Goal: Task Accomplishment & Management: Complete application form

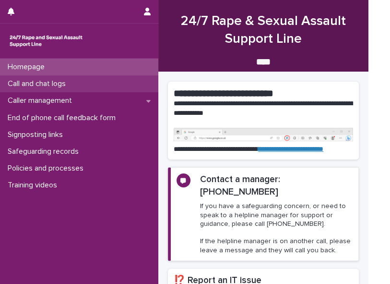
click at [57, 83] on p "Call and chat logs" at bounding box center [39, 83] width 70 height 9
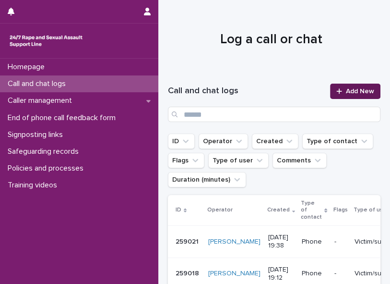
click at [295, 91] on span "Add New" at bounding box center [360, 91] width 28 height 7
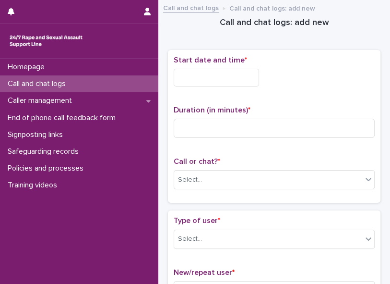
click at [175, 73] on input "text" at bounding box center [216, 78] width 85 height 18
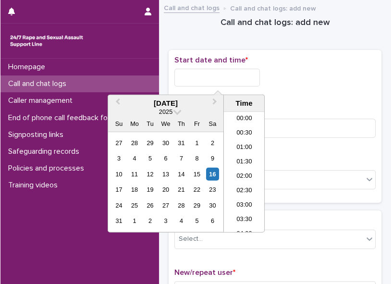
scroll to position [508, 0]
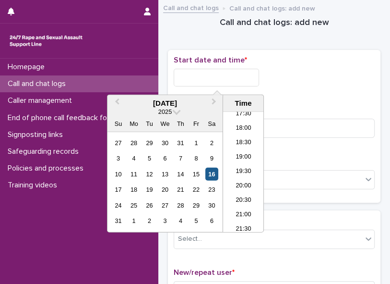
click at [211, 123] on div "16" at bounding box center [211, 173] width 13 height 13
click at [238, 123] on li "20:00" at bounding box center [243, 186] width 41 height 14
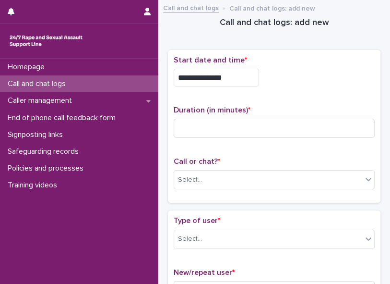
type input "**********"
click at [218, 123] on div "Select..." at bounding box center [268, 180] width 188 height 16
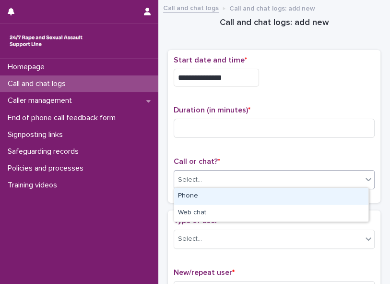
click at [203, 123] on div "Phone" at bounding box center [271, 196] width 194 height 17
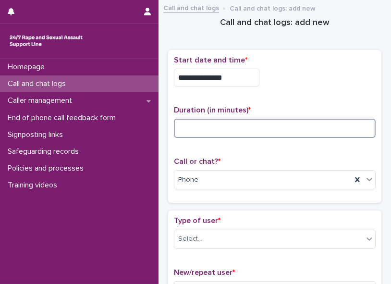
click at [188, 123] on input at bounding box center [275, 128] width 202 height 19
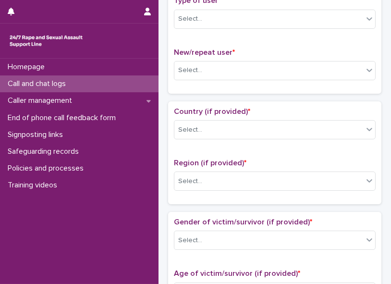
scroll to position [221, 0]
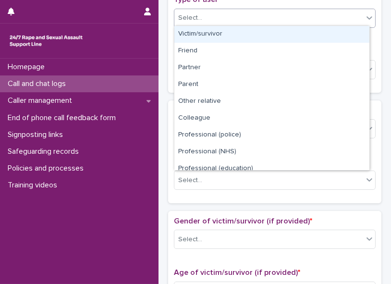
click at [295, 17] on icon at bounding box center [369, 18] width 10 height 10
click at [295, 29] on div "Victim/survivor" at bounding box center [271, 34] width 195 height 17
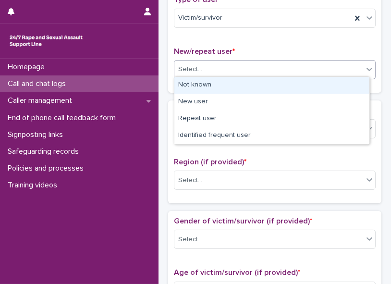
click at [295, 70] on icon at bounding box center [369, 69] width 10 height 10
click at [295, 84] on div "Not known" at bounding box center [271, 85] width 195 height 17
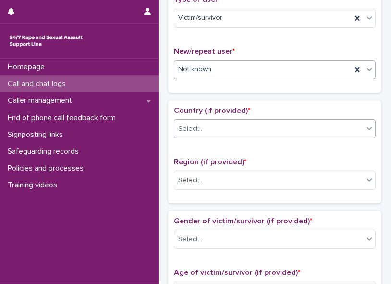
click at [295, 123] on icon at bounding box center [369, 128] width 10 height 10
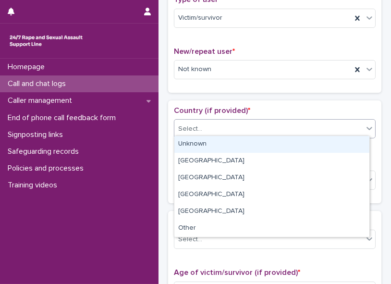
click at [295, 123] on div "Unknown" at bounding box center [271, 144] width 195 height 17
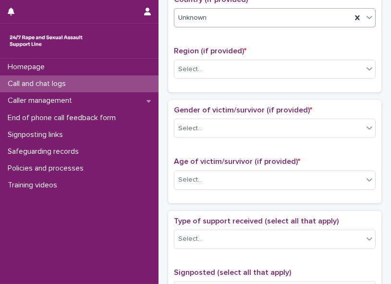
scroll to position [338, 0]
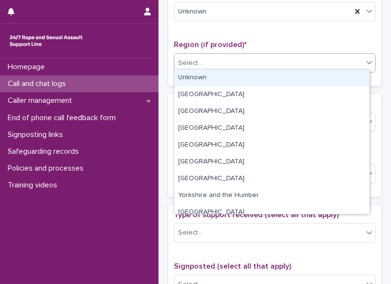
click at [295, 54] on div at bounding box center [369, 62] width 12 height 17
click at [295, 78] on div "Unknown" at bounding box center [271, 78] width 195 height 17
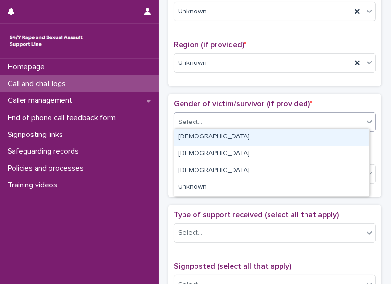
click at [295, 123] on div at bounding box center [369, 121] width 12 height 17
click at [295, 123] on div "[DEMOGRAPHIC_DATA]" at bounding box center [271, 137] width 195 height 17
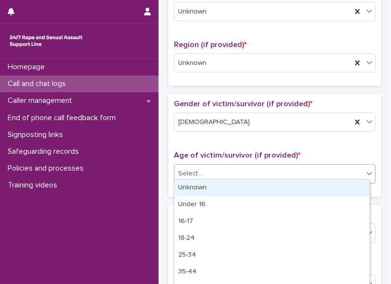
click at [295, 123] on icon at bounding box center [369, 173] width 10 height 10
click at [295, 123] on div "Unknown" at bounding box center [271, 187] width 195 height 17
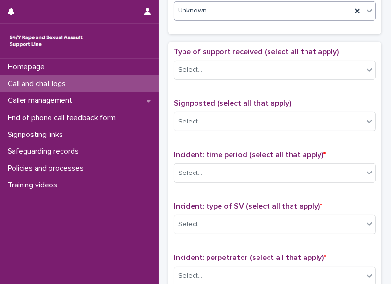
scroll to position [506, 0]
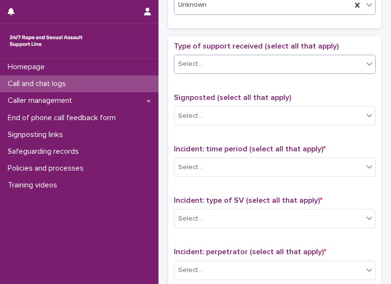
click at [295, 63] on icon at bounding box center [369, 64] width 10 height 10
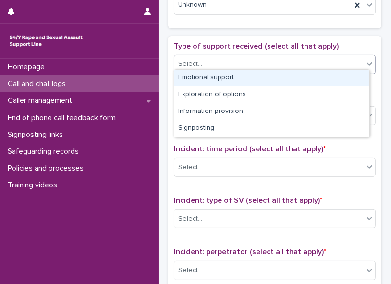
click at [295, 79] on div "Emotional support" at bounding box center [271, 78] width 195 height 17
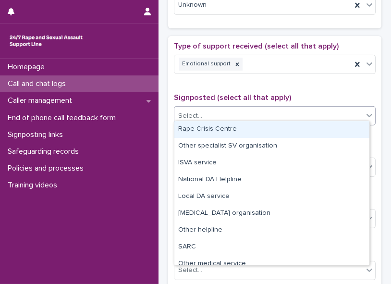
click at [295, 113] on icon at bounding box center [369, 115] width 10 height 10
click at [295, 123] on div "Rape Crisis Centre" at bounding box center [271, 129] width 195 height 17
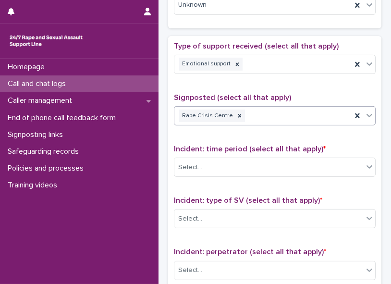
click at [295, 115] on icon at bounding box center [369, 115] width 10 height 10
click at [295, 93] on p "Signposted (select all that apply)" at bounding box center [275, 97] width 202 height 9
click at [236, 112] on icon at bounding box center [239, 115] width 7 height 7
click at [237, 123] on div "Incident: time period (select all that apply) * Select..." at bounding box center [275, 164] width 202 height 40
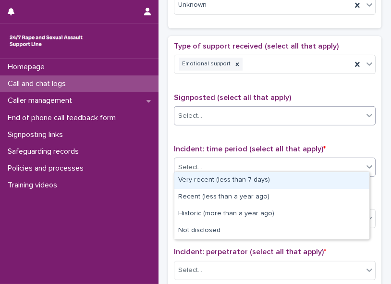
click at [229, 123] on div "Select..." at bounding box center [275, 166] width 202 height 19
click at [236, 123] on div "Very recent (less than 7 days)" at bounding box center [271, 180] width 195 height 17
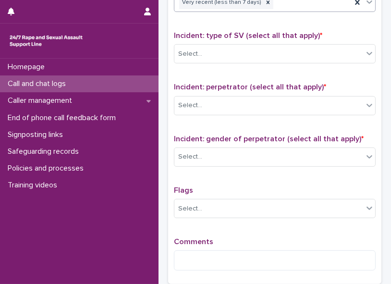
scroll to position [672, 0]
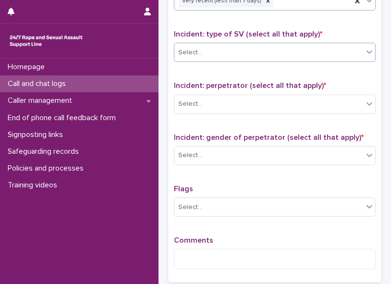
click at [295, 51] on icon at bounding box center [369, 52] width 6 height 3
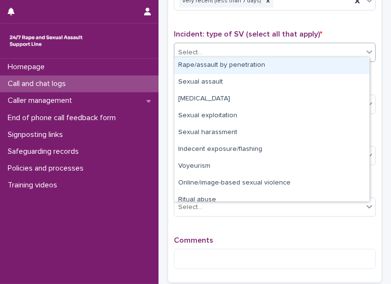
click at [295, 64] on div "Rape/assault by penetration" at bounding box center [271, 65] width 195 height 17
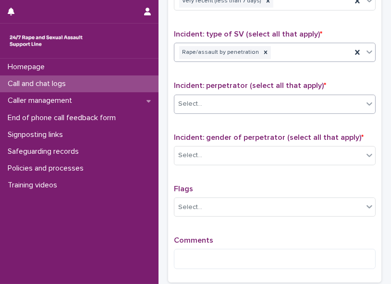
click at [295, 97] on div "Select..." at bounding box center [268, 104] width 189 height 16
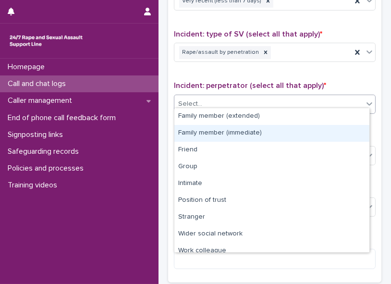
click at [295, 123] on div "Family member (immediate)" at bounding box center [271, 133] width 195 height 17
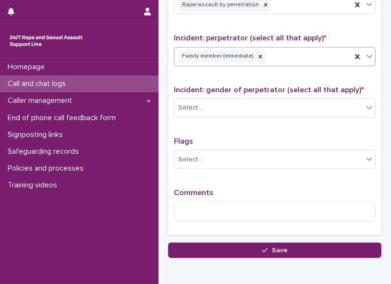
scroll to position [763, 0]
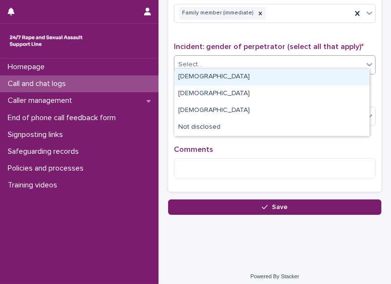
click at [295, 61] on icon at bounding box center [369, 65] width 10 height 10
click at [295, 77] on div "[DEMOGRAPHIC_DATA]" at bounding box center [271, 77] width 195 height 17
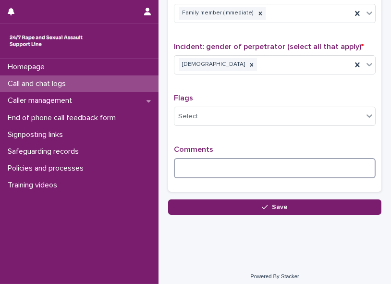
click at [234, 123] on textarea at bounding box center [275, 168] width 202 height 20
type textarea "*"
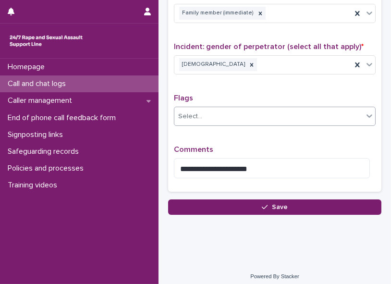
click at [292, 114] on div "Select..." at bounding box center [268, 116] width 189 height 16
click at [295, 72] on div "Incident: gender of perpetrator (select all that apply) * [DEMOGRAPHIC_DATA]" at bounding box center [275, 62] width 202 height 40
click at [281, 123] on div "**********" at bounding box center [275, 165] width 202 height 41
click at [278, 123] on p "Comments" at bounding box center [275, 149] width 202 height 9
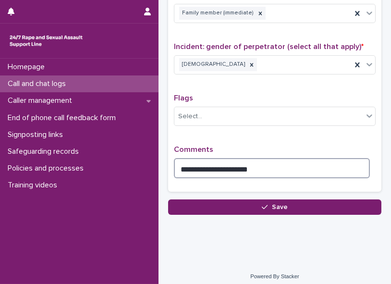
click at [253, 123] on textarea "**********" at bounding box center [272, 168] width 196 height 20
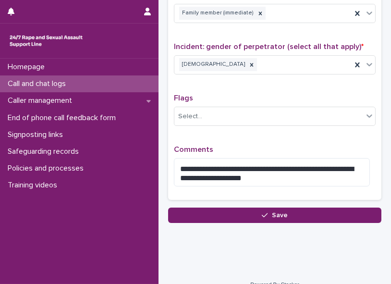
drag, startPoint x: 334, startPoint y: 164, endPoint x: 296, endPoint y: 235, distance: 81.2
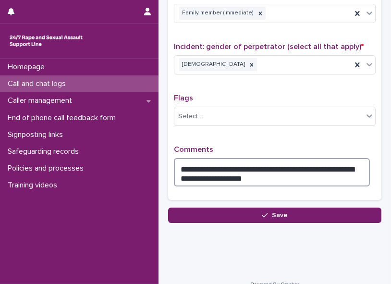
click at [295, 123] on textarea "**********" at bounding box center [272, 172] width 196 height 28
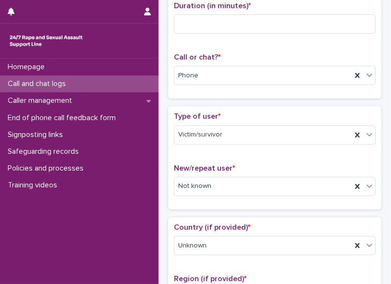
scroll to position [0, 0]
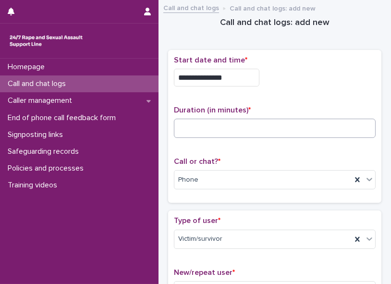
type textarea "**********"
click at [208, 123] on input at bounding box center [275, 128] width 202 height 19
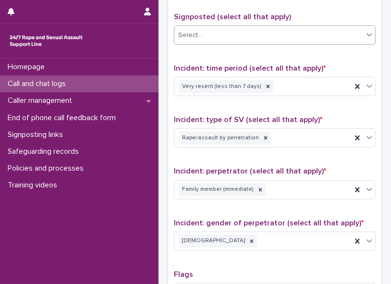
scroll to position [771, 0]
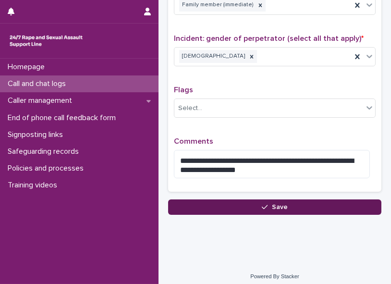
type input "*"
click at [288, 123] on button "Save" at bounding box center [274, 206] width 213 height 15
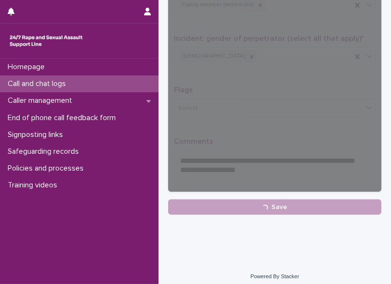
click at [30, 86] on p "Call and chat logs" at bounding box center [39, 83] width 70 height 9
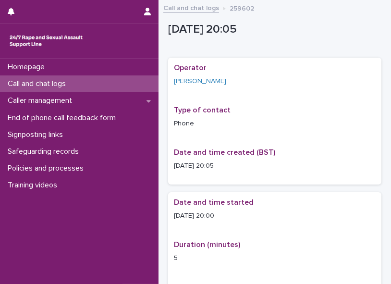
click at [44, 82] on p "Call and chat logs" at bounding box center [39, 83] width 70 height 9
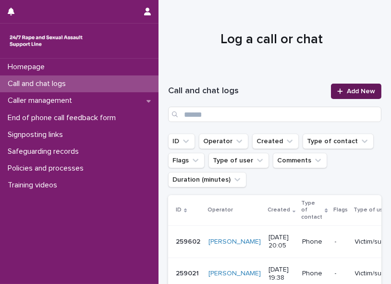
click at [295, 90] on icon at bounding box center [340, 91] width 6 height 7
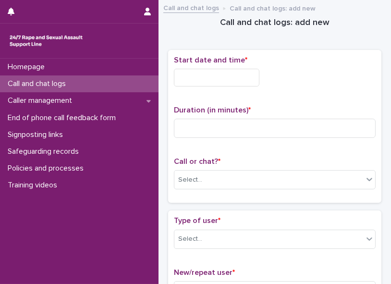
click at [201, 73] on input "text" at bounding box center [216, 78] width 85 height 18
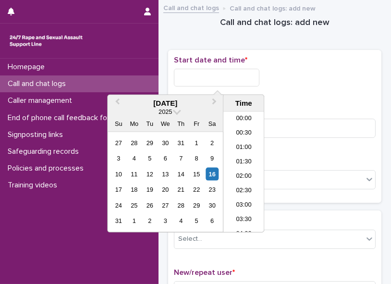
scroll to position [523, 0]
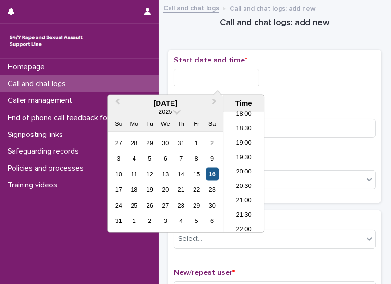
click at [208, 123] on div "16" at bounding box center [211, 173] width 13 height 13
click at [242, 123] on li "20:00" at bounding box center [243, 172] width 41 height 14
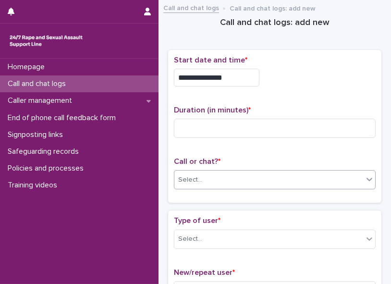
click at [223, 123] on div "Select..." at bounding box center [268, 180] width 189 height 16
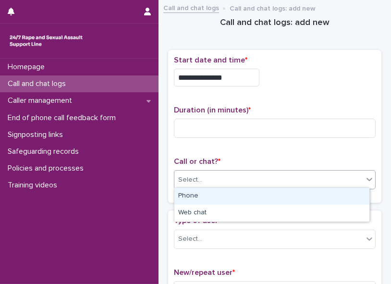
click at [214, 123] on div "Phone" at bounding box center [271, 196] width 195 height 17
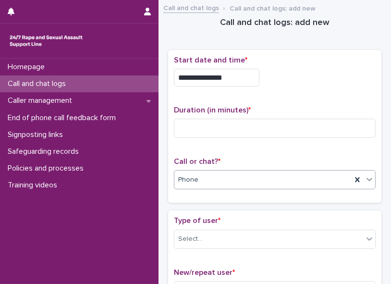
click at [100, 123] on div "Homepage Call and chat logs Caller management End of phone call feedback form S…" at bounding box center [79, 171] width 158 height 225
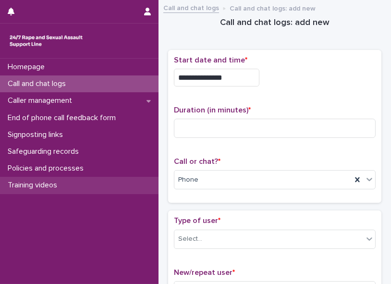
click at [76, 123] on div "Training videos" at bounding box center [79, 185] width 158 height 17
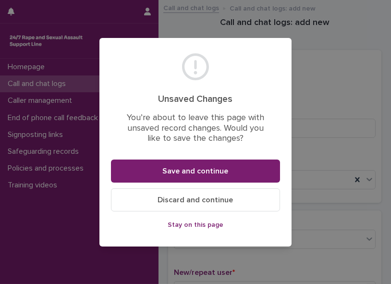
click at [48, 123] on div "Unsaved Changes You’re about to leave this page with unsaved record changes. Wo…" at bounding box center [195, 142] width 391 height 284
click at [184, 123] on span "Stay on this page" at bounding box center [195, 224] width 56 height 7
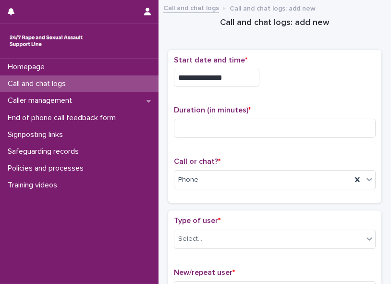
click at [234, 76] on input "**********" at bounding box center [216, 78] width 85 height 18
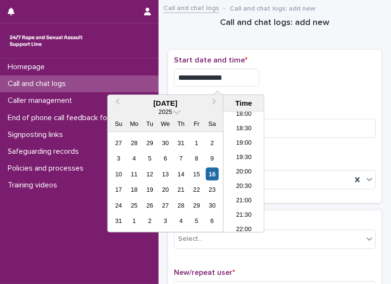
type input "**********"
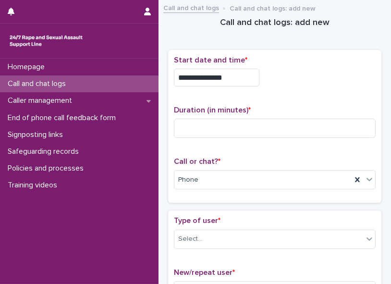
click at [281, 78] on div "**********" at bounding box center [275, 78] width 202 height 18
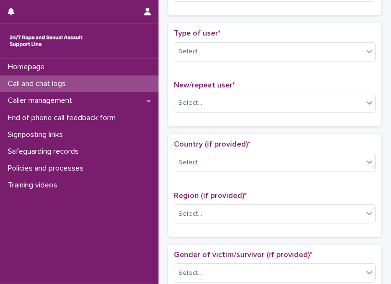
scroll to position [190, 0]
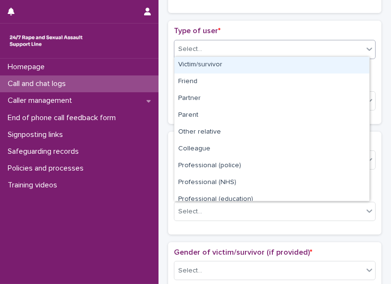
click at [295, 48] on icon at bounding box center [369, 49] width 6 height 3
click at [295, 61] on div "Victim/survivor" at bounding box center [271, 65] width 195 height 17
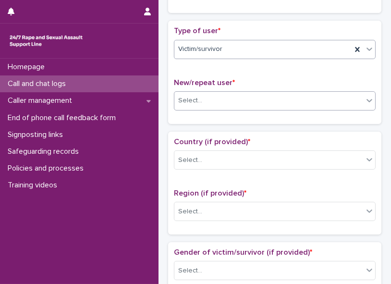
click at [295, 94] on div "Select..." at bounding box center [268, 101] width 189 height 16
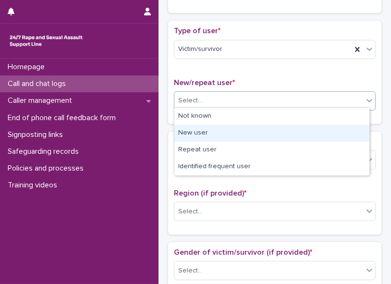
click at [295, 123] on div "New user" at bounding box center [271, 133] width 195 height 17
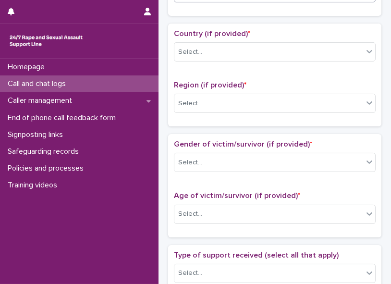
scroll to position [299, 0]
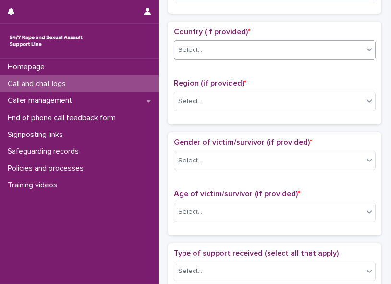
click at [295, 45] on icon at bounding box center [369, 50] width 10 height 10
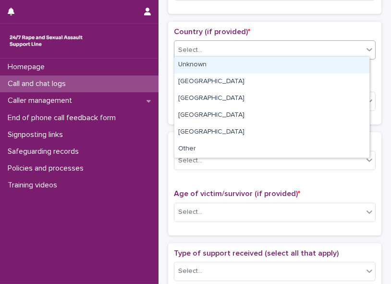
click at [295, 63] on div "Unknown" at bounding box center [271, 65] width 195 height 17
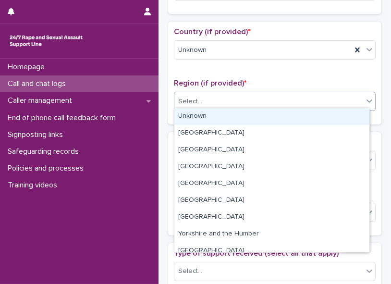
click at [295, 98] on icon at bounding box center [369, 101] width 10 height 10
click at [295, 114] on div "Unknown" at bounding box center [271, 116] width 195 height 17
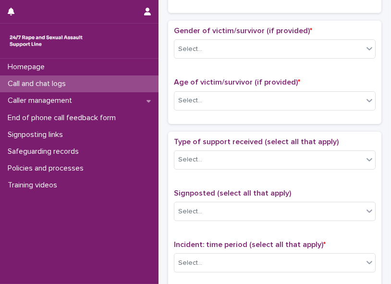
scroll to position [415, 0]
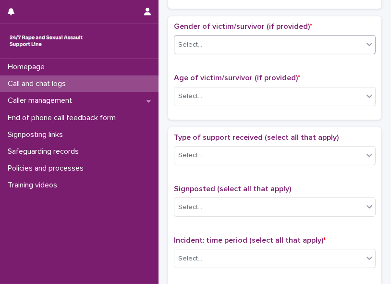
click at [295, 43] on icon at bounding box center [369, 44] width 10 height 10
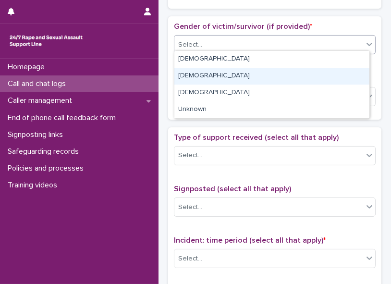
click at [295, 72] on div "[DEMOGRAPHIC_DATA]" at bounding box center [271, 76] width 195 height 17
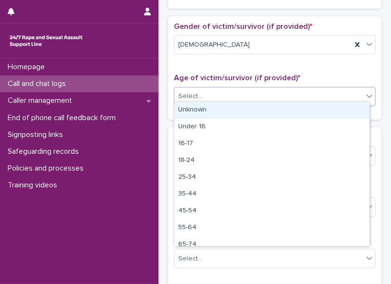
click at [295, 92] on div "Select..." at bounding box center [268, 96] width 189 height 16
click at [295, 112] on div "Unknown" at bounding box center [271, 110] width 195 height 17
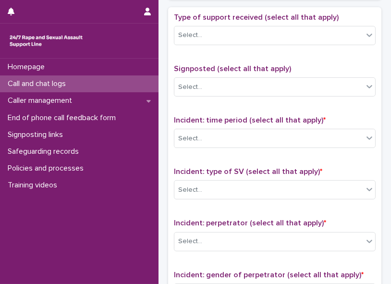
scroll to position [537, 0]
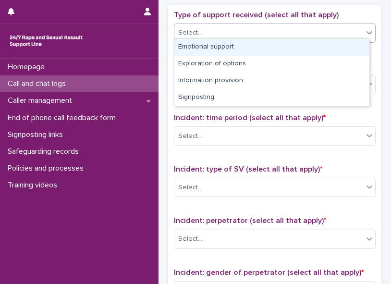
click at [295, 31] on icon at bounding box center [369, 33] width 10 height 10
click at [295, 44] on div "Emotional support" at bounding box center [271, 47] width 195 height 17
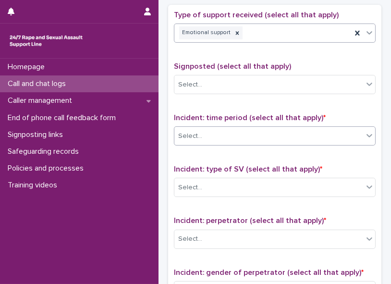
click at [295, 123] on div "Select..." at bounding box center [268, 136] width 189 height 16
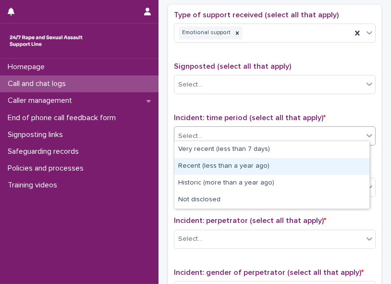
click at [295, 123] on div "Recent (less than a year ago)" at bounding box center [271, 166] width 195 height 17
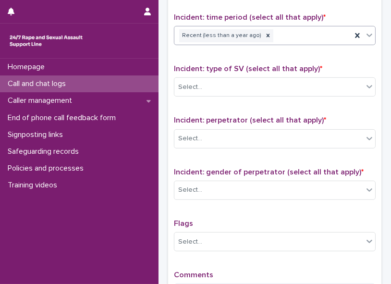
scroll to position [641, 0]
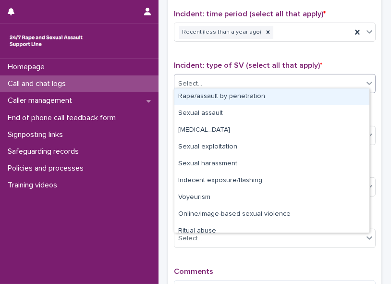
click at [295, 78] on icon at bounding box center [369, 83] width 10 height 10
click at [295, 93] on div "Rape/assault by penetration" at bounding box center [271, 96] width 195 height 17
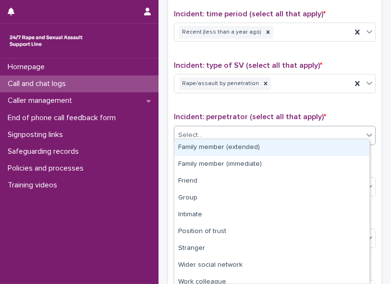
click at [295, 123] on icon at bounding box center [369, 135] width 10 height 10
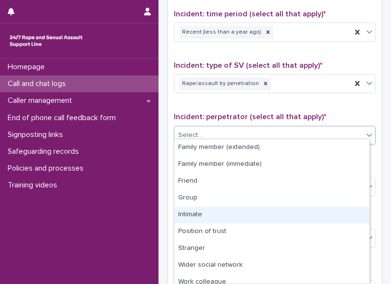
click at [295, 123] on div "Intimate" at bounding box center [271, 214] width 195 height 17
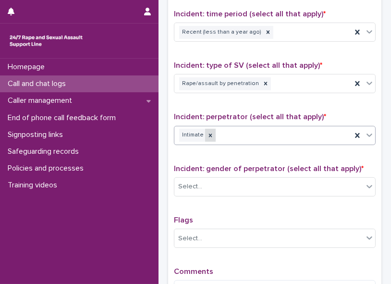
click at [211, 123] on icon at bounding box center [210, 135] width 7 height 7
click at [211, 123] on div "Select..." at bounding box center [268, 135] width 189 height 16
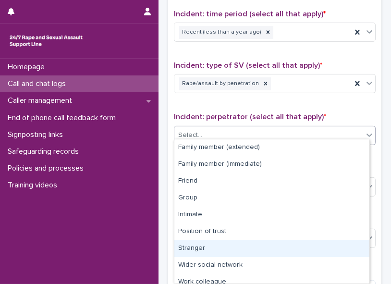
click at [199, 123] on div "Stranger" at bounding box center [271, 248] width 195 height 17
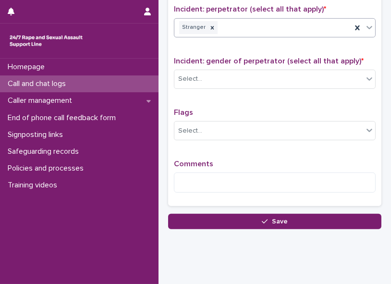
scroll to position [763, 0]
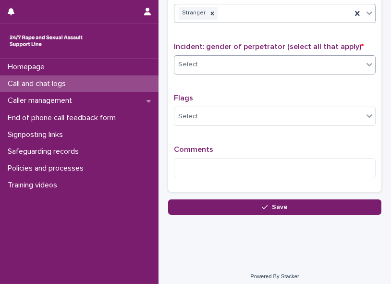
click at [295, 60] on icon at bounding box center [369, 65] width 10 height 10
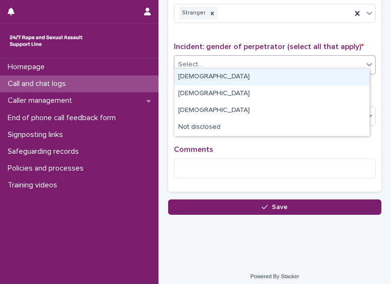
click at [295, 79] on div "[DEMOGRAPHIC_DATA]" at bounding box center [271, 77] width 195 height 17
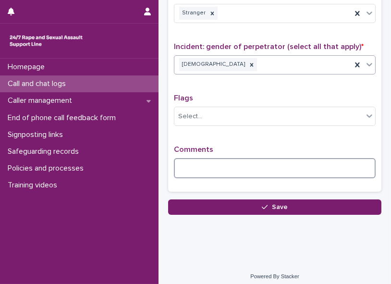
click at [295, 123] on textarea at bounding box center [275, 168] width 202 height 20
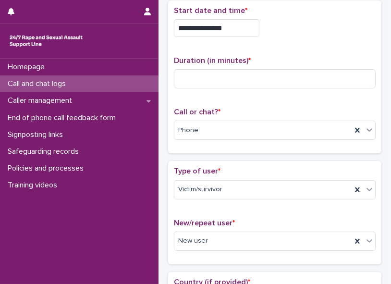
scroll to position [26, 0]
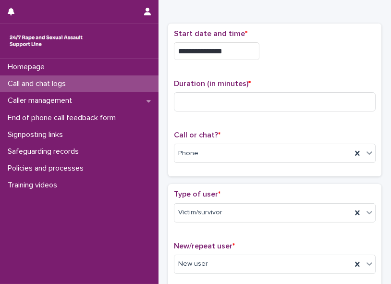
type textarea "**********"
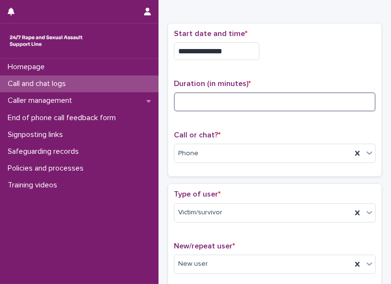
click at [191, 101] on input at bounding box center [275, 101] width 202 height 19
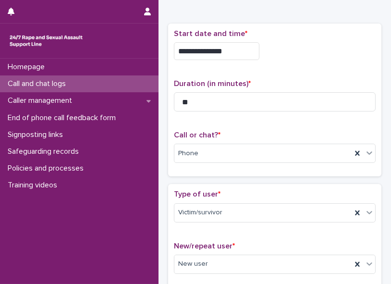
drag, startPoint x: 196, startPoint y: 101, endPoint x: 275, endPoint y: 56, distance: 91.5
click at [275, 56] on div "**********" at bounding box center [275, 51] width 202 height 18
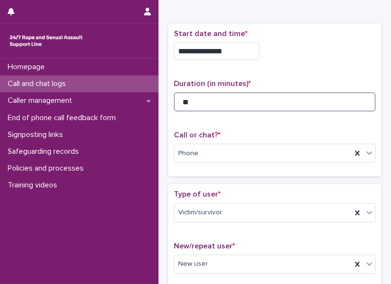
click at [194, 100] on input "**" at bounding box center [275, 101] width 202 height 19
type input "*"
click at [207, 103] on input "**" at bounding box center [275, 101] width 202 height 19
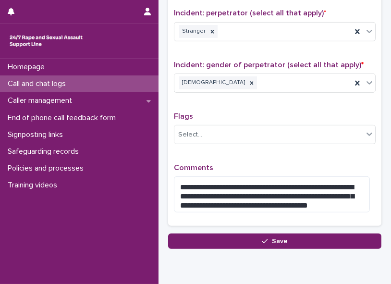
scroll to position [779, 0]
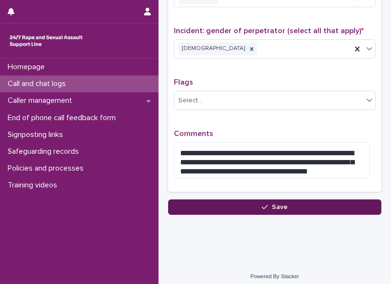
type input "**"
click at [273, 123] on span "Save" at bounding box center [280, 206] width 16 height 7
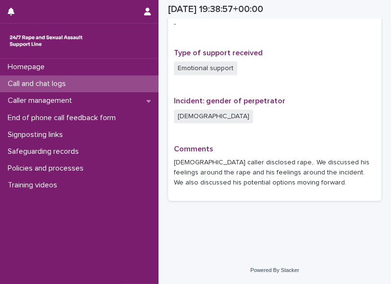
scroll to position [629, 0]
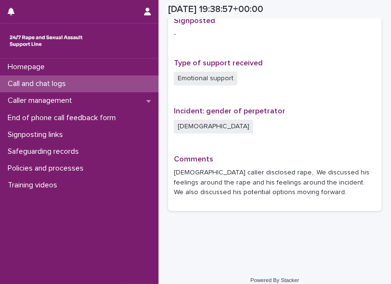
click at [59, 83] on p "Call and chat logs" at bounding box center [39, 83] width 70 height 9
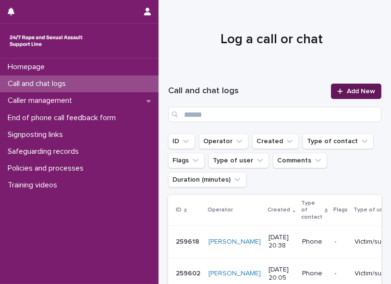
click at [295, 91] on span "Add New" at bounding box center [360, 91] width 28 height 7
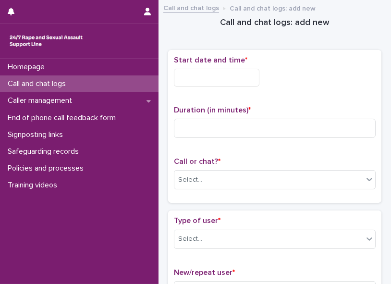
click at [185, 74] on input "text" at bounding box center [216, 78] width 85 height 18
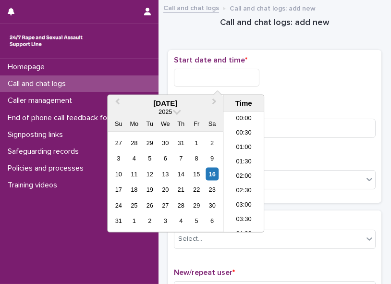
scroll to position [537, 0]
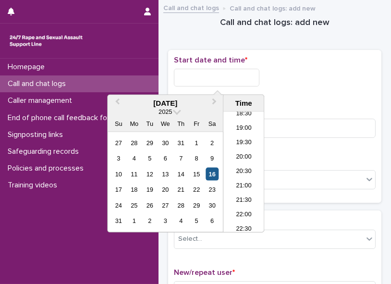
click at [208, 123] on div "16" at bounding box center [211, 173] width 13 height 13
click at [245, 123] on li "20:30" at bounding box center [243, 172] width 41 height 14
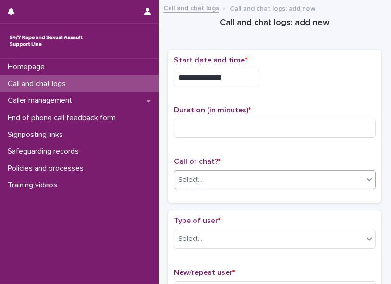
click at [240, 123] on div "Select..." at bounding box center [268, 180] width 189 height 16
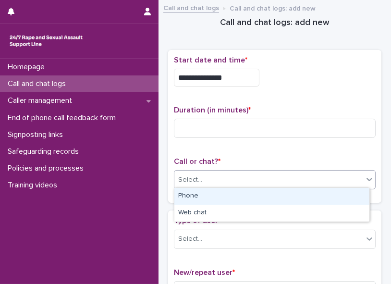
click at [221, 123] on div "Phone" at bounding box center [271, 196] width 195 height 17
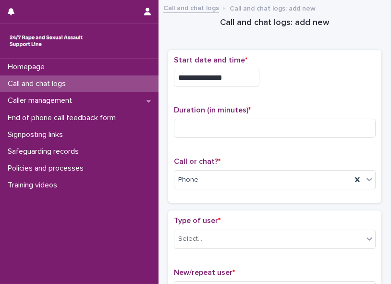
click at [240, 74] on input "**********" at bounding box center [216, 78] width 85 height 18
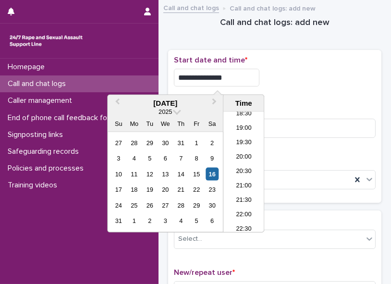
type input "**********"
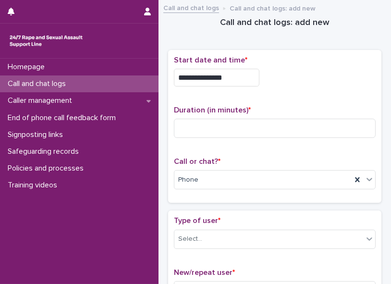
click at [294, 90] on div "**********" at bounding box center [275, 75] width 202 height 38
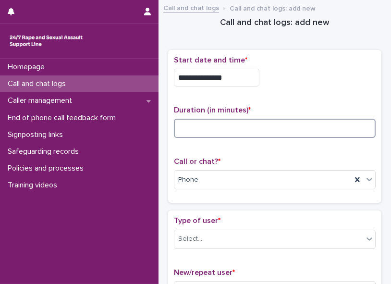
click at [181, 123] on input at bounding box center [275, 128] width 202 height 19
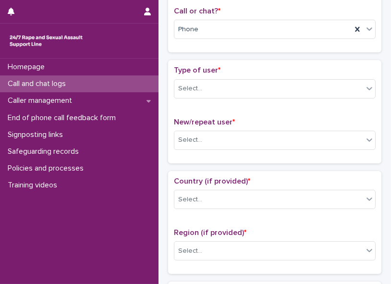
scroll to position [160, 0]
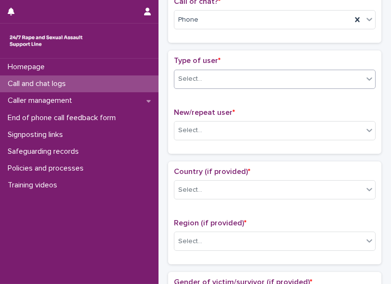
type input "*"
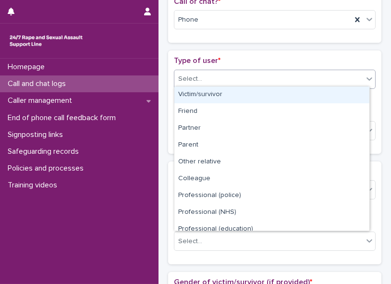
click at [295, 74] on icon at bounding box center [369, 79] width 10 height 10
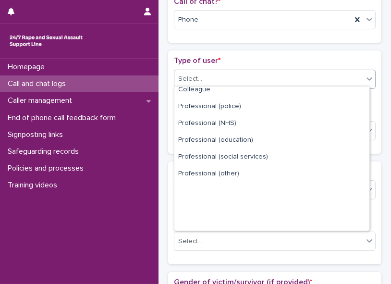
scroll to position [107, 0]
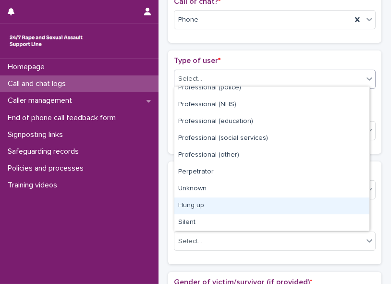
click at [295, 123] on div "Hung up" at bounding box center [271, 205] width 195 height 17
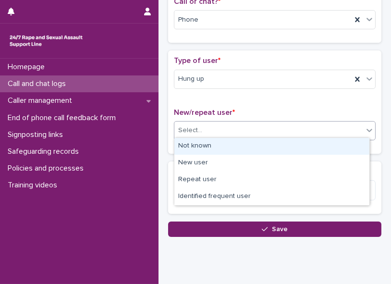
click at [295, 123] on icon at bounding box center [369, 130] width 6 height 3
click at [295, 123] on div "Not known" at bounding box center [271, 146] width 195 height 17
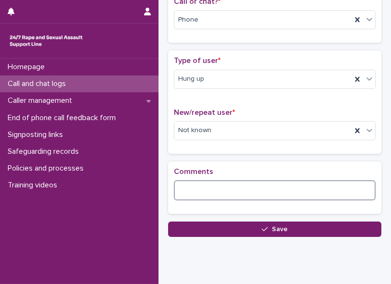
click at [279, 123] on textarea at bounding box center [275, 190] width 202 height 20
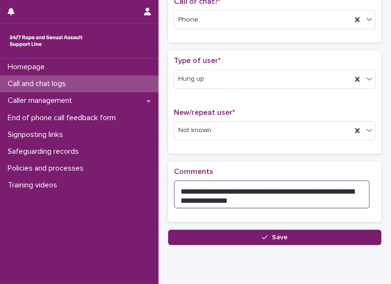
drag, startPoint x: 181, startPoint y: 188, endPoint x: 245, endPoint y: 197, distance: 64.1
click at [245, 123] on textarea "**********" at bounding box center [272, 194] width 196 height 28
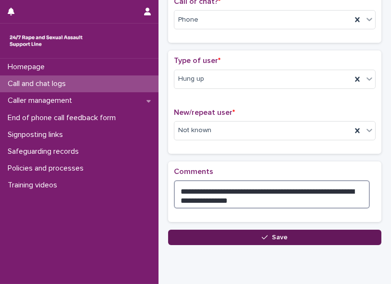
type textarea "**********"
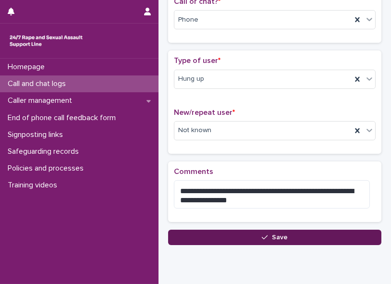
click at [215, 123] on button "Save" at bounding box center [274, 236] width 213 height 15
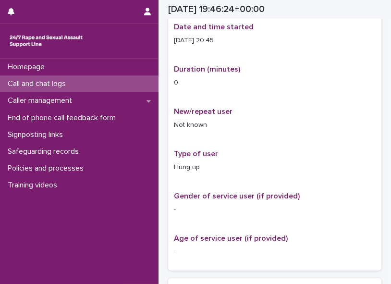
scroll to position [170, 0]
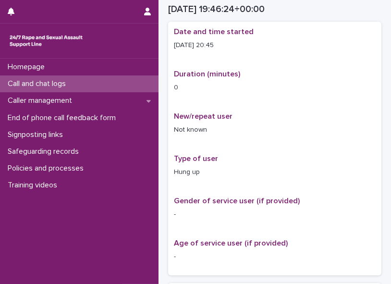
click at [21, 82] on p "Call and chat logs" at bounding box center [39, 83] width 70 height 9
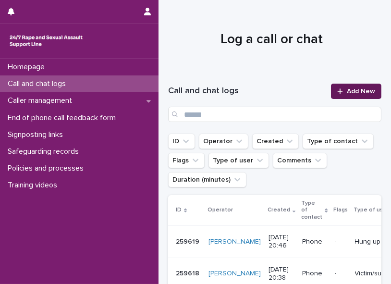
click at [295, 93] on span "Add New" at bounding box center [360, 91] width 28 height 7
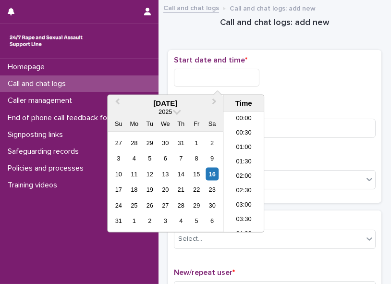
click at [199, 77] on input "text" at bounding box center [216, 78] width 85 height 18
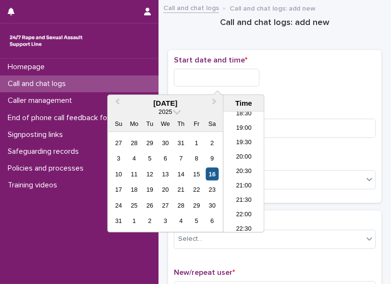
click at [214, 123] on div "16" at bounding box center [211, 173] width 13 height 13
click at [231, 123] on li "20:30" at bounding box center [243, 172] width 41 height 14
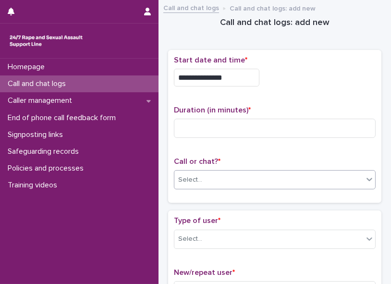
click at [200, 123] on div "Select..." at bounding box center [190, 180] width 24 height 10
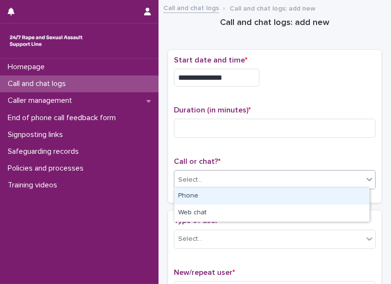
click at [195, 123] on div "Phone" at bounding box center [271, 196] width 195 height 17
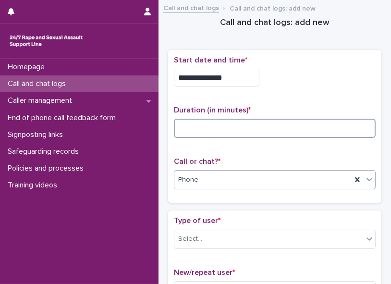
click at [185, 123] on input at bounding box center [275, 128] width 202 height 19
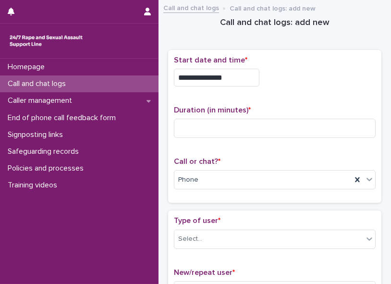
click at [226, 79] on input "**********" at bounding box center [216, 78] width 85 height 18
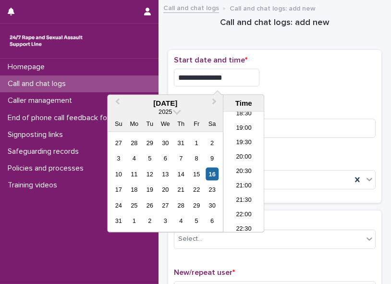
type input "**********"
click at [295, 67] on div "**********" at bounding box center [275, 75] width 202 height 38
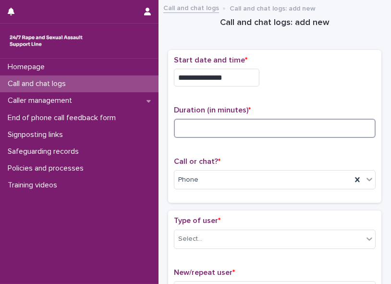
click at [287, 123] on input at bounding box center [275, 128] width 202 height 19
click at [197, 119] on input at bounding box center [275, 128] width 202 height 19
click at [206, 123] on input "**" at bounding box center [275, 128] width 202 height 19
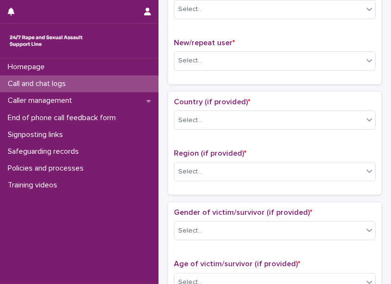
scroll to position [223, 0]
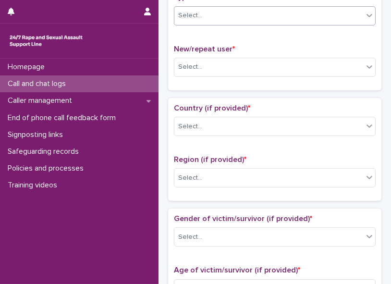
type input "**"
click at [295, 11] on icon at bounding box center [369, 16] width 10 height 10
drag, startPoint x: 346, startPoint y: 35, endPoint x: 355, endPoint y: 39, distance: 9.2
click at [295, 39] on div "Type of user * Select... New/repeat user * Select..." at bounding box center [275, 38] width 202 height 91
click at [295, 65] on icon at bounding box center [369, 67] width 10 height 10
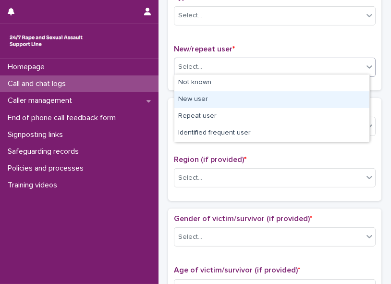
click at [295, 96] on div "New user" at bounding box center [271, 99] width 195 height 17
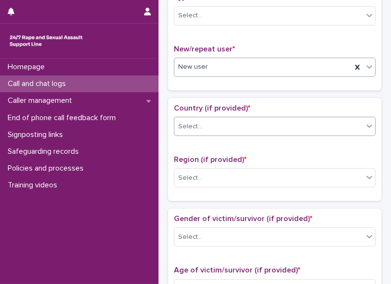
click at [295, 121] on icon at bounding box center [369, 126] width 10 height 10
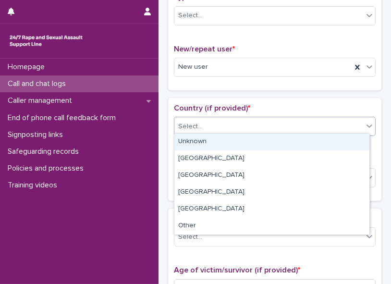
click at [295, 123] on div "Unknown" at bounding box center [271, 141] width 195 height 17
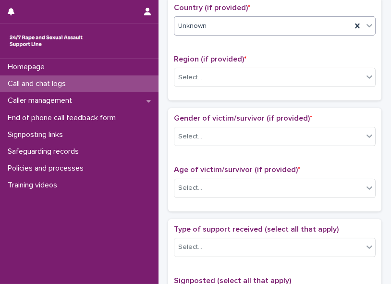
scroll to position [327, 0]
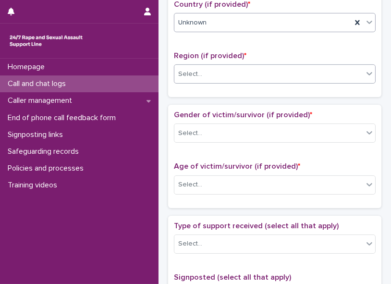
click at [295, 72] on icon at bounding box center [369, 74] width 10 height 10
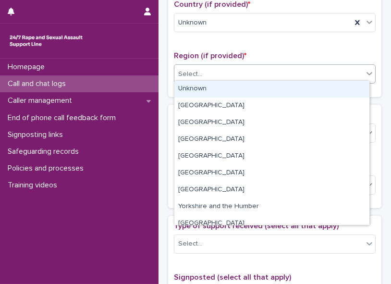
click at [295, 93] on div "Unknown" at bounding box center [271, 89] width 195 height 17
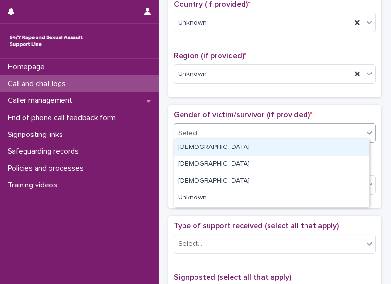
click at [295, 123] on div "Select..." at bounding box center [268, 133] width 189 height 16
click at [295, 123] on div "[DEMOGRAPHIC_DATA]" at bounding box center [271, 147] width 195 height 17
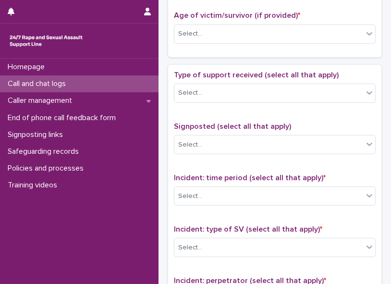
scroll to position [481, 0]
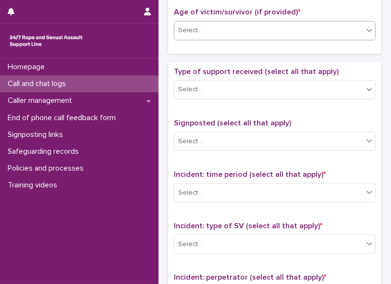
click at [295, 27] on div "Select..." at bounding box center [268, 31] width 189 height 16
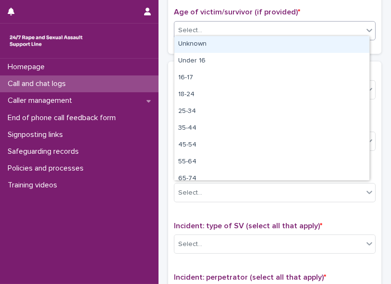
click at [295, 47] on div "Unknown" at bounding box center [271, 44] width 195 height 17
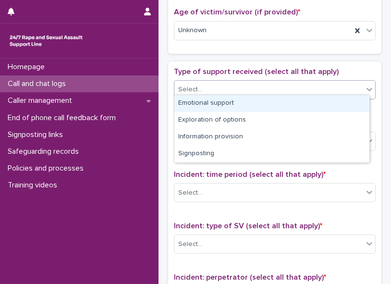
click at [295, 87] on icon at bounding box center [369, 89] width 10 height 10
click at [295, 104] on div "Emotional support" at bounding box center [271, 103] width 195 height 17
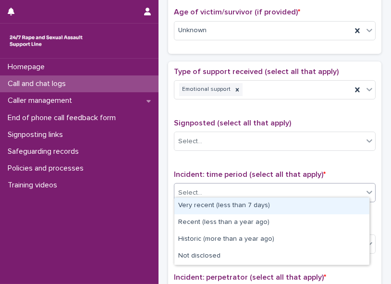
click at [295, 123] on icon at bounding box center [369, 192] width 10 height 10
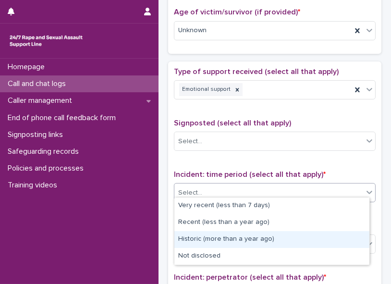
click at [295, 123] on div "Historic (more than a year ago)" at bounding box center [271, 239] width 195 height 17
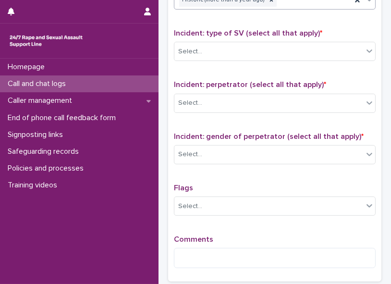
scroll to position [675, 0]
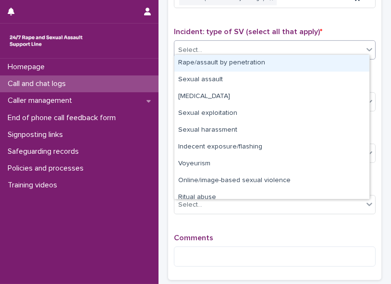
click at [295, 45] on icon at bounding box center [369, 50] width 10 height 10
click at [295, 67] on div "Rape/assault by penetration" at bounding box center [271, 63] width 195 height 17
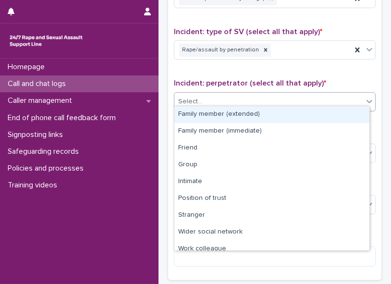
click at [295, 97] on div "Select..." at bounding box center [268, 102] width 189 height 16
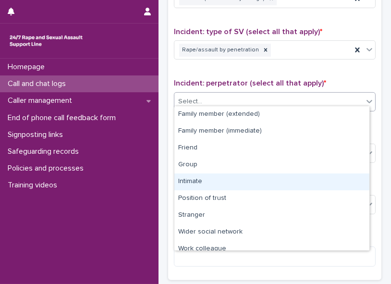
click at [295, 123] on div "Intimate" at bounding box center [271, 181] width 195 height 17
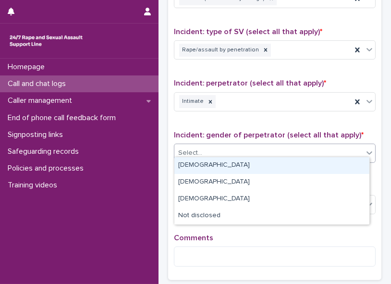
click at [295, 123] on icon at bounding box center [369, 153] width 10 height 10
click at [295, 123] on div "[DEMOGRAPHIC_DATA]" at bounding box center [271, 165] width 195 height 17
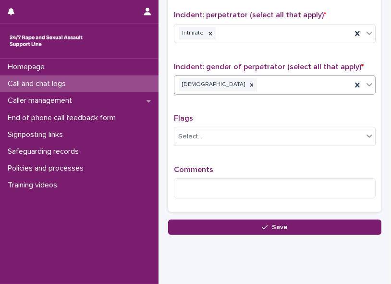
scroll to position [763, 0]
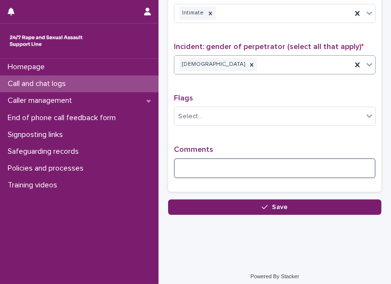
click at [188, 123] on textarea at bounding box center [275, 168] width 202 height 20
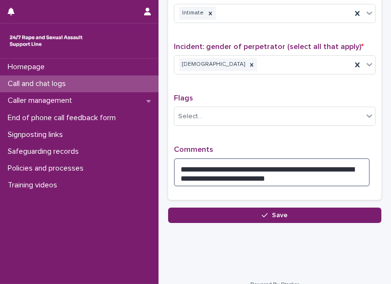
click at [276, 123] on textarea "**********" at bounding box center [272, 172] width 196 height 28
click at [270, 123] on textarea "**********" at bounding box center [272, 172] width 196 height 28
click at [283, 123] on textarea "**********" at bounding box center [272, 172] width 196 height 28
click at [295, 123] on textarea "**********" at bounding box center [272, 172] width 196 height 28
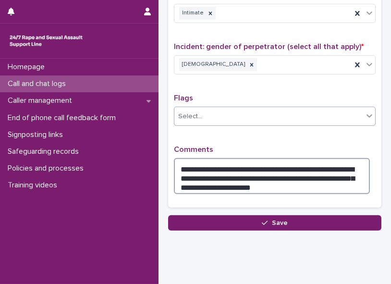
type textarea "**********"
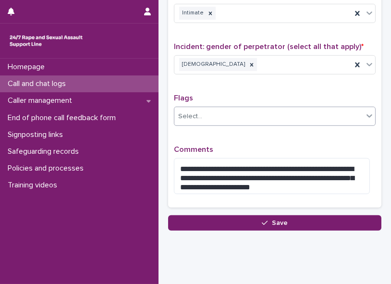
click at [273, 94] on p "Flags" at bounding box center [275, 98] width 202 height 9
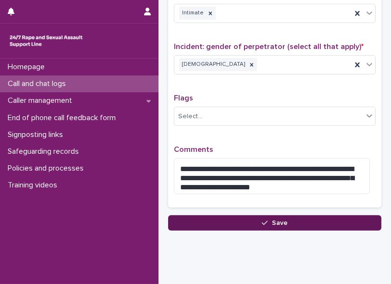
click at [276, 123] on span "Save" at bounding box center [280, 222] width 16 height 7
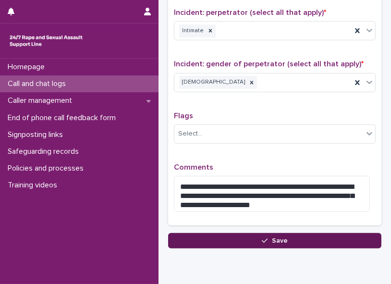
scroll to position [214, 0]
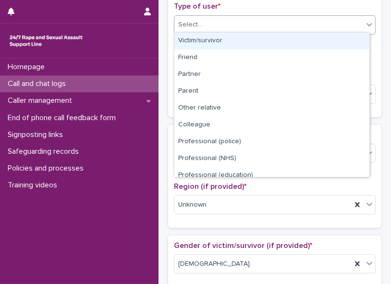
click at [209, 22] on div "Select..." at bounding box center [268, 25] width 189 height 16
click at [205, 42] on div "Victim/survivor" at bounding box center [271, 41] width 195 height 17
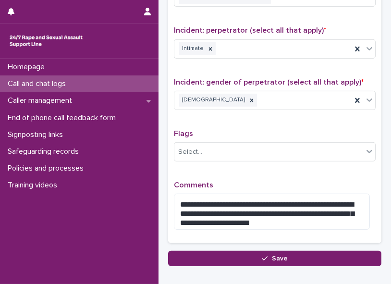
scroll to position [779, 0]
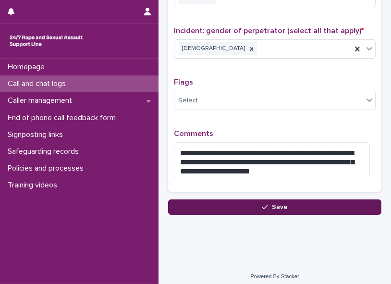
click at [253, 123] on button "Save" at bounding box center [274, 206] width 213 height 15
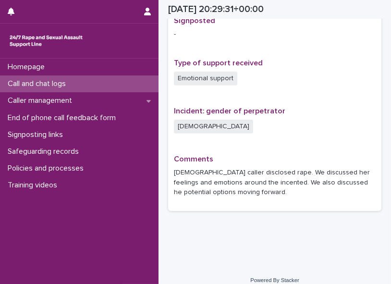
scroll to position [629, 0]
click at [33, 82] on p "Call and chat logs" at bounding box center [39, 83] width 70 height 9
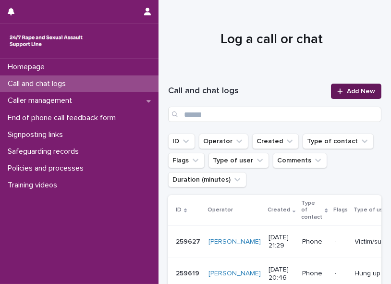
click at [295, 96] on link "Add New" at bounding box center [356, 91] width 50 height 15
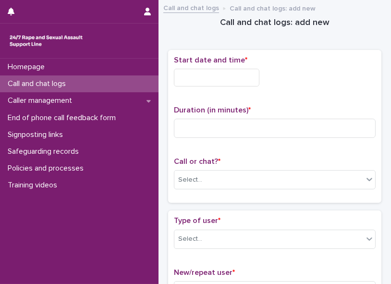
click at [184, 80] on input "text" at bounding box center [216, 78] width 85 height 18
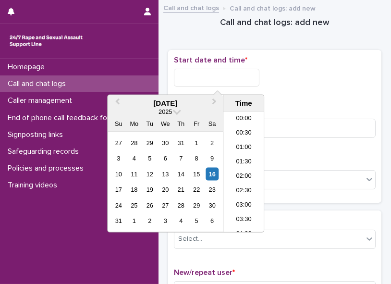
scroll to position [566, 0]
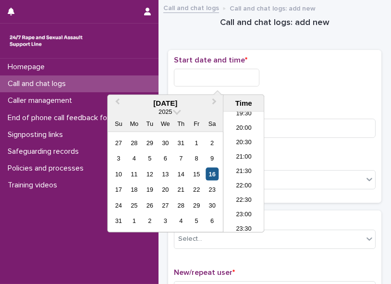
click at [211, 123] on div "16" at bounding box center [211, 173] width 13 height 13
click at [252, 123] on li "21:30" at bounding box center [243, 172] width 41 height 14
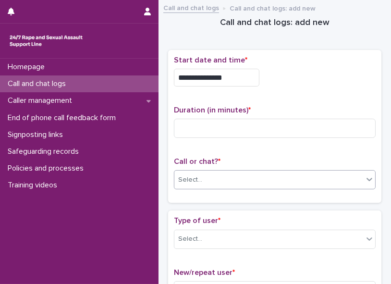
type input "**********"
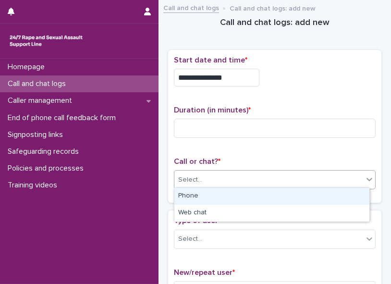
click at [218, 123] on div "Select..." at bounding box center [268, 180] width 189 height 16
click at [204, 123] on div "Phone" at bounding box center [271, 196] width 195 height 17
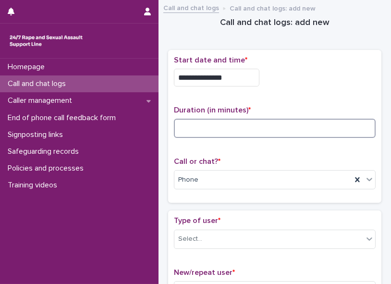
click at [180, 123] on input at bounding box center [275, 128] width 202 height 19
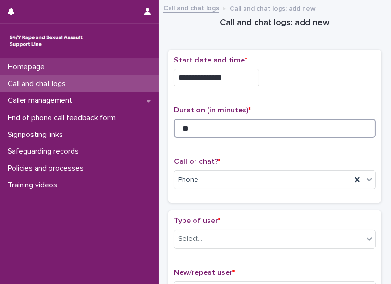
type input "**"
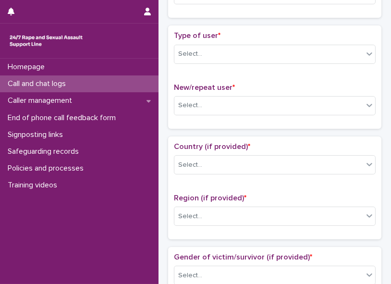
scroll to position [190, 0]
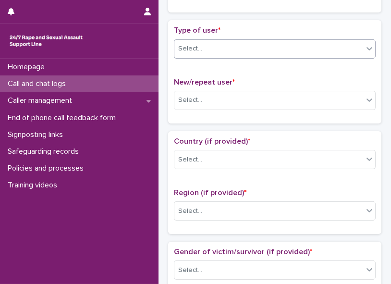
click at [295, 47] on icon at bounding box center [369, 48] width 6 height 3
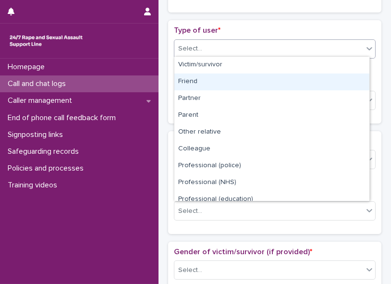
scroll to position [107, 0]
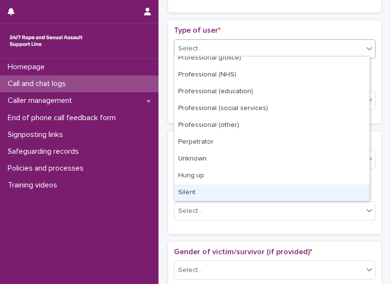
click at [295, 123] on div "Silent" at bounding box center [271, 192] width 195 height 17
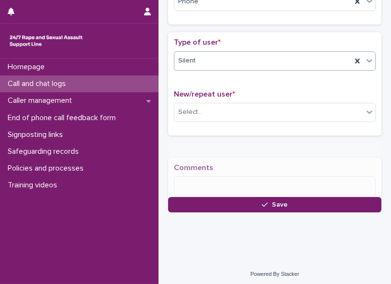
scroll to position [185, 0]
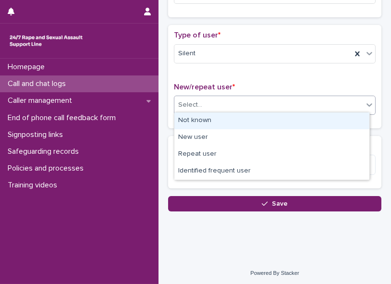
click at [295, 100] on div at bounding box center [369, 104] width 12 height 17
click at [295, 122] on div "Not known" at bounding box center [271, 120] width 195 height 17
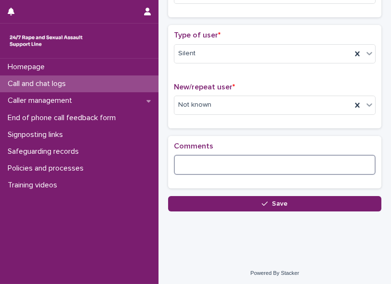
click at [271, 123] on textarea at bounding box center [275, 165] width 202 height 20
type textarea "**********"
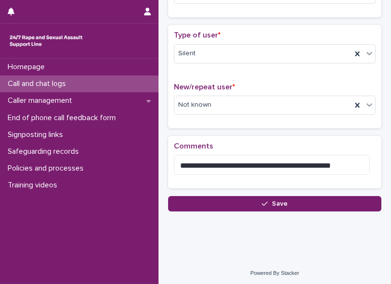
click at [272, 123] on div "**********" at bounding box center [274, 28] width 223 height 415
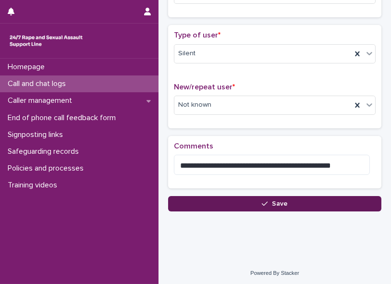
click at [272, 123] on span "Save" at bounding box center [280, 203] width 16 height 7
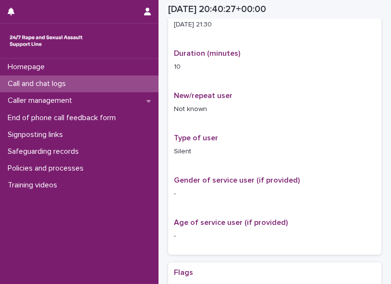
scroll to position [196, 0]
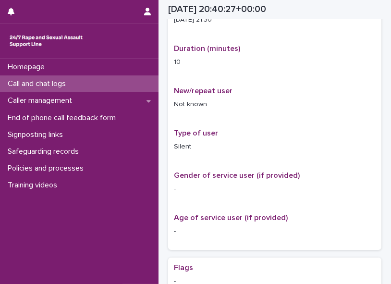
click at [77, 84] on div "Call and chat logs" at bounding box center [79, 83] width 158 height 17
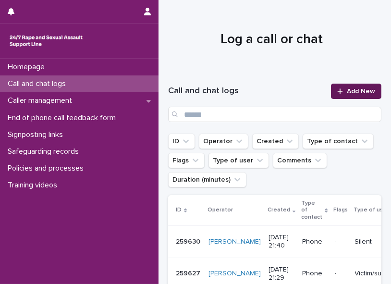
click at [295, 84] on link "Add New" at bounding box center [356, 91] width 50 height 15
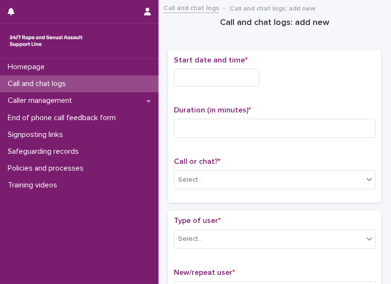
click at [189, 80] on input "text" at bounding box center [216, 78] width 85 height 18
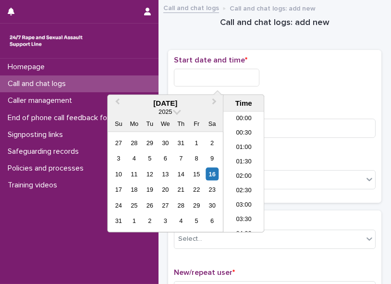
scroll to position [566, 0]
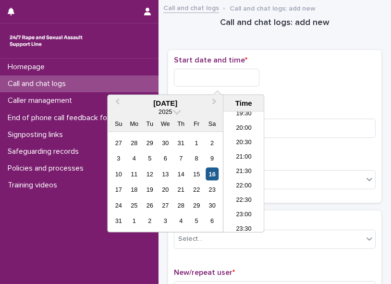
click at [210, 123] on div "16" at bounding box center [211, 173] width 13 height 13
click at [239, 123] on li "21:30" at bounding box center [243, 172] width 41 height 14
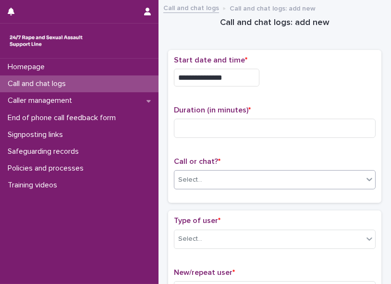
click at [231, 123] on div "Select..." at bounding box center [268, 180] width 189 height 16
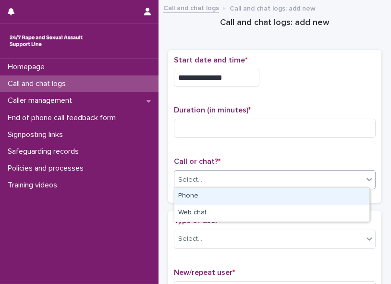
click at [226, 123] on div "Phone" at bounding box center [271, 196] width 195 height 17
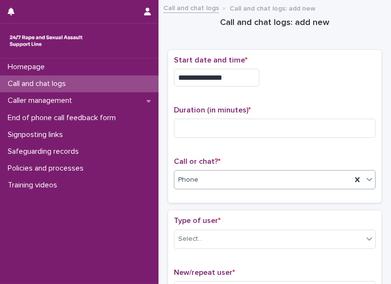
click at [226, 123] on div "Call or chat? * option Phone, selected. 0 results available. Select is focused …" at bounding box center [275, 177] width 202 height 40
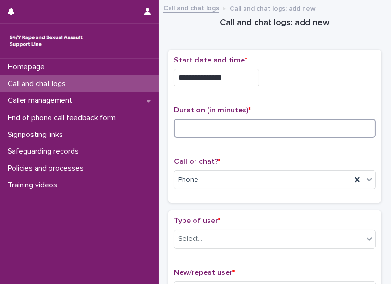
click at [201, 123] on input at bounding box center [275, 128] width 202 height 19
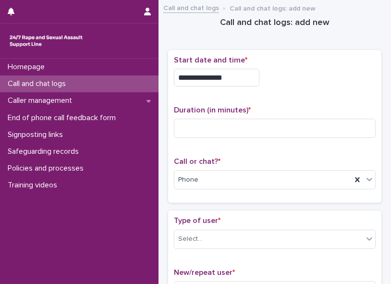
click at [242, 74] on input "**********" at bounding box center [216, 78] width 85 height 18
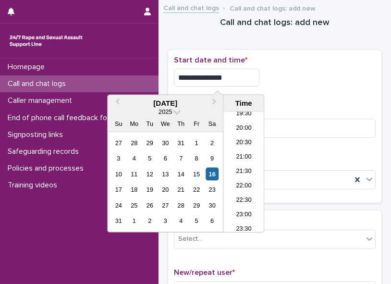
type input "**********"
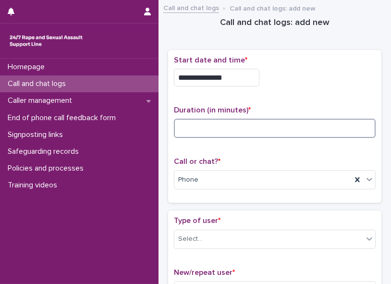
click at [295, 123] on input at bounding box center [275, 128] width 202 height 19
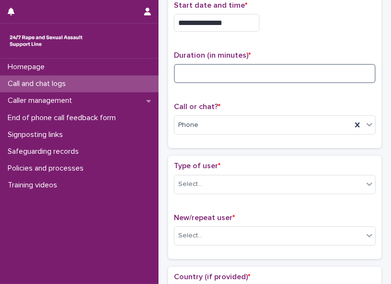
scroll to position [62, 0]
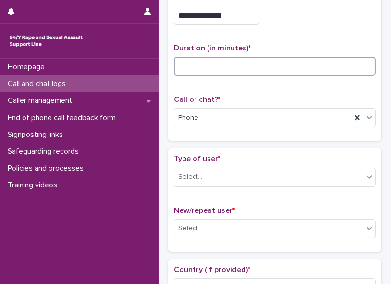
click at [211, 65] on input at bounding box center [275, 66] width 202 height 19
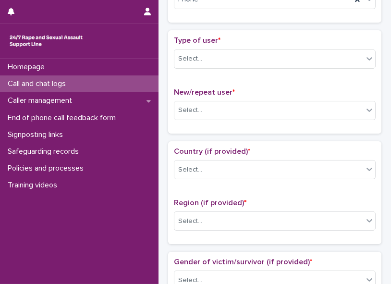
scroll to position [173, 0]
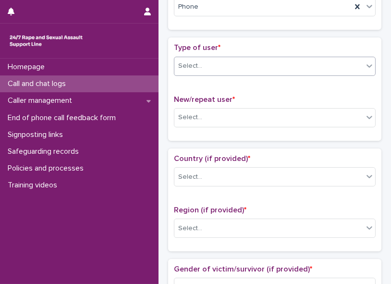
type input "*"
click at [295, 61] on icon at bounding box center [369, 66] width 10 height 10
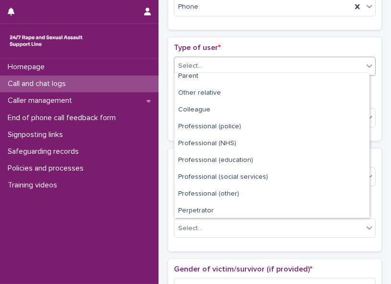
scroll to position [107, 0]
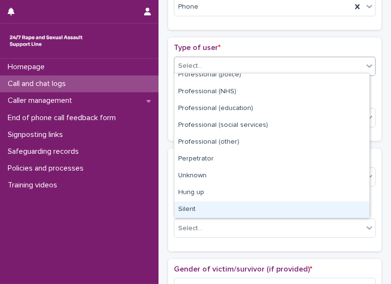
click at [295, 123] on div "Silent" at bounding box center [271, 209] width 195 height 17
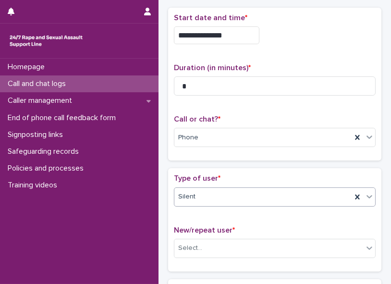
scroll to position [22, 0]
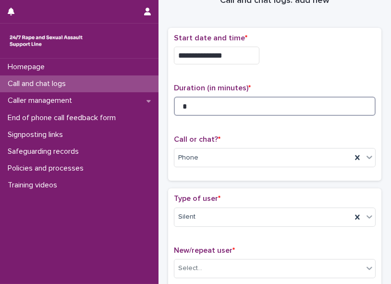
click at [212, 102] on input "*" at bounding box center [275, 105] width 202 height 19
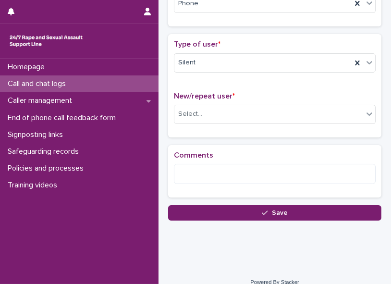
scroll to position [185, 0]
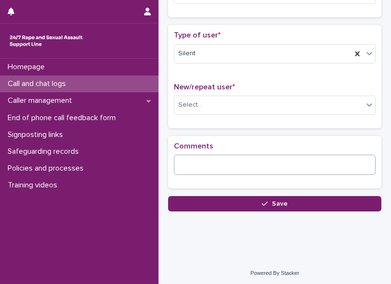
type input "*"
click at [199, 123] on textarea at bounding box center [275, 165] width 202 height 20
type textarea "*"
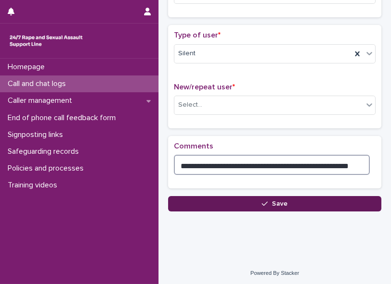
type textarea "**********"
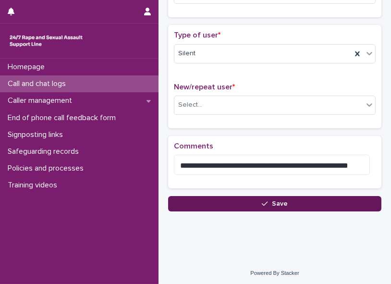
click at [276, 123] on span "Save" at bounding box center [280, 203] width 16 height 7
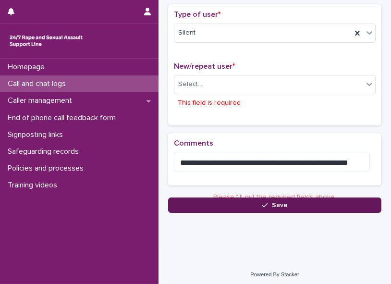
scroll to position [210, 0]
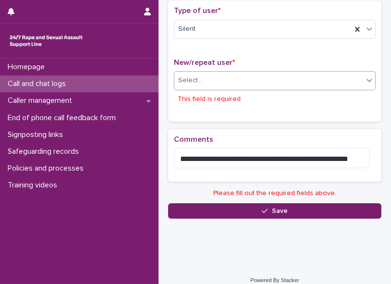
click at [214, 76] on div "Select..." at bounding box center [268, 80] width 189 height 16
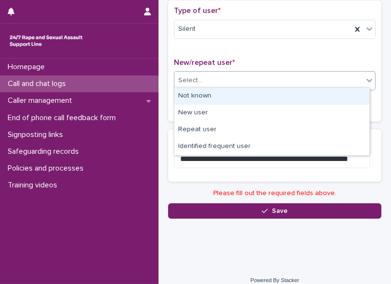
click at [209, 95] on div "Not known" at bounding box center [271, 96] width 195 height 17
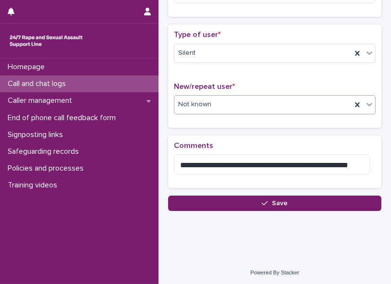
scroll to position [185, 0]
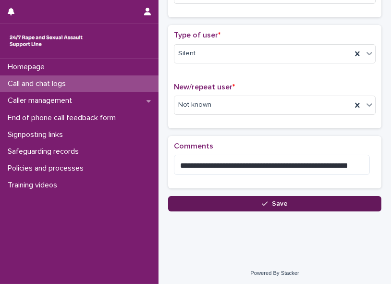
click at [254, 123] on button "Save" at bounding box center [274, 203] width 213 height 15
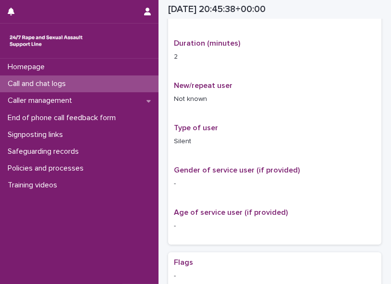
scroll to position [196, 0]
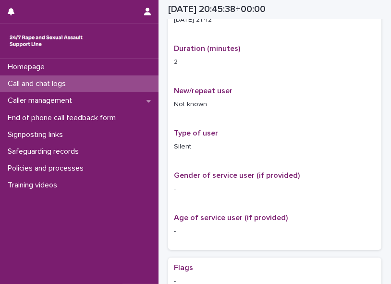
click at [78, 88] on div "Call and chat logs" at bounding box center [79, 83] width 158 height 17
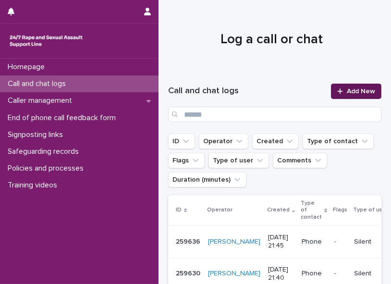
click at [295, 93] on span "Add New" at bounding box center [360, 91] width 28 height 7
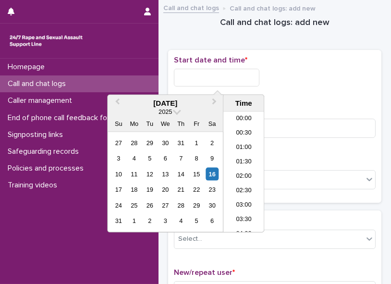
click at [225, 83] on input "text" at bounding box center [216, 78] width 85 height 18
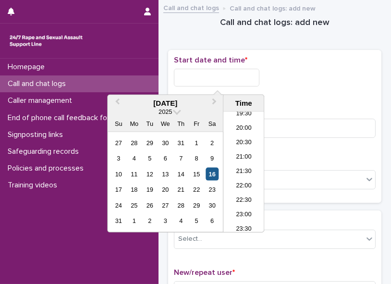
click at [210, 123] on div "16" at bounding box center [211, 173] width 13 height 13
click at [229, 123] on li "21:00" at bounding box center [243, 157] width 41 height 14
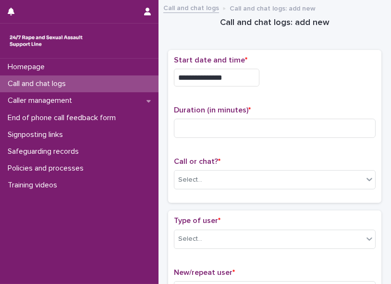
click at [229, 123] on div "**********" at bounding box center [275, 127] width 202 height 142
click at [233, 77] on input "**********" at bounding box center [216, 78] width 85 height 18
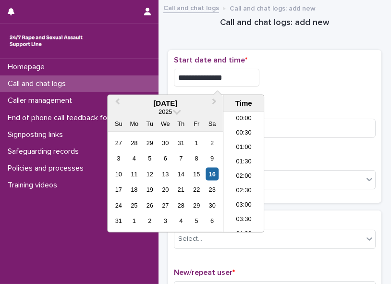
scroll to position [552, 0]
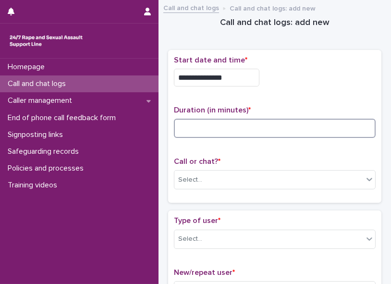
click at [275, 123] on input at bounding box center [275, 128] width 202 height 19
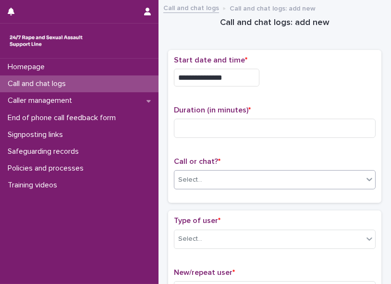
click at [251, 123] on div "Select..." at bounding box center [268, 180] width 189 height 16
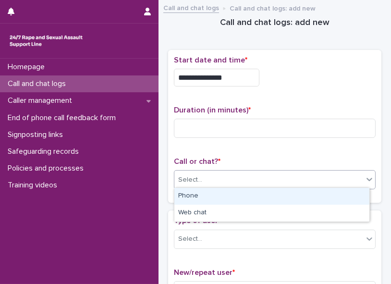
click at [243, 123] on div "Phone" at bounding box center [271, 196] width 195 height 17
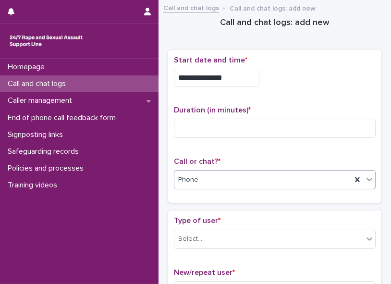
click at [121, 123] on div "Homepage Call and chat logs Caller management End of phone call feedback form S…" at bounding box center [79, 171] width 158 height 225
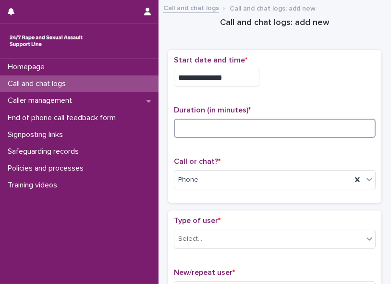
click at [201, 123] on input at bounding box center [275, 128] width 202 height 19
click at [194, 123] on input at bounding box center [275, 128] width 202 height 19
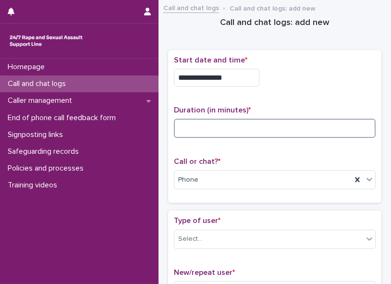
click at [194, 123] on input at bounding box center [275, 128] width 202 height 19
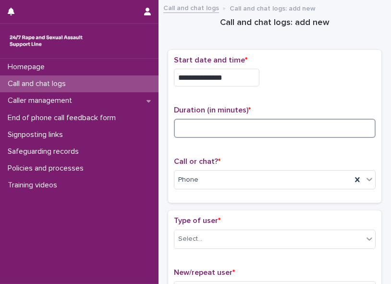
click at [191, 123] on input at bounding box center [275, 128] width 202 height 19
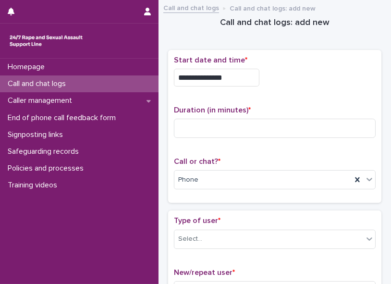
click at [230, 74] on input "**********" at bounding box center [216, 78] width 85 height 18
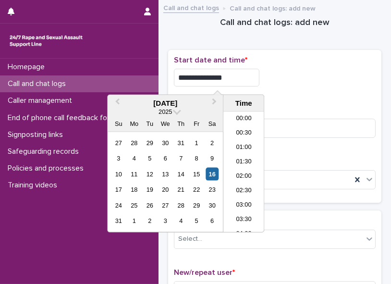
scroll to position [566, 0]
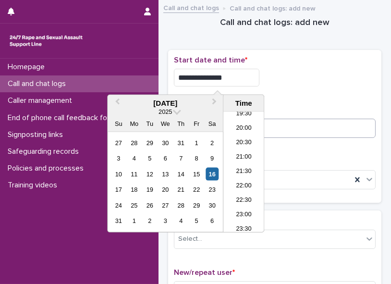
type input "**********"
click at [275, 123] on input at bounding box center [275, 128] width 202 height 19
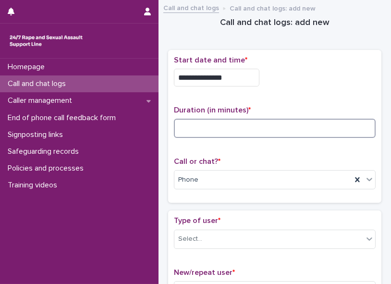
click at [275, 123] on input at bounding box center [275, 128] width 202 height 19
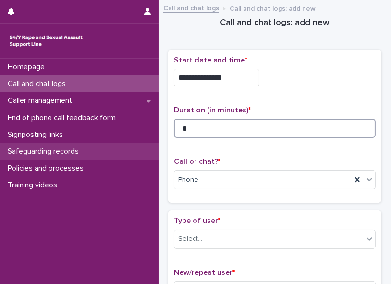
type input "*"
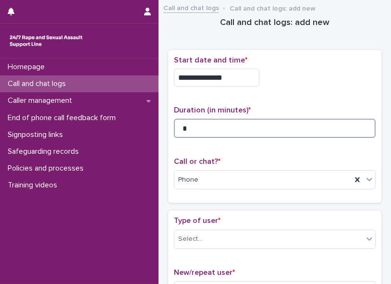
click at [188, 123] on input "*" at bounding box center [275, 128] width 202 height 19
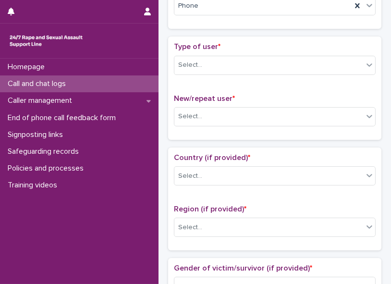
scroll to position [197, 0]
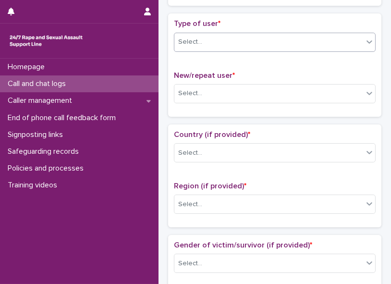
type input "*"
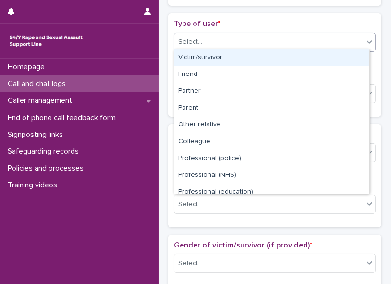
click at [295, 37] on icon at bounding box center [369, 42] width 10 height 10
click at [295, 57] on div "Victim/survivor" at bounding box center [271, 57] width 195 height 17
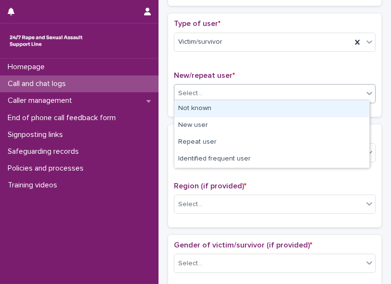
click at [295, 92] on icon at bounding box center [369, 93] width 6 height 3
click at [295, 111] on div "Not known" at bounding box center [271, 108] width 195 height 17
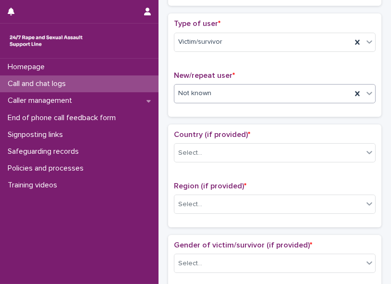
click at [295, 93] on icon at bounding box center [369, 93] width 10 height 10
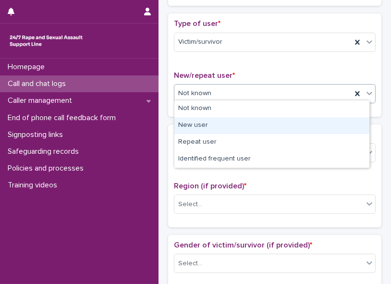
click at [295, 121] on div "New user" at bounding box center [271, 125] width 195 height 17
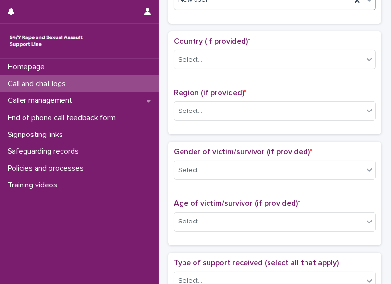
scroll to position [307, 0]
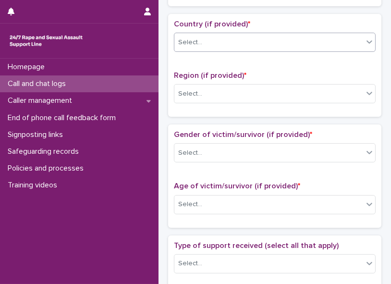
click at [295, 37] on icon at bounding box center [369, 42] width 10 height 10
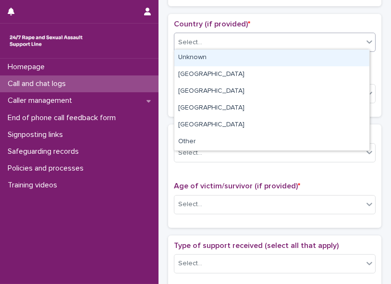
click at [295, 64] on div "Unknown" at bounding box center [271, 57] width 195 height 17
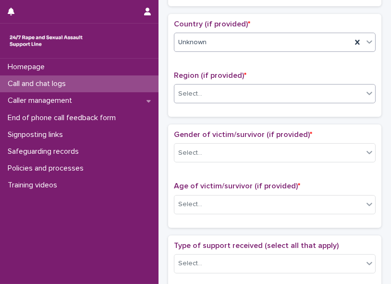
click at [295, 92] on icon at bounding box center [369, 93] width 6 height 3
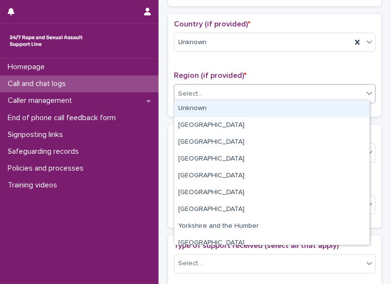
click at [295, 107] on div "Unknown" at bounding box center [271, 108] width 195 height 17
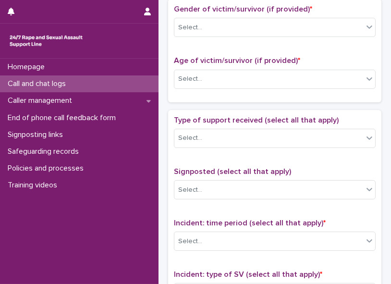
scroll to position [433, 0]
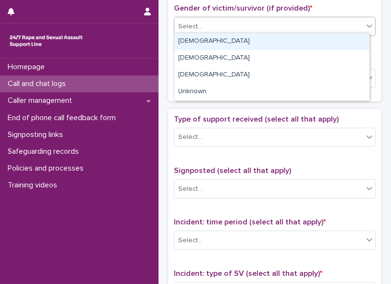
click at [295, 25] on icon at bounding box center [369, 26] width 6 height 3
click at [295, 48] on div "[DEMOGRAPHIC_DATA]" at bounding box center [271, 41] width 195 height 17
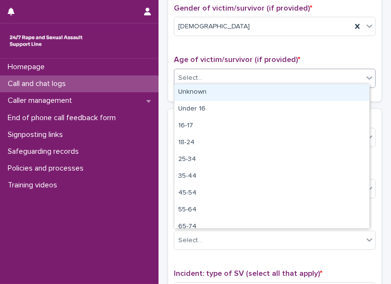
click at [295, 78] on div "Select..." at bounding box center [268, 78] width 189 height 16
click at [295, 94] on div "Unknown" at bounding box center [271, 92] width 195 height 17
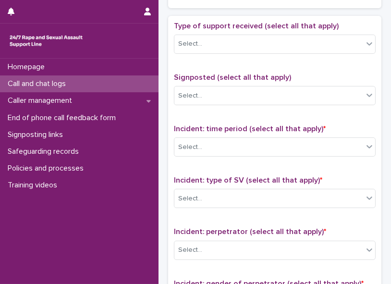
scroll to position [543, 0]
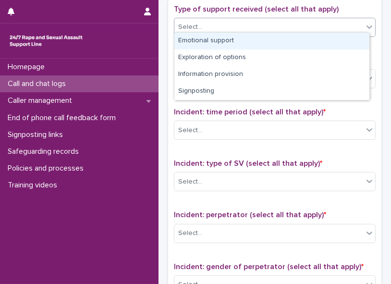
click at [295, 22] on icon at bounding box center [369, 27] width 10 height 10
click at [295, 38] on div "Emotional support" at bounding box center [271, 41] width 195 height 17
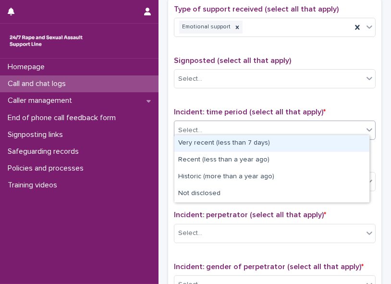
click at [295, 123] on icon at bounding box center [369, 130] width 10 height 10
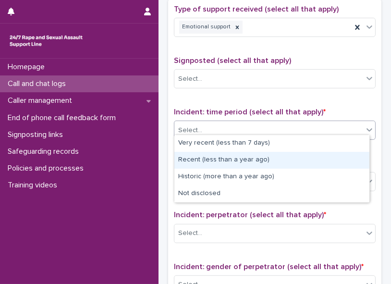
click at [295, 123] on div "Recent (less than a year ago)" at bounding box center [271, 160] width 195 height 17
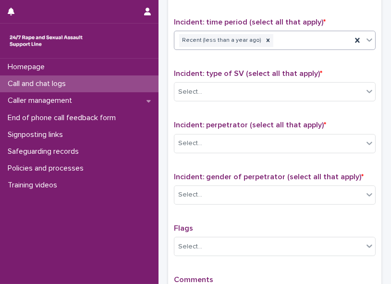
scroll to position [653, 0]
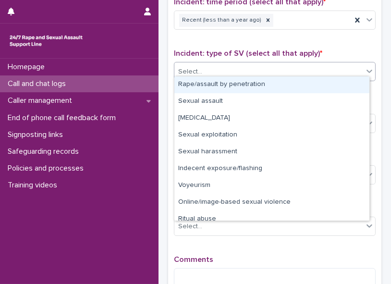
click at [295, 70] on icon at bounding box center [369, 71] width 6 height 3
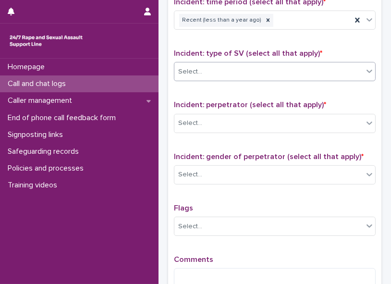
click at [295, 67] on icon at bounding box center [369, 71] width 10 height 10
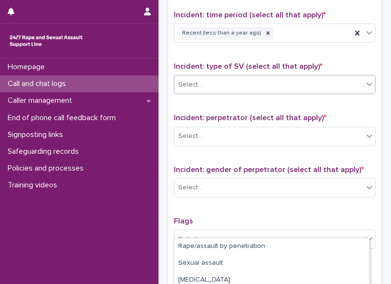
scroll to position [647, 0]
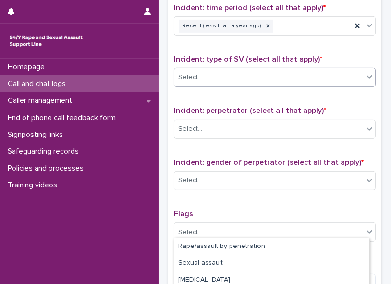
click at [295, 76] on icon at bounding box center [369, 77] width 6 height 3
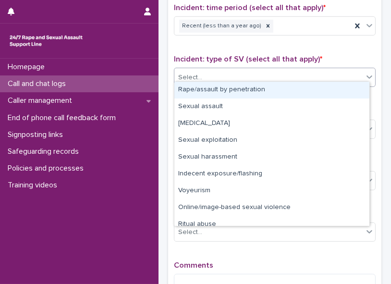
click at [295, 76] on icon at bounding box center [369, 77] width 6 height 3
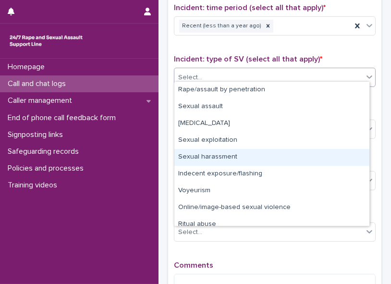
click at [295, 123] on div "Sexual harassment" at bounding box center [271, 157] width 195 height 17
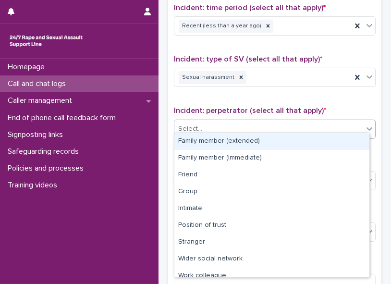
click at [295, 123] on div "Select..." at bounding box center [268, 129] width 189 height 16
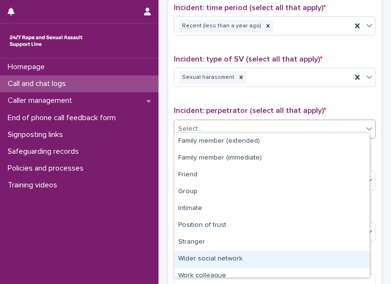
click at [293, 123] on div "Wider social network" at bounding box center [271, 259] width 195 height 17
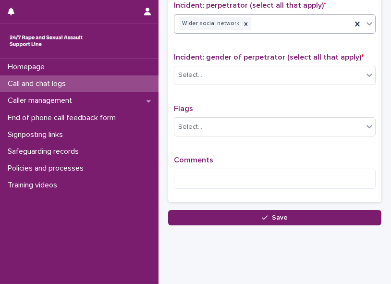
scroll to position [756, 0]
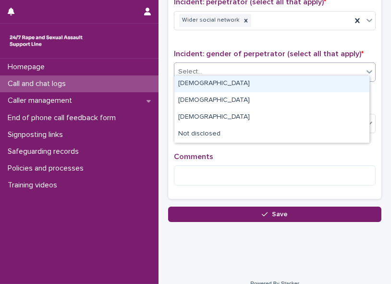
click at [295, 67] on div "Select..." at bounding box center [268, 72] width 189 height 16
click at [295, 85] on div "[DEMOGRAPHIC_DATA]" at bounding box center [271, 83] width 195 height 17
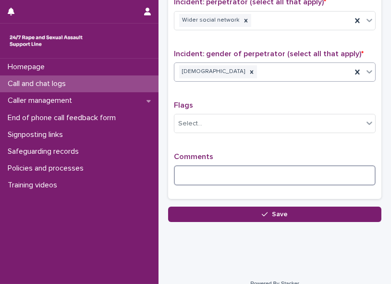
click at [268, 123] on textarea at bounding box center [275, 175] width 202 height 20
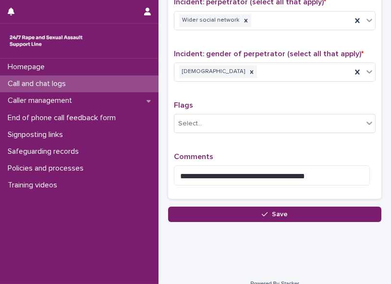
drag, startPoint x: 281, startPoint y: 169, endPoint x: 261, endPoint y: 155, distance: 24.4
click at [261, 123] on p "Comments" at bounding box center [275, 156] width 202 height 9
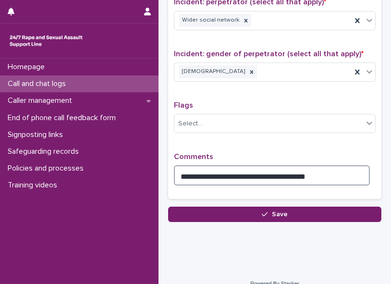
click at [295, 123] on textarea "**********" at bounding box center [272, 175] width 196 height 20
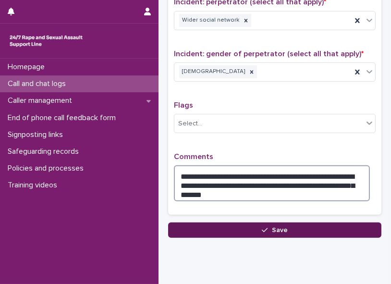
type textarea "**********"
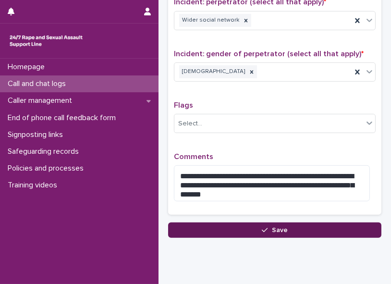
click at [295, 123] on button "Save" at bounding box center [274, 229] width 213 height 15
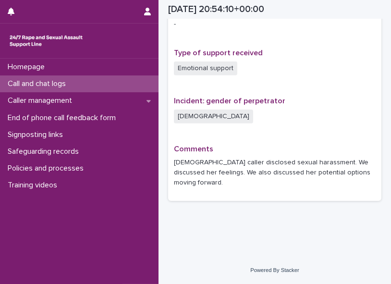
scroll to position [619, 0]
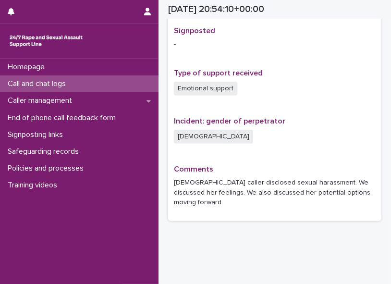
click at [53, 86] on p "Call and chat logs" at bounding box center [39, 83] width 70 height 9
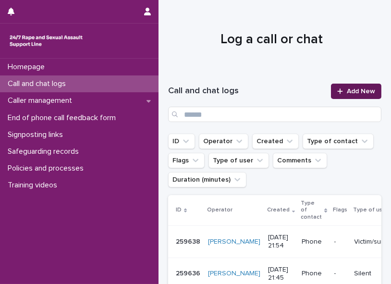
click at [295, 89] on span "Add New" at bounding box center [360, 91] width 28 height 7
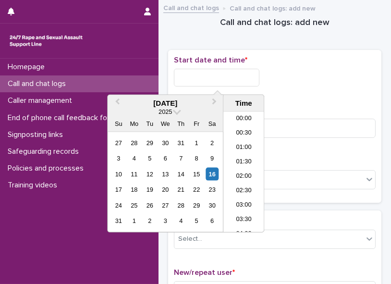
click at [208, 75] on input "text" at bounding box center [216, 78] width 85 height 18
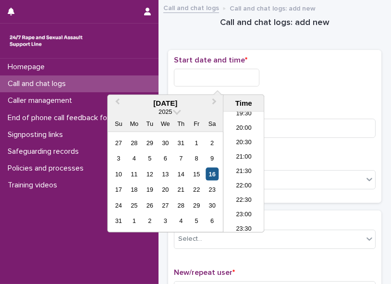
click at [211, 123] on div "16" at bounding box center [211, 173] width 13 height 13
click at [231, 123] on li "22:00" at bounding box center [243, 186] width 41 height 14
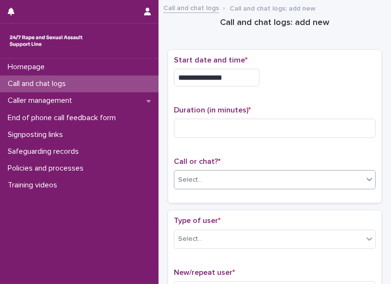
click at [220, 123] on div "Select..." at bounding box center [268, 180] width 189 height 16
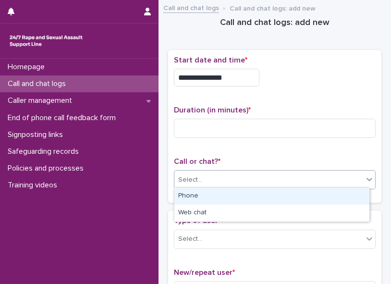
click at [211, 123] on div "Phone" at bounding box center [271, 196] width 195 height 17
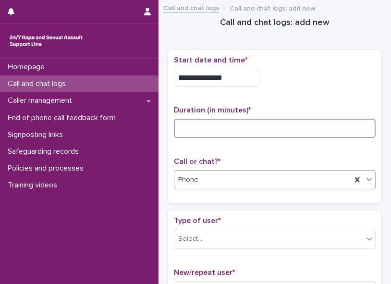
click at [183, 123] on input at bounding box center [275, 128] width 202 height 19
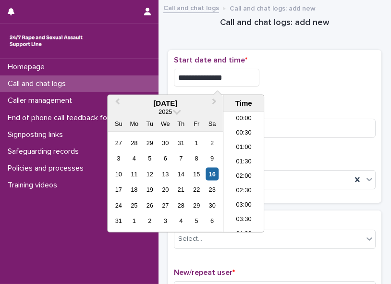
click at [227, 78] on input "**********" at bounding box center [216, 78] width 85 height 18
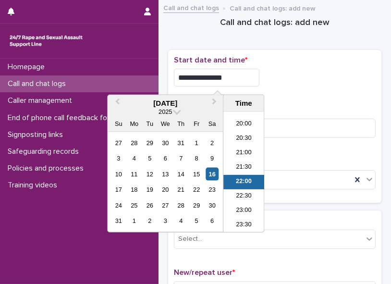
drag, startPoint x: 235, startPoint y: 164, endPoint x: 230, endPoint y: 179, distance: 15.2
drag, startPoint x: 230, startPoint y: 179, endPoint x: 222, endPoint y: 106, distance: 73.4
click at [222, 106] on button "Next Month" at bounding box center [214, 103] width 15 height 15
click at [243, 123] on li "22:00" at bounding box center [243, 182] width 41 height 14
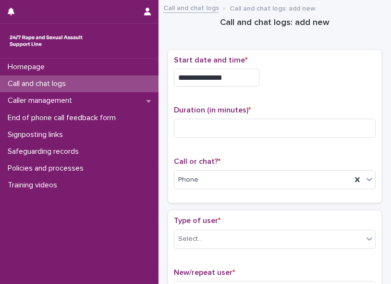
click at [229, 77] on input "**********" at bounding box center [216, 78] width 85 height 18
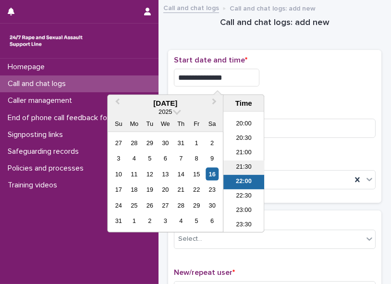
click at [236, 123] on li "21:30" at bounding box center [243, 167] width 41 height 14
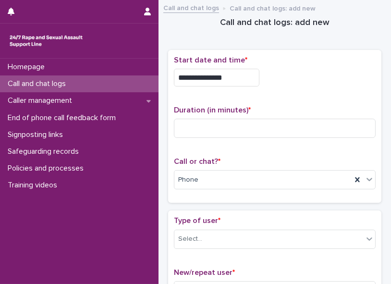
click at [225, 78] on input "**********" at bounding box center [216, 78] width 85 height 18
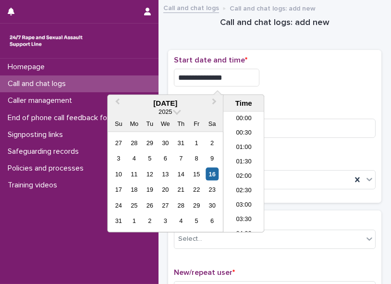
scroll to position [566, 0]
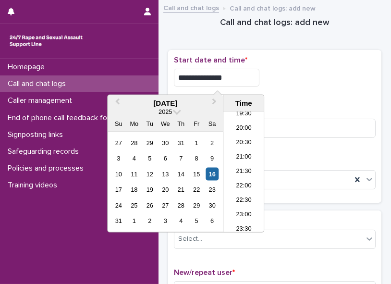
type input "**********"
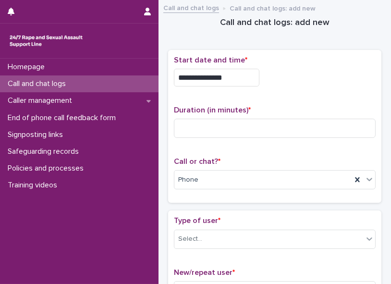
click at [295, 123] on p "Call or chat? *" at bounding box center [275, 161] width 202 height 9
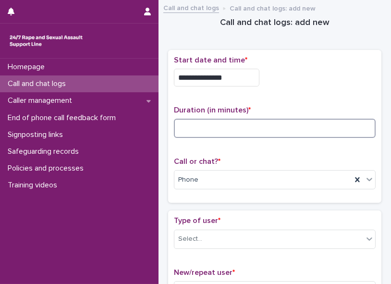
click at [223, 123] on input at bounding box center [275, 128] width 202 height 19
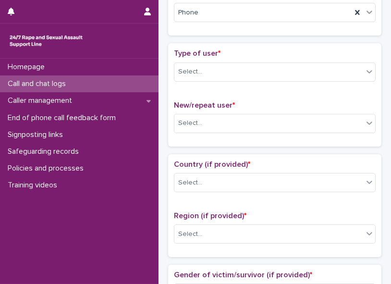
scroll to position [182, 0]
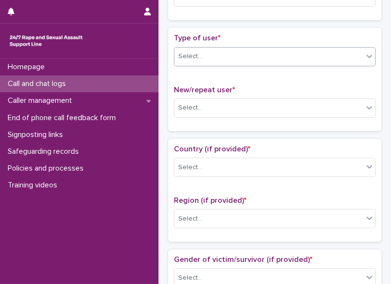
type input "*"
click at [295, 51] on icon at bounding box center [369, 56] width 10 height 10
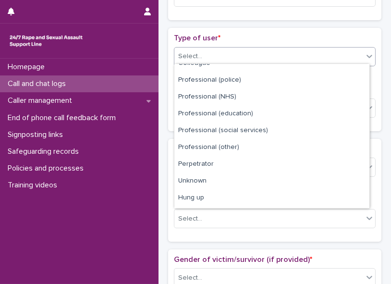
scroll to position [107, 0]
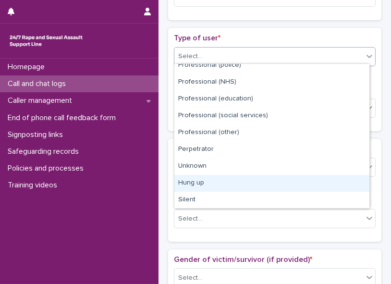
click at [295, 123] on div "Hung up" at bounding box center [271, 183] width 195 height 17
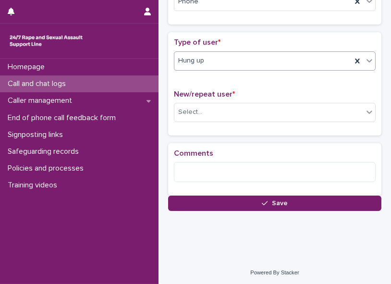
scroll to position [182, 0]
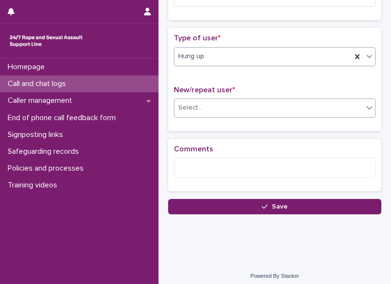
click at [230, 103] on div "Select..." at bounding box center [268, 108] width 189 height 16
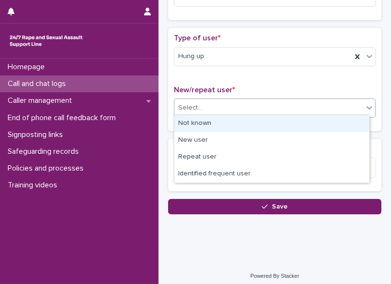
click at [227, 122] on div "Not known" at bounding box center [271, 123] width 195 height 17
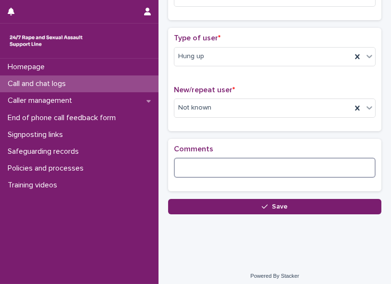
click at [203, 123] on textarea at bounding box center [275, 167] width 202 height 20
paste textarea "**********"
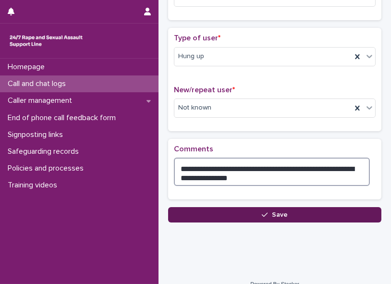
type textarea "**********"
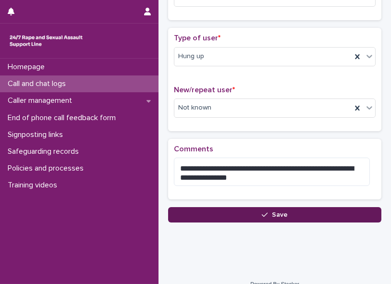
click at [253, 123] on button "Save" at bounding box center [274, 214] width 213 height 15
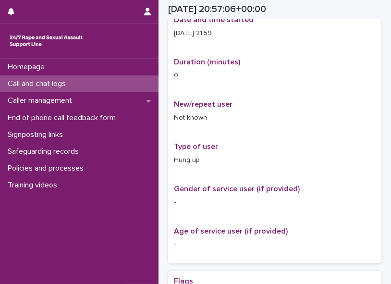
scroll to position [188, 0]
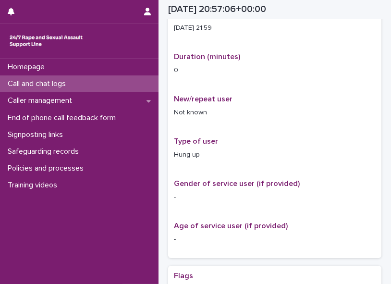
click at [59, 88] on p "Call and chat logs" at bounding box center [39, 83] width 70 height 9
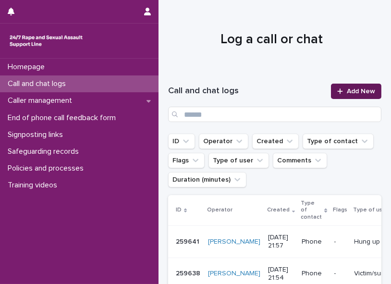
click at [295, 92] on span "Add New" at bounding box center [360, 91] width 28 height 7
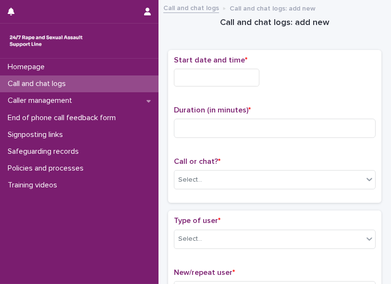
click at [187, 73] on input "text" at bounding box center [216, 78] width 85 height 18
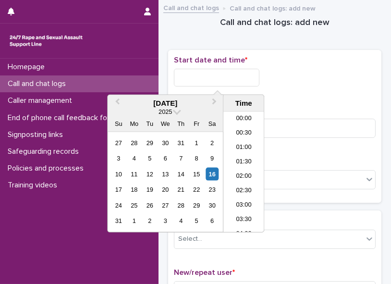
scroll to position [566, 0]
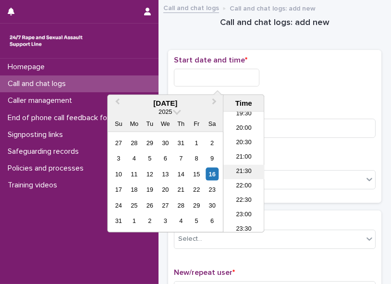
click at [240, 123] on li "21:30" at bounding box center [243, 172] width 41 height 14
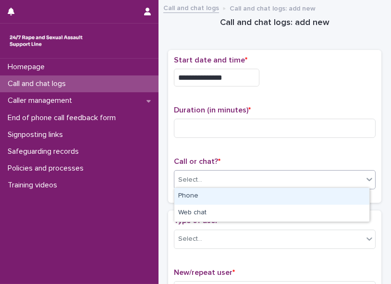
click at [210, 123] on div "Select..." at bounding box center [268, 180] width 189 height 16
click at [202, 123] on div "Phone" at bounding box center [271, 196] width 195 height 17
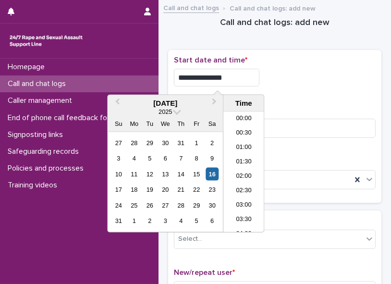
click at [227, 76] on input "**********" at bounding box center [216, 78] width 85 height 18
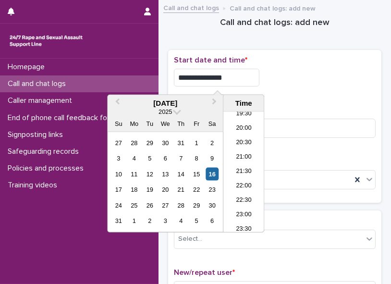
type input "**********"
click at [290, 85] on div "**********" at bounding box center [275, 75] width 202 height 38
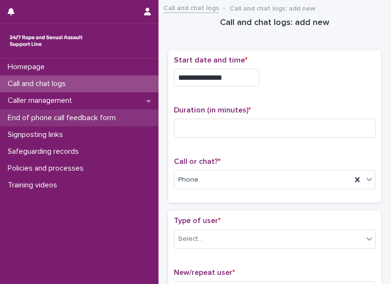
drag, startPoint x: 5, startPoint y: 214, endPoint x: 123, endPoint y: 115, distance: 154.0
click at [123, 115] on p "End of phone call feedback form" at bounding box center [63, 117] width 119 height 9
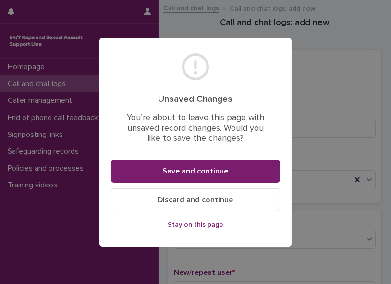
click at [137, 123] on footer "Save and continue Discard and continue Stay on this page" at bounding box center [195, 198] width 169 height 79
click at [141, 123] on footer "Save and continue Discard and continue Stay on this page" at bounding box center [195, 198] width 169 height 79
click at [141, 123] on button "Stay on this page" at bounding box center [195, 224] width 169 height 15
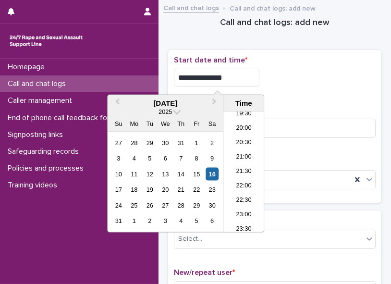
drag, startPoint x: 231, startPoint y: 78, endPoint x: 269, endPoint y: 165, distance: 94.6
click at [269, 123] on div "Call or chat? * Phone" at bounding box center [275, 177] width 202 height 40
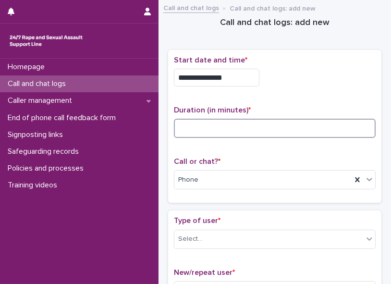
click at [181, 121] on input at bounding box center [275, 128] width 202 height 19
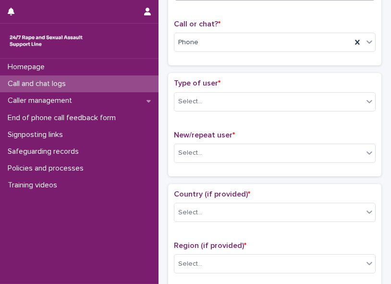
scroll to position [155, 0]
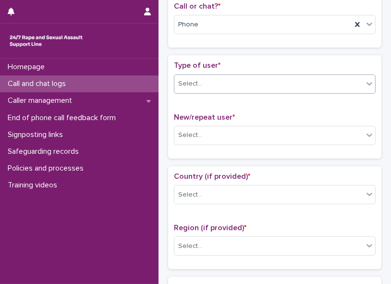
type input "*"
click at [295, 82] on icon at bounding box center [369, 83] width 6 height 3
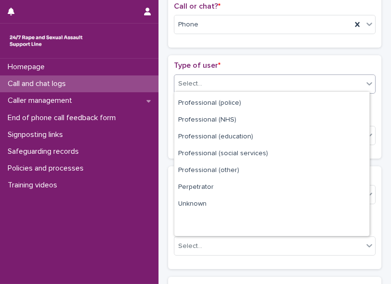
scroll to position [107, 0]
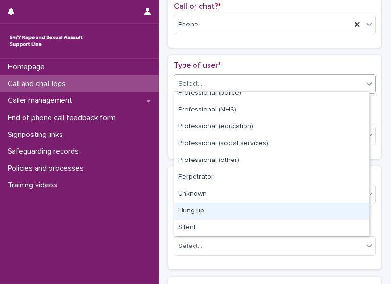
click at [295, 123] on div "Hung up" at bounding box center [271, 211] width 195 height 17
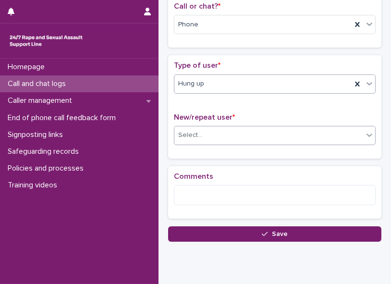
click at [295, 123] on icon at bounding box center [369, 135] width 10 height 10
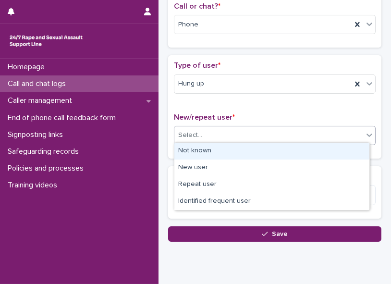
click at [295, 123] on div "Not known" at bounding box center [271, 151] width 195 height 17
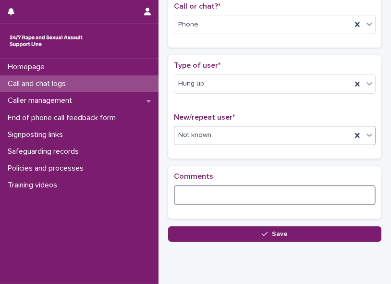
click at [175, 123] on textarea at bounding box center [275, 195] width 202 height 20
paste textarea "**********"
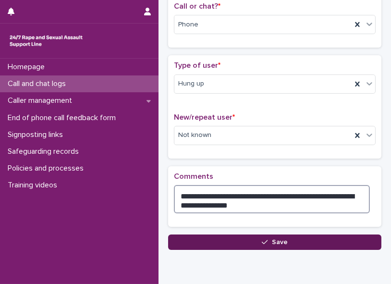
type textarea "**********"
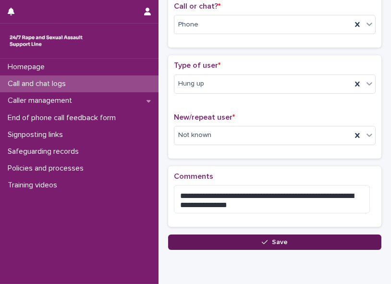
click at [257, 123] on button "Save" at bounding box center [274, 241] width 213 height 15
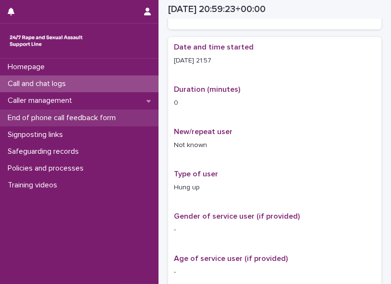
scroll to position [160, 0]
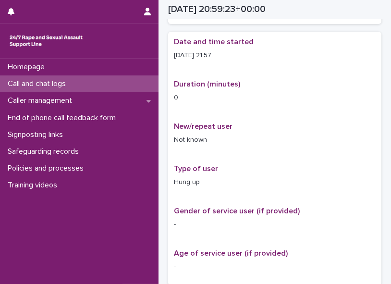
click at [66, 84] on p "Call and chat logs" at bounding box center [39, 83] width 70 height 9
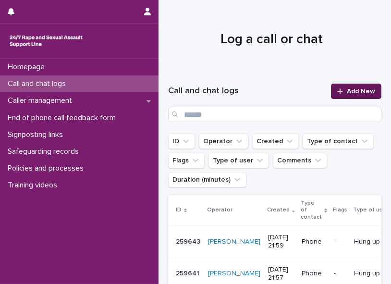
click at [295, 86] on link "Add New" at bounding box center [356, 91] width 50 height 15
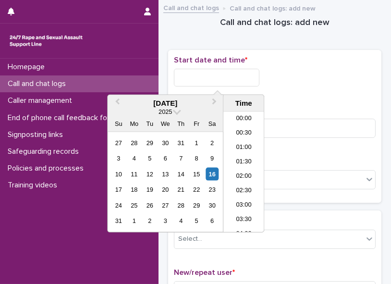
click at [203, 77] on input "text" at bounding box center [216, 78] width 85 height 18
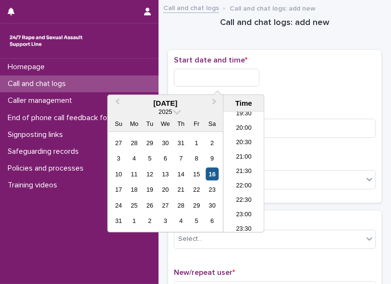
click at [214, 123] on div "16" at bounding box center [211, 173] width 13 height 13
click at [247, 123] on li "22:00" at bounding box center [243, 186] width 41 height 14
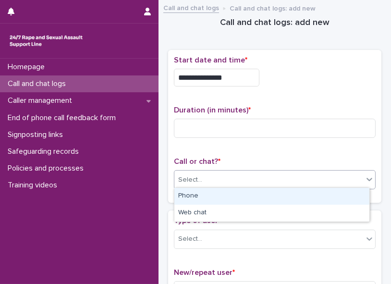
click at [237, 123] on div "Select..." at bounding box center [268, 180] width 189 height 16
click at [224, 123] on div "Phone" at bounding box center [271, 196] width 195 height 17
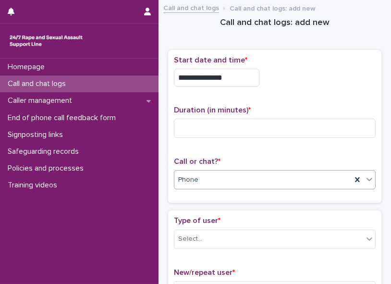
click at [119, 123] on div "Homepage Call and chat logs Caller management End of phone call feedback form S…" at bounding box center [79, 171] width 158 height 225
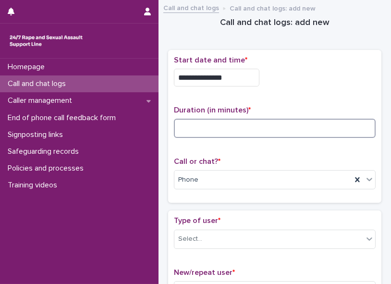
click at [185, 123] on input at bounding box center [275, 128] width 202 height 19
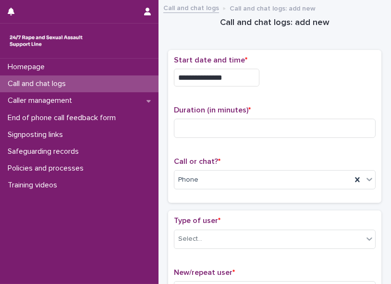
click at [113, 123] on div "Homepage Call and chat logs Caller management End of phone call feedback form S…" at bounding box center [79, 171] width 158 height 225
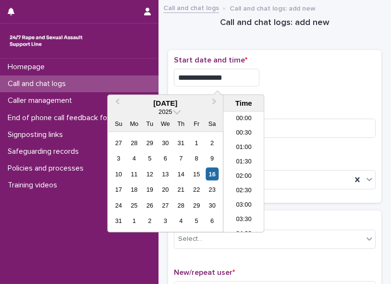
click at [234, 77] on input "**********" at bounding box center [216, 78] width 85 height 18
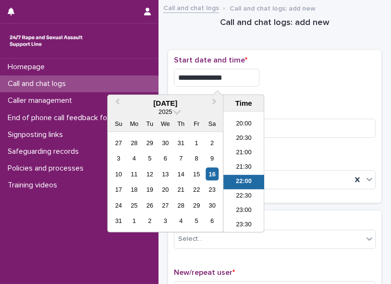
click at [234, 77] on input "**********" at bounding box center [216, 78] width 85 height 18
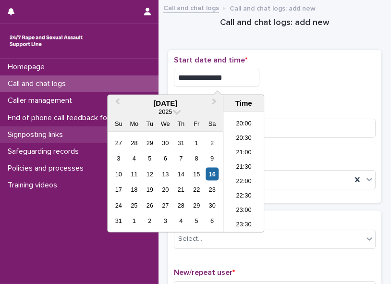
type input "**********"
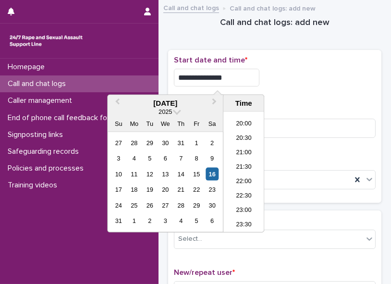
click at [295, 95] on div "**********" at bounding box center [275, 127] width 202 height 142
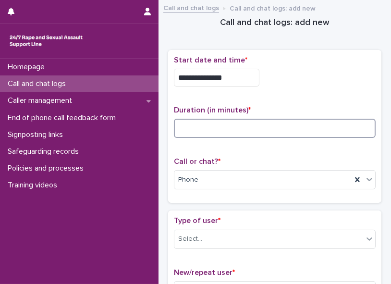
click at [295, 120] on input at bounding box center [275, 128] width 202 height 19
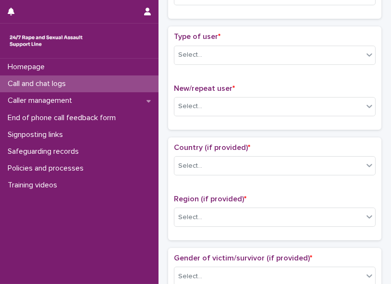
scroll to position [200, 0]
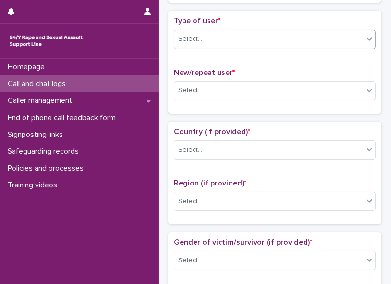
type input "*"
click at [295, 34] on icon at bounding box center [369, 39] width 10 height 10
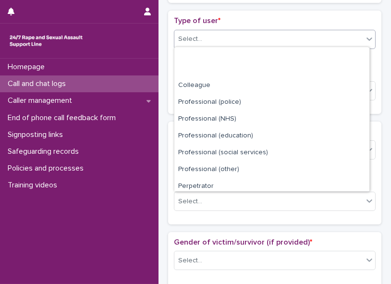
scroll to position [107, 0]
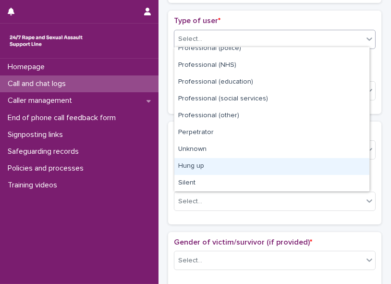
click at [295, 123] on div "Hung up" at bounding box center [271, 166] width 195 height 17
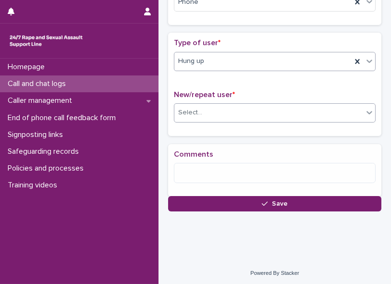
scroll to position [185, 0]
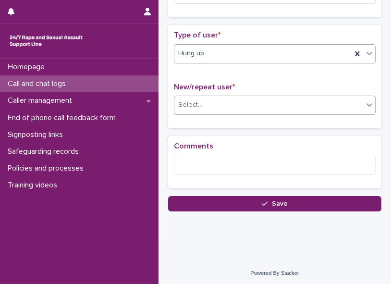
click at [295, 101] on icon at bounding box center [369, 105] width 10 height 10
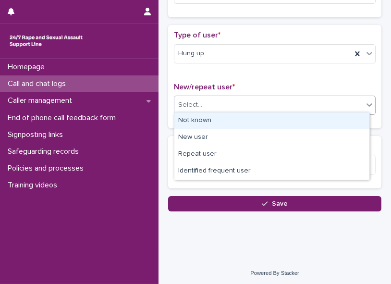
click at [295, 123] on div "Not known" at bounding box center [271, 120] width 195 height 17
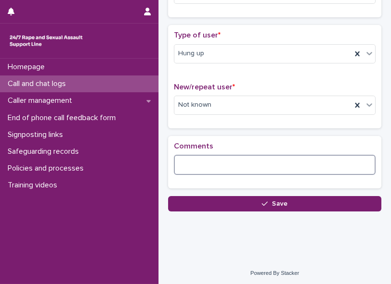
click at [247, 123] on textarea at bounding box center [275, 165] width 202 height 20
paste textarea "**********"
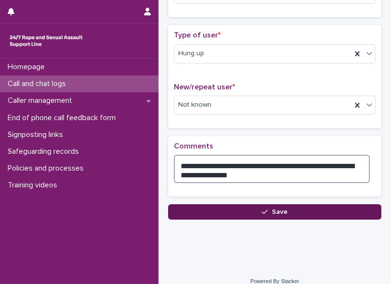
type textarea "**********"
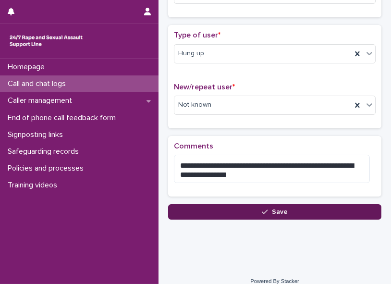
click at [274, 123] on span "Save" at bounding box center [280, 211] width 16 height 7
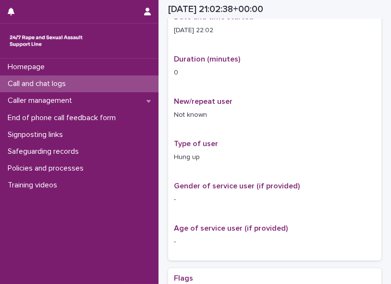
scroll to position [191, 0]
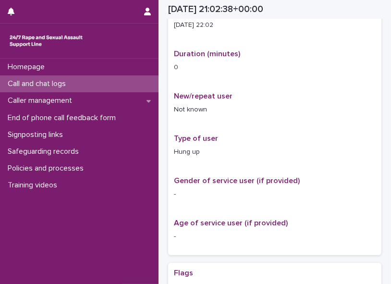
click at [50, 87] on p "Call and chat logs" at bounding box center [39, 83] width 70 height 9
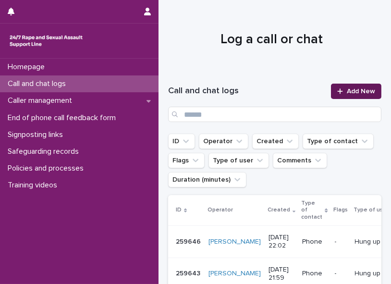
click at [295, 88] on link "Add New" at bounding box center [356, 91] width 50 height 15
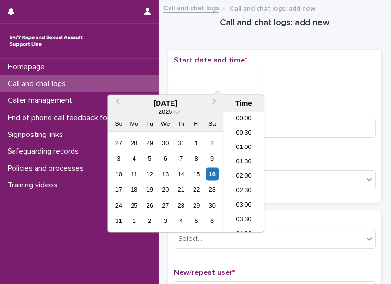
click at [193, 78] on input "text" at bounding box center [216, 78] width 85 height 18
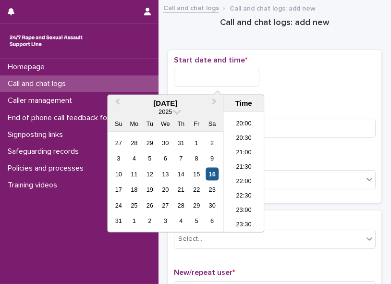
click at [212, 123] on div "16" at bounding box center [211, 173] width 13 height 13
click at [239, 123] on li "22:00" at bounding box center [243, 182] width 41 height 14
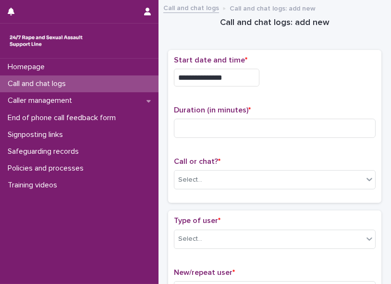
click at [239, 123] on div "Select..." at bounding box center [268, 180] width 189 height 16
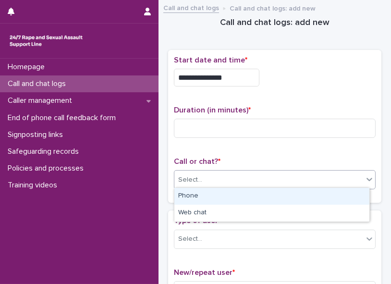
click at [226, 123] on div "Phone" at bounding box center [271, 196] width 195 height 17
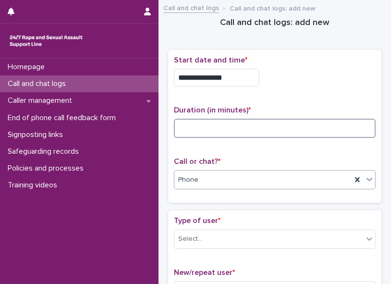
click at [194, 123] on input at bounding box center [275, 128] width 202 height 19
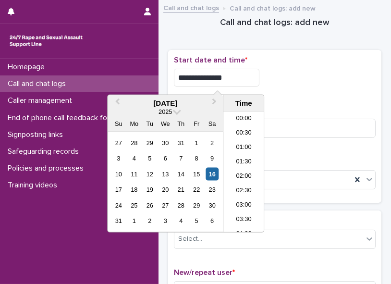
click at [227, 78] on input "**********" at bounding box center [216, 78] width 85 height 18
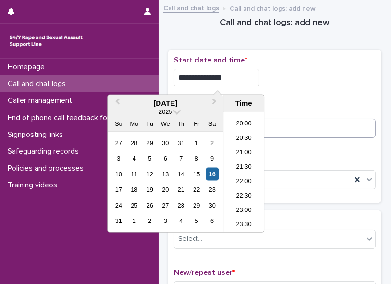
type input "**********"
click at [278, 123] on input at bounding box center [275, 128] width 202 height 19
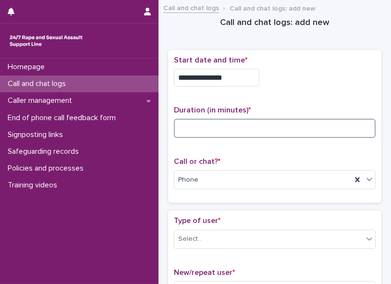
click at [208, 119] on input at bounding box center [275, 128] width 202 height 19
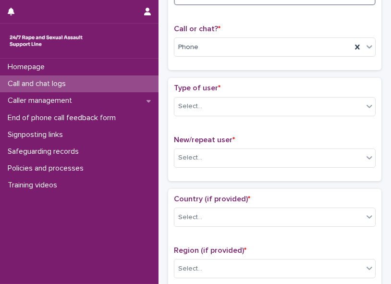
scroll to position [135, 0]
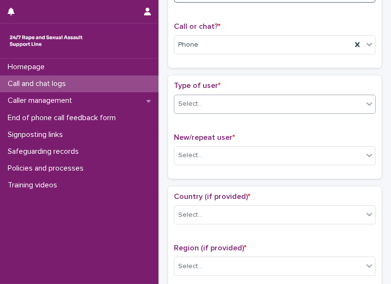
type input "*"
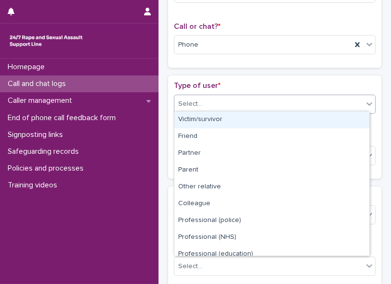
click at [295, 102] on icon at bounding box center [369, 104] width 10 height 10
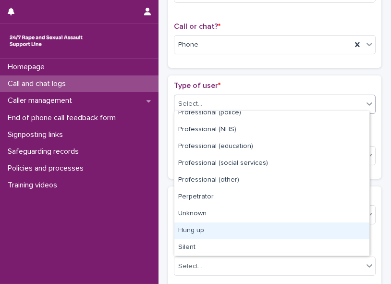
click at [295, 123] on div "Hung up" at bounding box center [271, 230] width 195 height 17
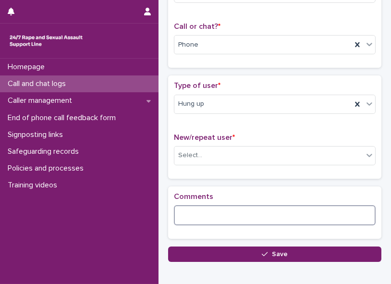
click at [295, 123] on textarea at bounding box center [275, 215] width 202 height 20
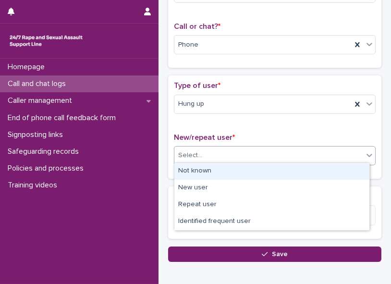
click at [263, 123] on div "Select..." at bounding box center [268, 155] width 189 height 16
click at [250, 123] on div "Not known" at bounding box center [271, 171] width 195 height 17
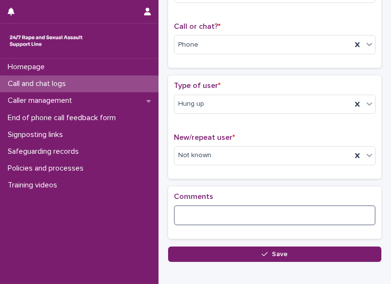
click at [209, 123] on textarea at bounding box center [275, 215] width 202 height 20
click at [210, 123] on textarea at bounding box center [275, 215] width 202 height 20
paste textarea "**********"
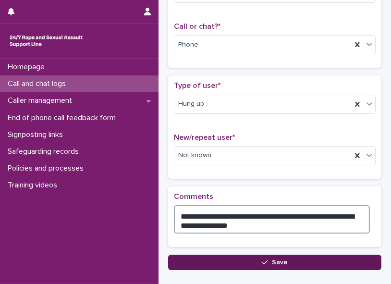
type textarea "**********"
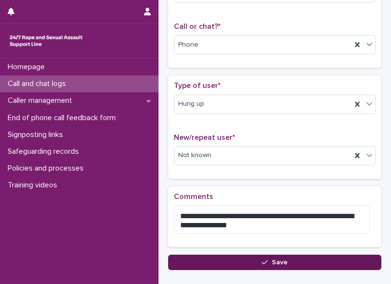
click at [262, 123] on icon "button" at bounding box center [265, 262] width 6 height 7
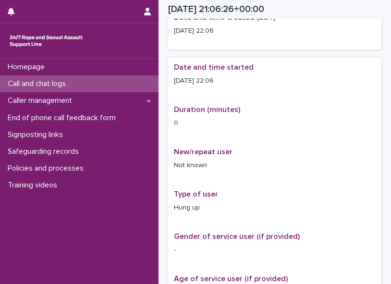
scroll to position [140, 0]
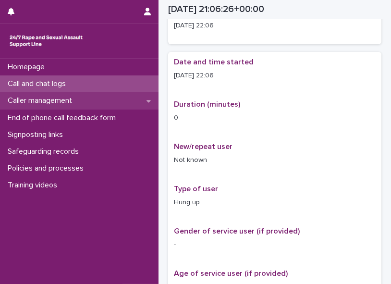
click at [78, 96] on p "Caller management" at bounding box center [42, 100] width 76 height 9
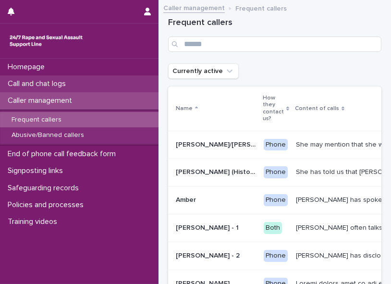
drag, startPoint x: 78, startPoint y: 96, endPoint x: 36, endPoint y: 83, distance: 44.0
click at [36, 83] on p "Call and chat logs" at bounding box center [39, 83] width 70 height 9
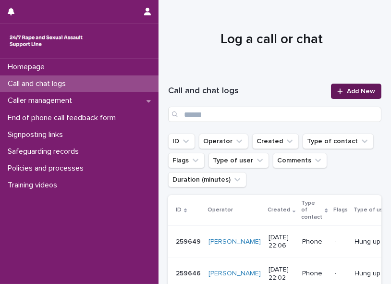
click at [295, 93] on span "Add New" at bounding box center [360, 91] width 28 height 7
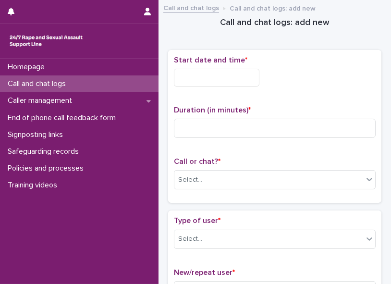
click at [218, 76] on input "text" at bounding box center [216, 78] width 85 height 18
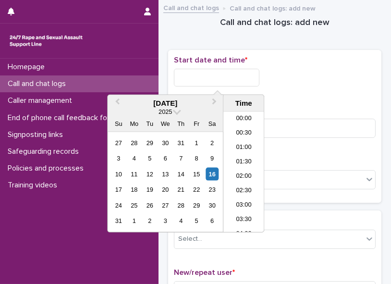
scroll to position [571, 0]
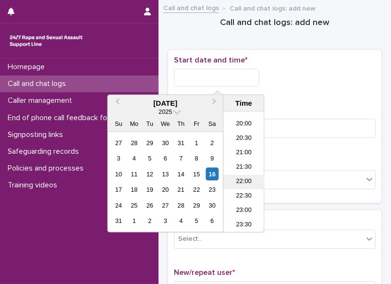
click at [237, 123] on li "22:00" at bounding box center [243, 182] width 41 height 14
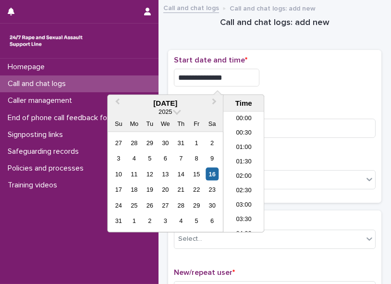
click at [228, 79] on input "**********" at bounding box center [216, 78] width 85 height 18
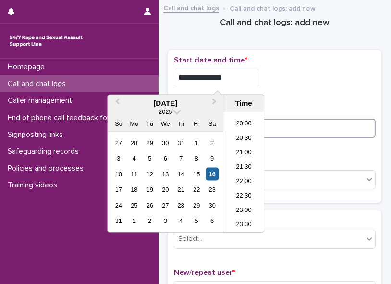
click at [270, 123] on input at bounding box center [275, 128] width 202 height 19
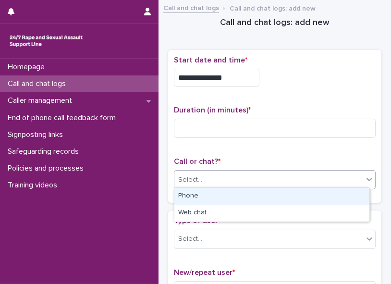
click at [239, 123] on div "Select..." at bounding box center [268, 180] width 189 height 16
click at [234, 123] on div "Phone" at bounding box center [271, 196] width 195 height 17
click at [229, 123] on div "Phone" at bounding box center [262, 180] width 177 height 16
click at [226, 123] on div "Phone" at bounding box center [262, 180] width 177 height 16
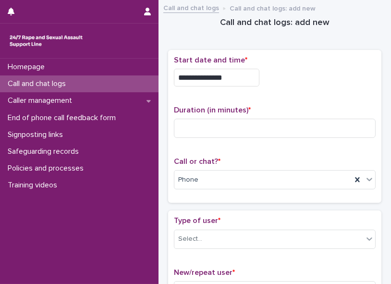
click at [233, 77] on input "**********" at bounding box center [216, 78] width 85 height 18
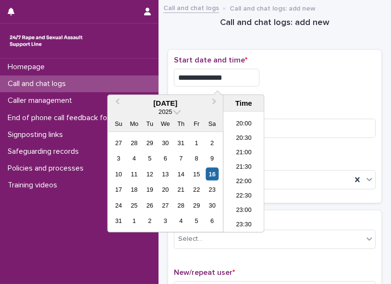
type input "**********"
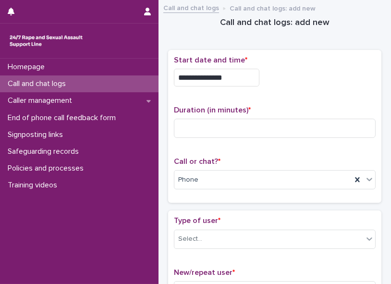
click at [284, 90] on div "**********" at bounding box center [275, 75] width 202 height 38
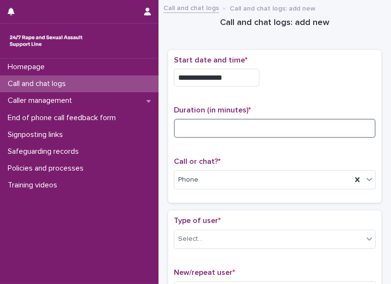
click at [258, 123] on input at bounding box center [275, 128] width 202 height 19
click at [197, 123] on input at bounding box center [275, 128] width 202 height 19
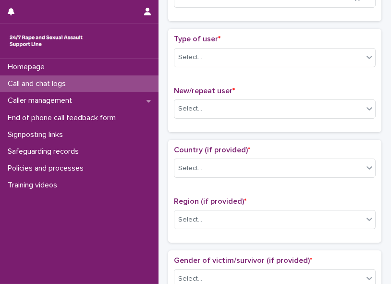
scroll to position [186, 0]
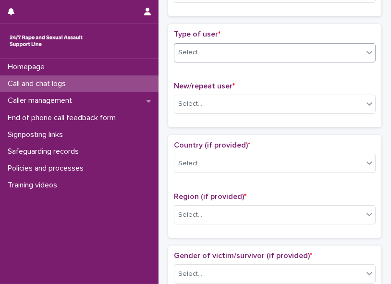
type input "*"
click at [295, 48] on icon at bounding box center [369, 53] width 10 height 10
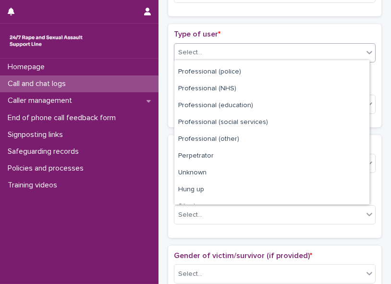
scroll to position [107, 0]
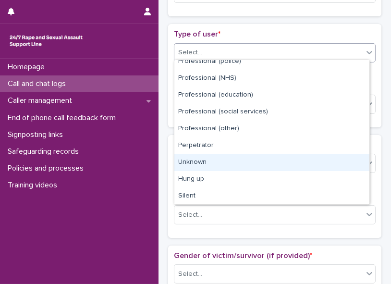
click at [295, 123] on div "Unknown" at bounding box center [271, 162] width 195 height 17
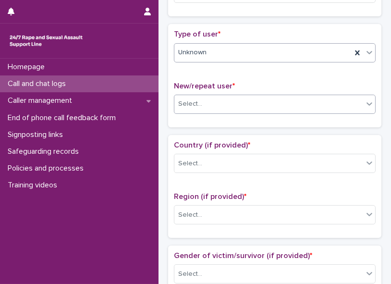
click at [295, 102] on icon at bounding box center [369, 104] width 10 height 10
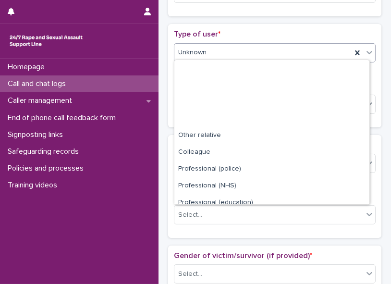
click at [295, 49] on icon at bounding box center [369, 53] width 10 height 10
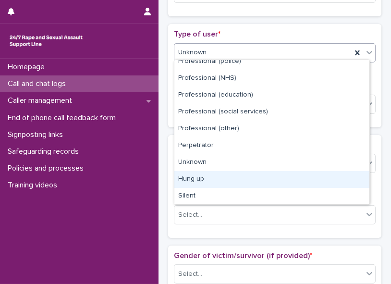
click at [295, 123] on div "Hung up" at bounding box center [271, 179] width 195 height 17
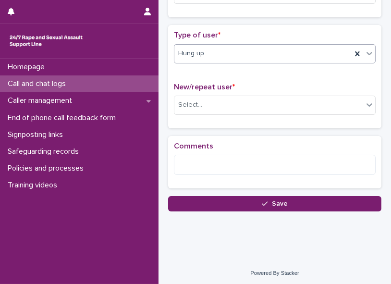
scroll to position [185, 0]
click at [295, 103] on icon at bounding box center [369, 104] width 6 height 3
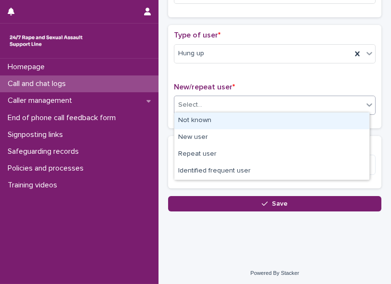
click at [295, 121] on div "Not known" at bounding box center [271, 120] width 195 height 17
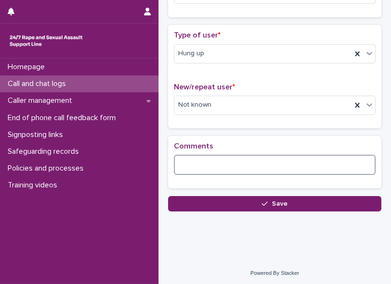
click at [190, 123] on textarea at bounding box center [275, 165] width 202 height 20
paste textarea "**********"
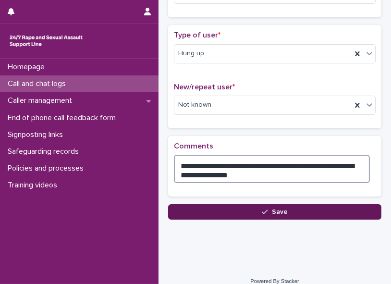
type textarea "**********"
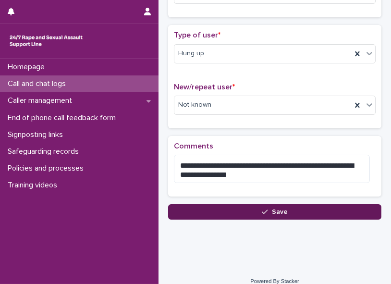
click at [252, 123] on button "Save" at bounding box center [274, 211] width 213 height 15
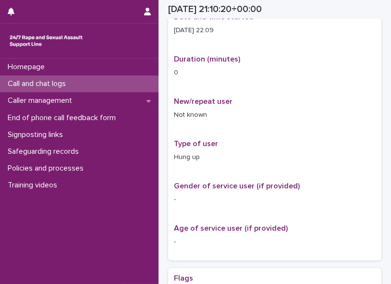
scroll to position [191, 0]
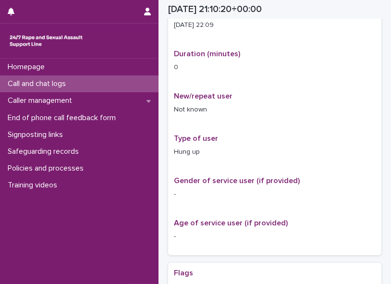
click at [62, 82] on p "Call and chat logs" at bounding box center [39, 83] width 70 height 9
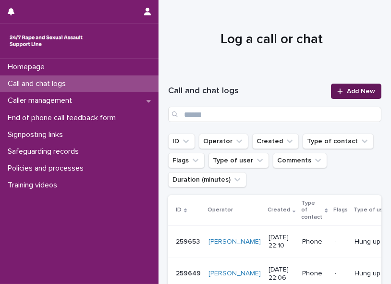
click at [295, 90] on icon at bounding box center [340, 91] width 6 height 7
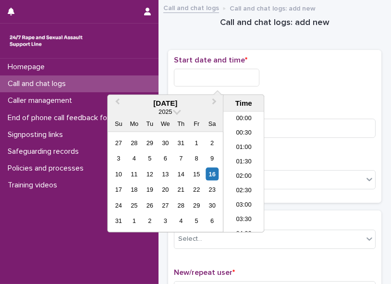
click at [195, 77] on input "text" at bounding box center [216, 78] width 85 height 18
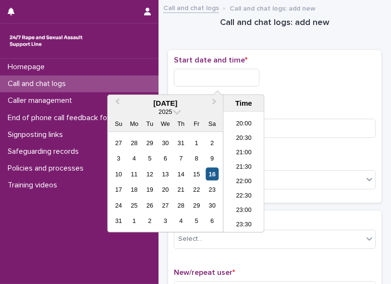
click at [208, 123] on div "16" at bounding box center [211, 173] width 13 height 13
click at [245, 123] on li "22:00" at bounding box center [243, 182] width 41 height 14
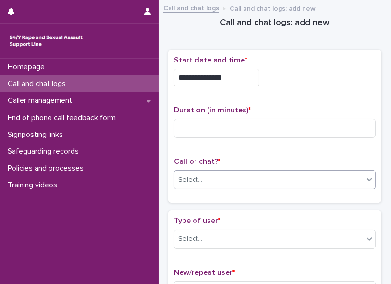
click at [232, 123] on div "Select..." at bounding box center [268, 180] width 189 height 16
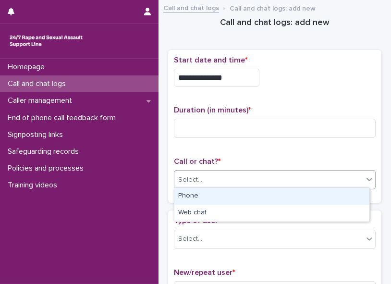
click at [221, 123] on div "Phone" at bounding box center [271, 196] width 195 height 17
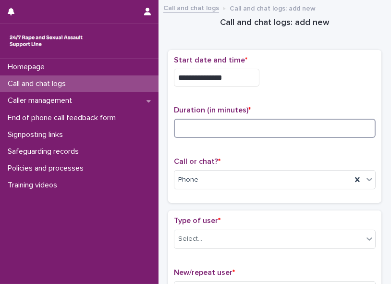
click at [192, 123] on input at bounding box center [275, 128] width 202 height 19
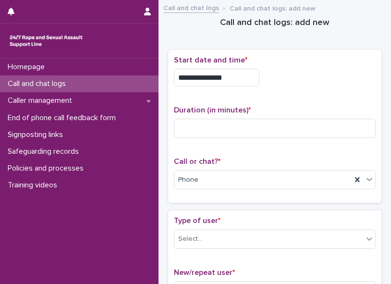
click at [230, 78] on input "**********" at bounding box center [216, 78] width 85 height 18
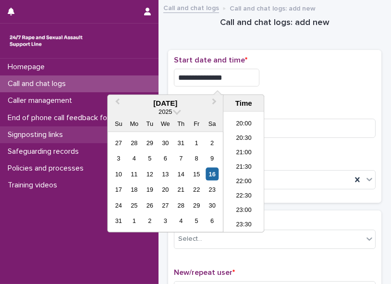
type input "**********"
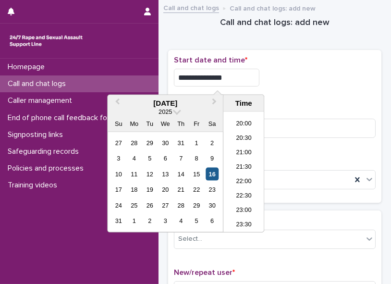
click at [211, 123] on div "16" at bounding box center [211, 173] width 13 height 13
click at [286, 91] on div "**********" at bounding box center [275, 75] width 202 height 38
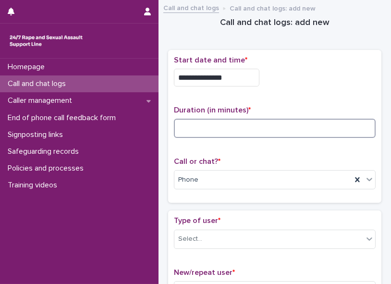
click at [252, 123] on input at bounding box center [275, 128] width 202 height 19
click at [252, 123] on input "*" at bounding box center [275, 128] width 202 height 19
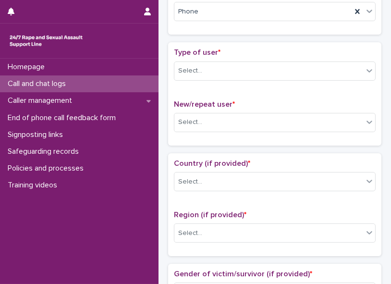
scroll to position [205, 0]
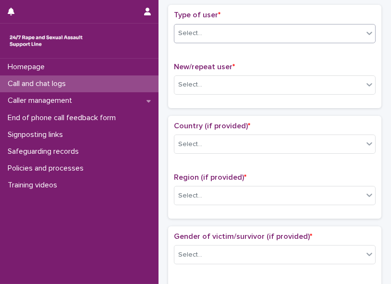
type input "*"
click at [295, 30] on icon at bounding box center [369, 33] width 10 height 10
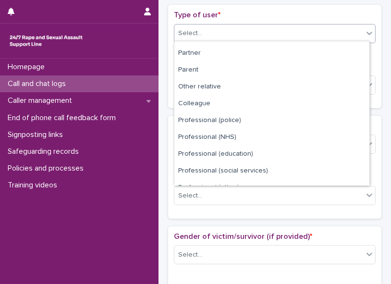
scroll to position [107, 0]
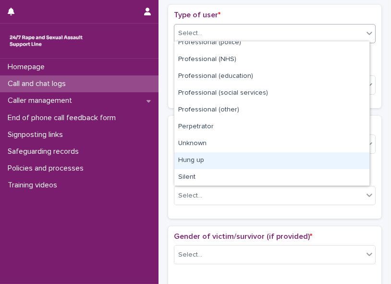
click at [295, 123] on div "Hung up" at bounding box center [271, 160] width 195 height 17
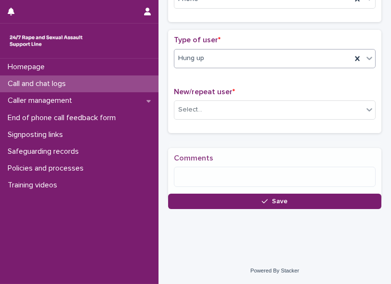
scroll to position [185, 0]
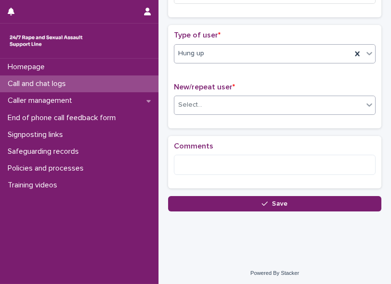
click at [268, 102] on div "Select..." at bounding box center [268, 105] width 189 height 16
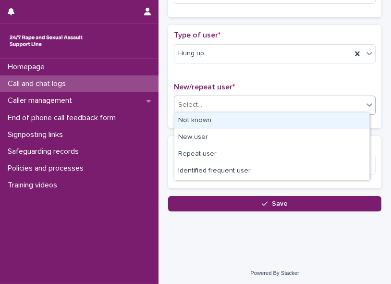
click at [254, 118] on div "Not known" at bounding box center [271, 120] width 195 height 17
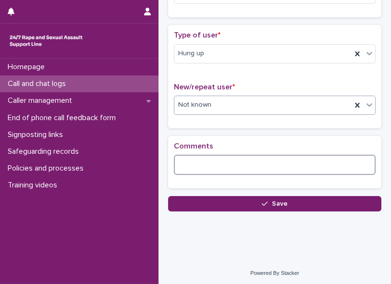
click at [204, 123] on textarea at bounding box center [275, 165] width 202 height 20
paste textarea "**********"
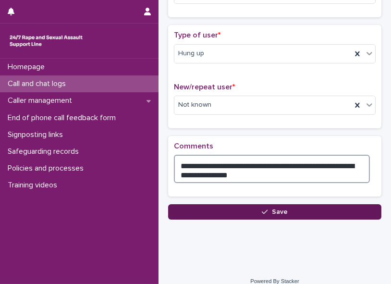
type textarea "**********"
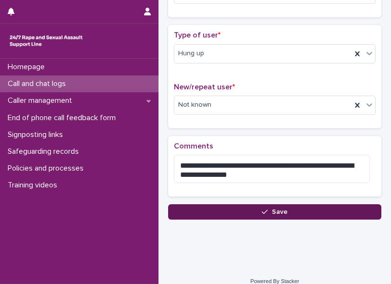
click at [258, 123] on button "Save" at bounding box center [274, 211] width 213 height 15
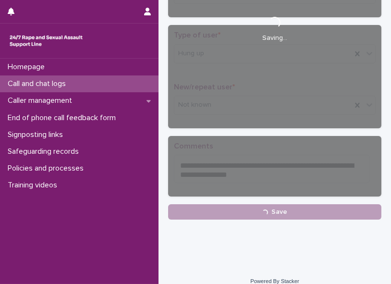
scroll to position [191, 0]
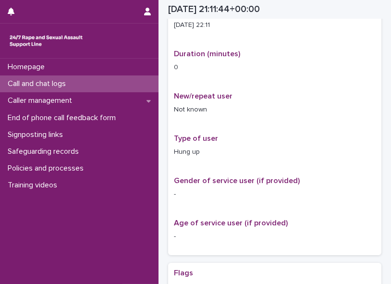
click at [54, 86] on p "Call and chat logs" at bounding box center [39, 83] width 70 height 9
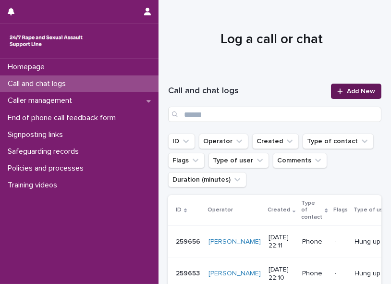
click at [295, 91] on span "Add New" at bounding box center [360, 91] width 28 height 7
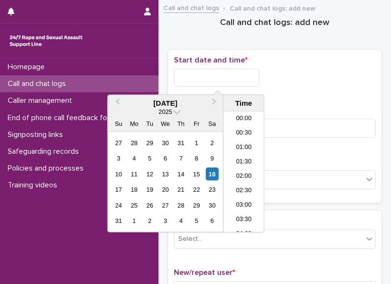
click at [192, 74] on input "text" at bounding box center [216, 78] width 85 height 18
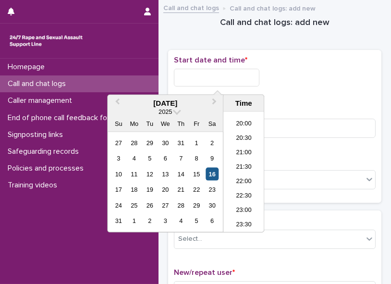
click at [214, 123] on div "16" at bounding box center [211, 173] width 13 height 13
click at [239, 123] on li "22:00" at bounding box center [243, 182] width 41 height 14
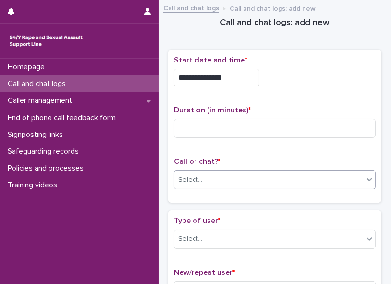
click at [232, 123] on div "Select..." at bounding box center [268, 180] width 189 height 16
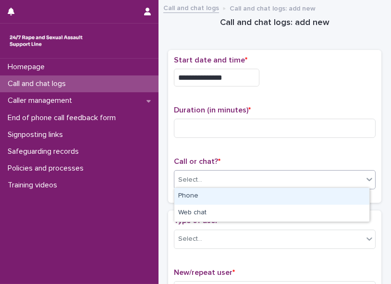
click at [222, 123] on div "Phone" at bounding box center [271, 196] width 195 height 17
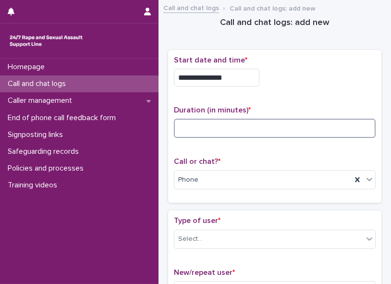
click at [189, 123] on input at bounding box center [275, 128] width 202 height 19
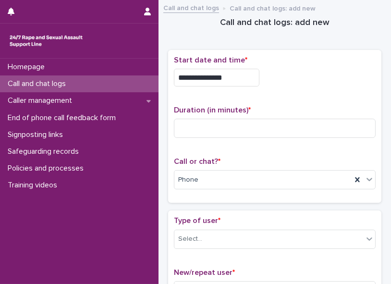
click at [229, 73] on input "**********" at bounding box center [216, 78] width 85 height 18
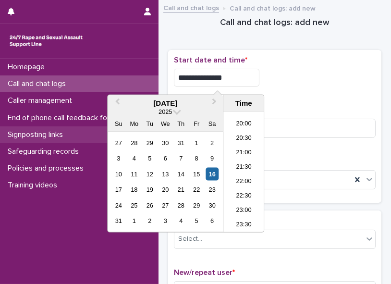
type input "**********"
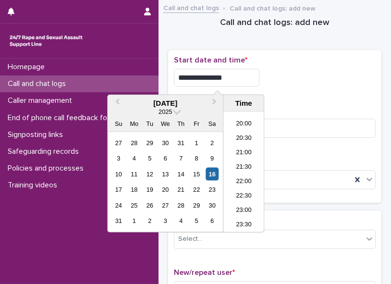
click at [283, 94] on div "**********" at bounding box center [275, 127] width 202 height 142
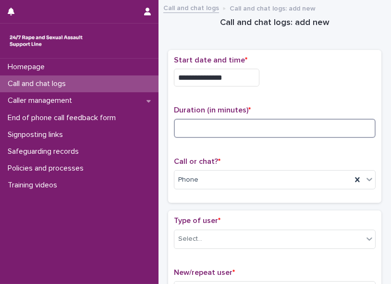
click at [188, 123] on input at bounding box center [275, 128] width 202 height 19
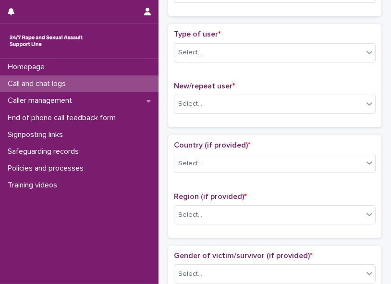
scroll to position [189, 0]
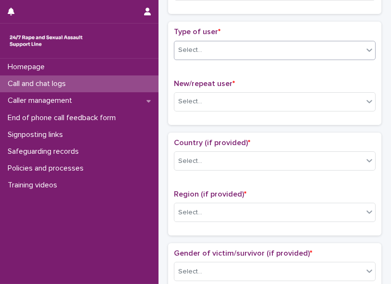
type input "*"
click at [295, 50] on icon at bounding box center [369, 50] width 10 height 10
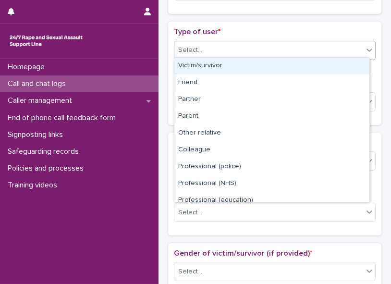
scroll to position [107, 0]
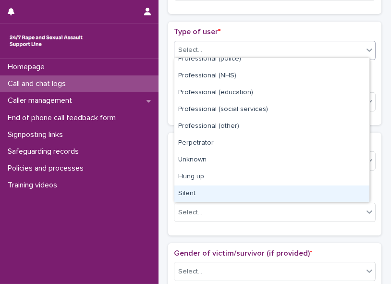
click at [295, 123] on div "Silent" at bounding box center [271, 193] width 195 height 17
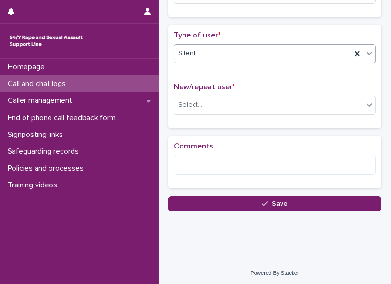
scroll to position [185, 0]
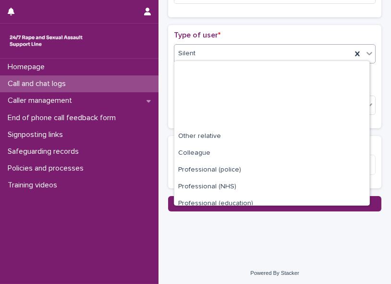
click at [295, 54] on icon at bounding box center [369, 53] width 10 height 10
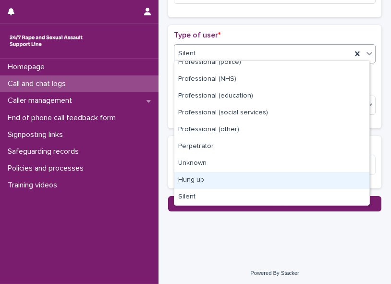
click at [295, 123] on div "Hung up" at bounding box center [271, 180] width 195 height 17
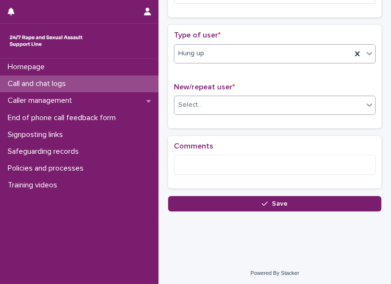
click at [244, 101] on div "Select..." at bounding box center [268, 105] width 189 height 16
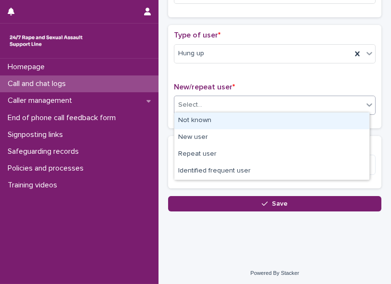
click at [234, 120] on div "Not known" at bounding box center [271, 120] width 195 height 17
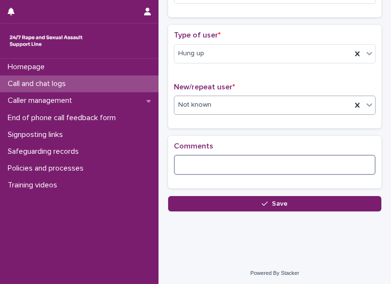
click at [203, 123] on textarea at bounding box center [275, 165] width 202 height 20
paste textarea "**********"
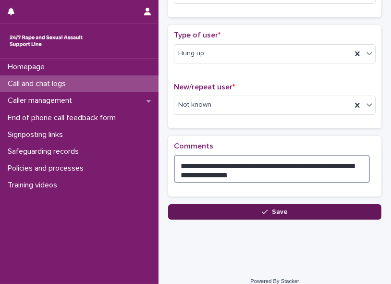
type textarea "**********"
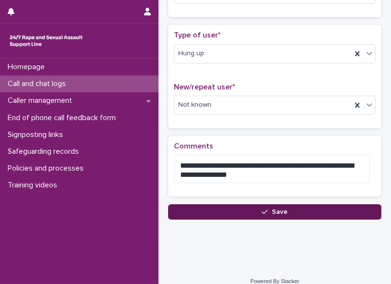
drag, startPoint x: 252, startPoint y: 215, endPoint x: 242, endPoint y: 213, distance: 10.8
click at [242, 123] on button "Save" at bounding box center [274, 211] width 213 height 15
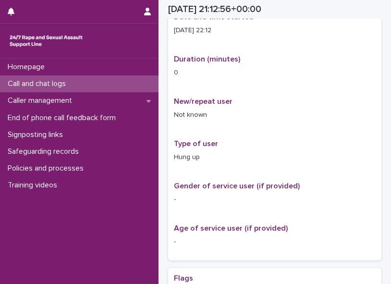
scroll to position [191, 0]
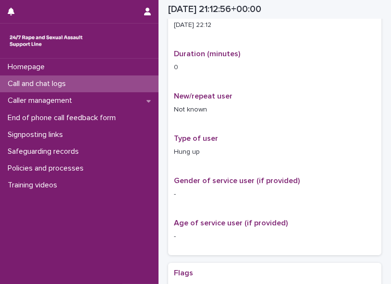
click at [57, 87] on p "Call and chat logs" at bounding box center [39, 83] width 70 height 9
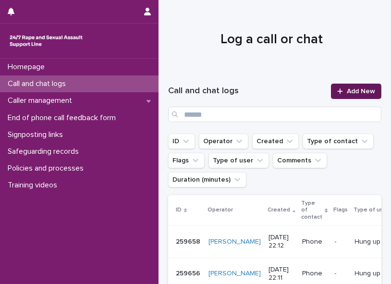
click at [295, 91] on span "Add New" at bounding box center [360, 91] width 28 height 7
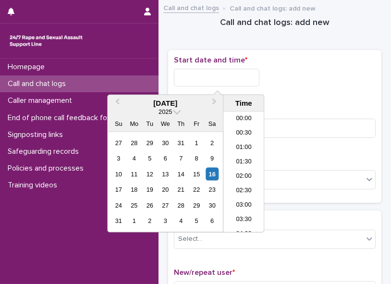
scroll to position [571, 0]
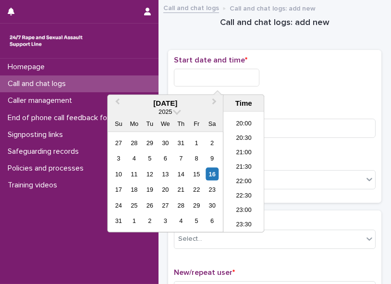
click at [182, 75] on input "text" at bounding box center [216, 78] width 85 height 18
click at [211, 123] on div "16" at bounding box center [211, 173] width 13 height 13
click at [230, 123] on li "22:00" at bounding box center [243, 182] width 41 height 14
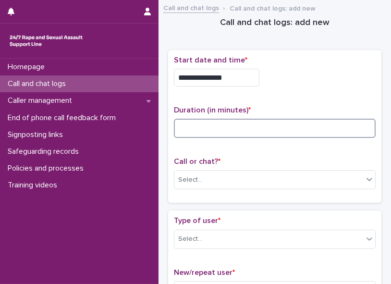
click at [185, 123] on input at bounding box center [275, 128] width 202 height 19
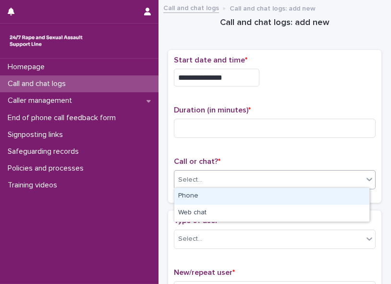
click at [182, 123] on div "Select..." at bounding box center [190, 180] width 24 height 10
click at [185, 123] on div "Phone" at bounding box center [271, 196] width 195 height 17
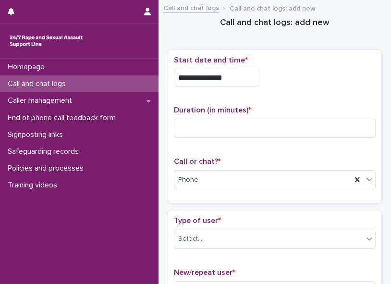
click at [227, 77] on input "**********" at bounding box center [216, 78] width 85 height 18
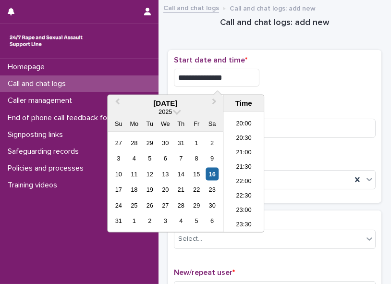
type input "**********"
click at [295, 79] on div "**********" at bounding box center [275, 78] width 202 height 18
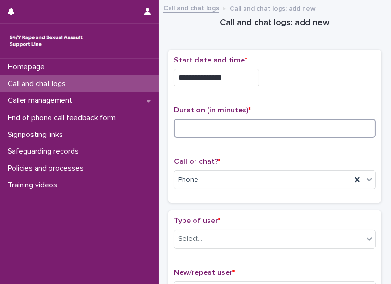
click at [260, 123] on input at bounding box center [275, 128] width 202 height 19
click at [215, 123] on input at bounding box center [275, 128] width 202 height 19
click at [237, 120] on input at bounding box center [275, 128] width 202 height 19
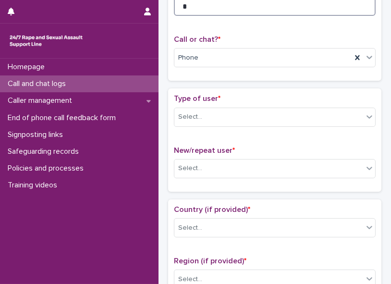
scroll to position [148, 0]
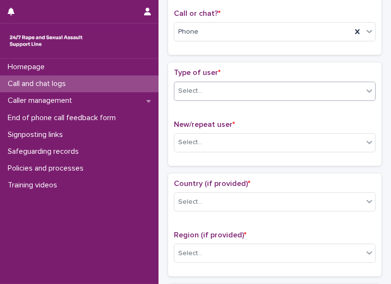
type input "*"
click at [295, 88] on icon at bounding box center [369, 91] width 10 height 10
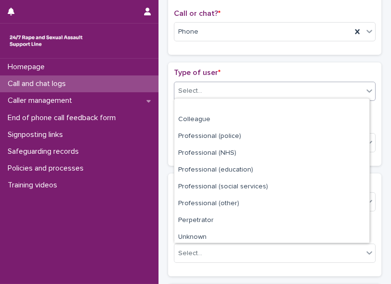
scroll to position [107, 0]
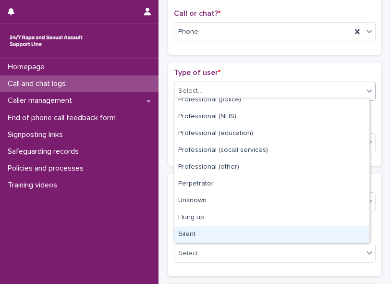
click at [295, 123] on div "Silent" at bounding box center [271, 234] width 195 height 17
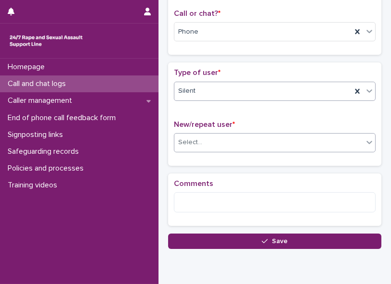
click at [295, 123] on div "Select..." at bounding box center [268, 142] width 189 height 16
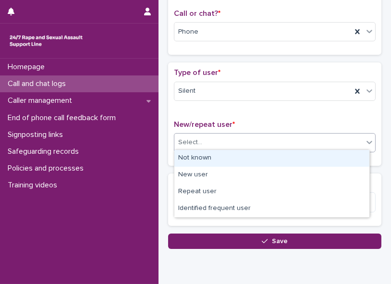
click at [295, 123] on div "Not known" at bounding box center [271, 158] width 195 height 17
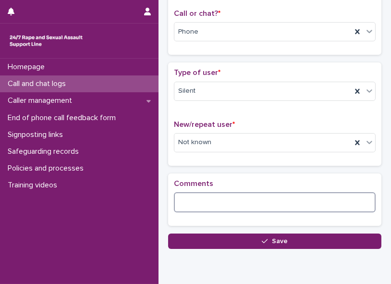
click at [273, 123] on textarea at bounding box center [275, 202] width 202 height 20
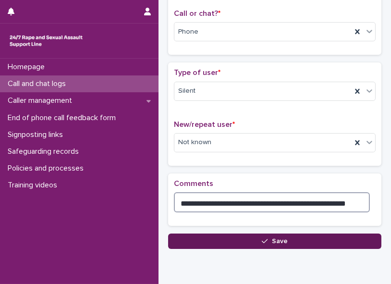
type textarea "**********"
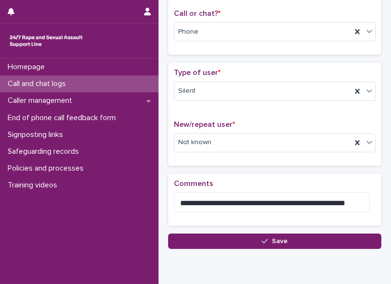
click at [256, 123] on button "Save" at bounding box center [274, 240] width 213 height 15
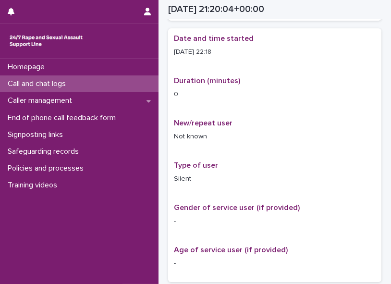
scroll to position [158, 0]
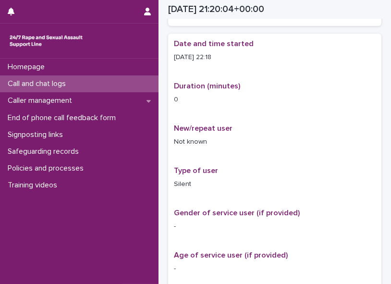
click at [41, 82] on p "Call and chat logs" at bounding box center [39, 83] width 70 height 9
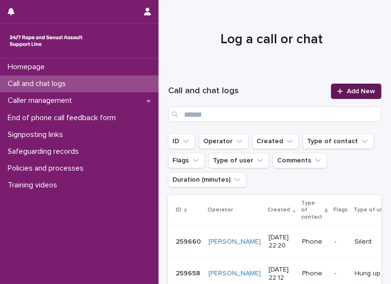
click at [295, 88] on span "Add New" at bounding box center [360, 91] width 28 height 7
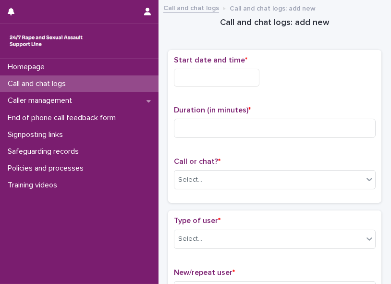
click at [207, 75] on input "text" at bounding box center [216, 78] width 85 height 18
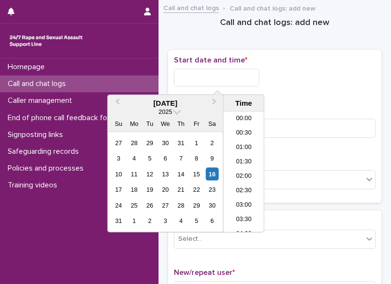
scroll to position [571, 0]
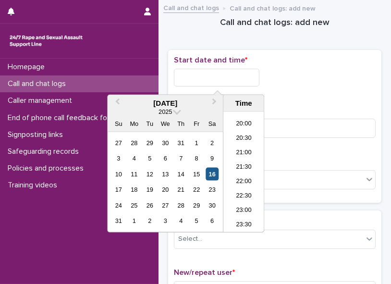
click at [210, 123] on div "16" at bounding box center [211, 173] width 13 height 13
click at [231, 123] on li "22:00" at bounding box center [243, 182] width 41 height 14
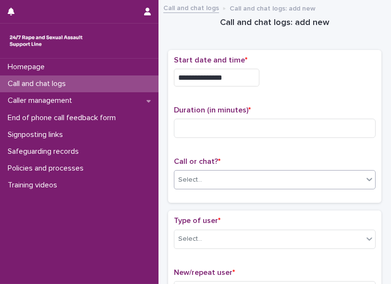
click at [226, 123] on div "Select..." at bounding box center [268, 180] width 189 height 16
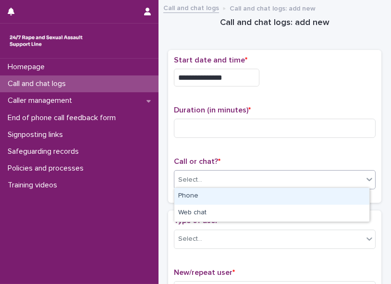
click at [215, 123] on div "Phone" at bounding box center [271, 196] width 195 height 17
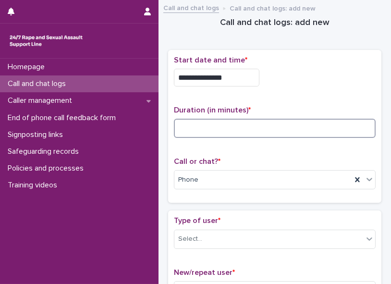
click at [205, 123] on input at bounding box center [275, 128] width 202 height 19
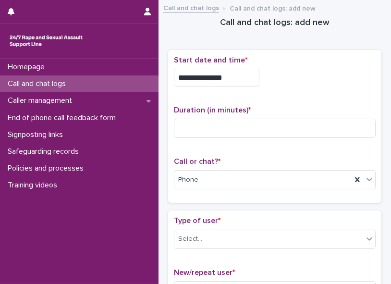
click at [232, 73] on input "**********" at bounding box center [216, 78] width 85 height 18
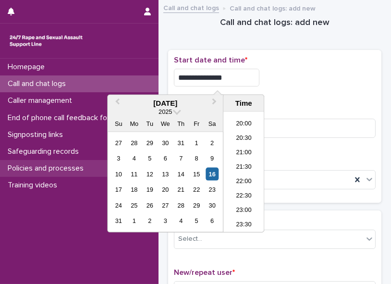
type input "**********"
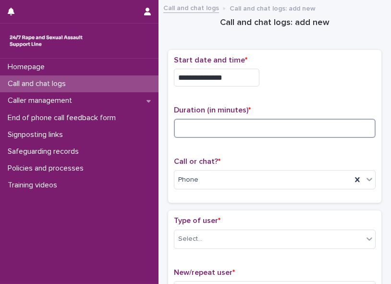
click at [280, 123] on input at bounding box center [275, 128] width 202 height 19
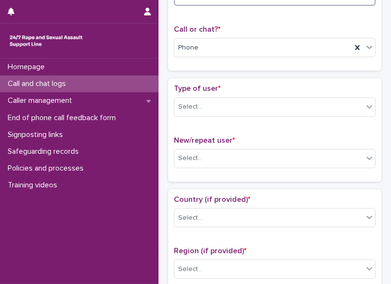
scroll to position [137, 0]
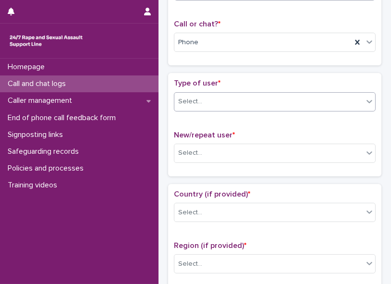
type input "*"
click at [295, 100] on icon at bounding box center [369, 101] width 10 height 10
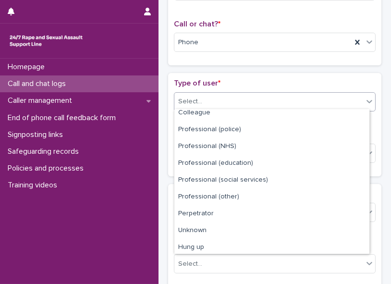
scroll to position [107, 0]
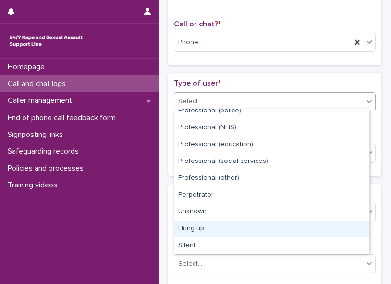
click at [295, 123] on div "Hung up" at bounding box center [271, 228] width 195 height 17
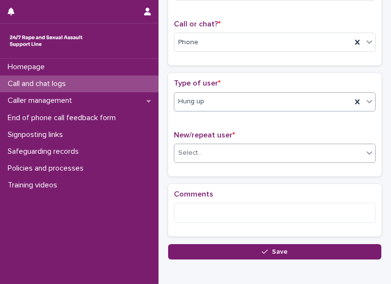
click at [295, 123] on icon at bounding box center [369, 153] width 10 height 10
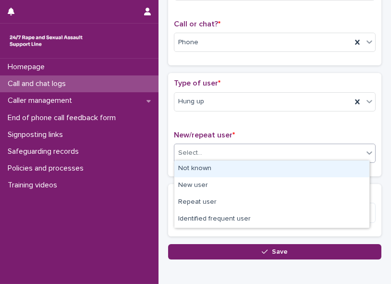
click at [295, 123] on div "Not known" at bounding box center [271, 168] width 195 height 17
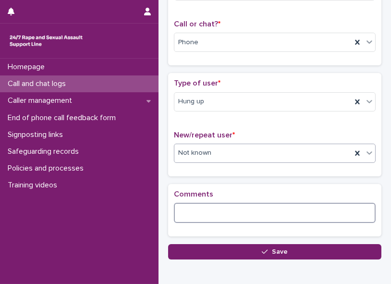
click at [211, 123] on textarea at bounding box center [275, 213] width 202 height 20
paste textarea "**********"
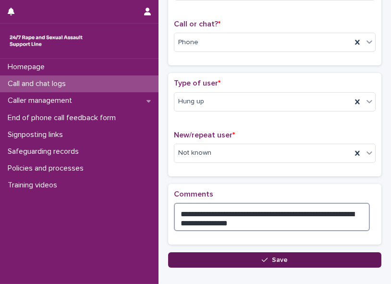
type textarea "**********"
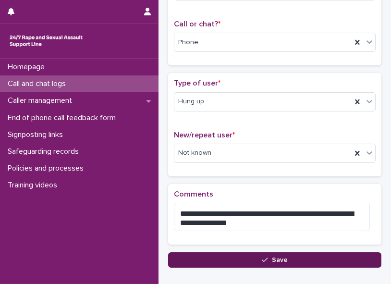
click at [279, 123] on button "Save" at bounding box center [274, 259] width 213 height 15
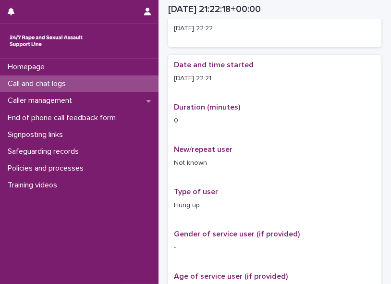
scroll to position [142, 0]
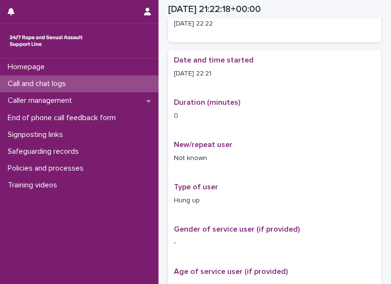
click at [52, 82] on p "Call and chat logs" at bounding box center [39, 83] width 70 height 9
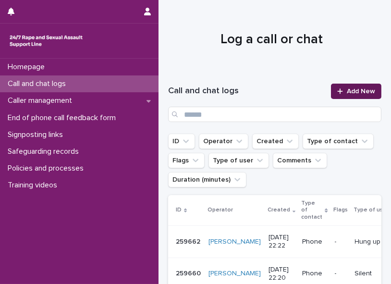
click at [295, 88] on span "Add New" at bounding box center [360, 91] width 28 height 7
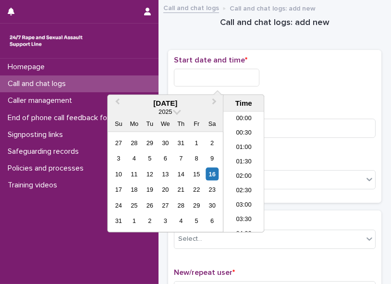
click at [199, 69] on input "text" at bounding box center [216, 78] width 85 height 18
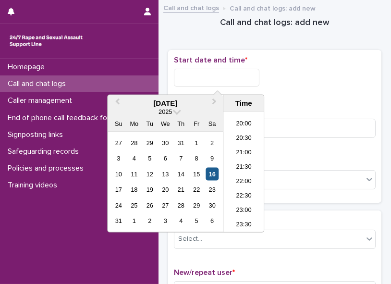
click at [211, 123] on div "16" at bounding box center [211, 173] width 13 height 13
click at [229, 123] on li "22:00" at bounding box center [243, 182] width 41 height 14
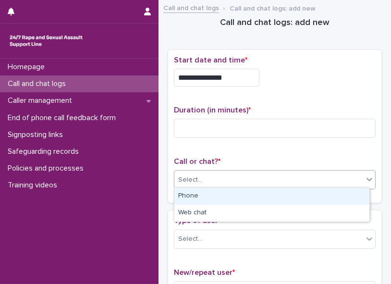
click at [229, 123] on div "Select..." at bounding box center [268, 180] width 189 height 16
click at [215, 123] on div "Phone" at bounding box center [271, 196] width 195 height 17
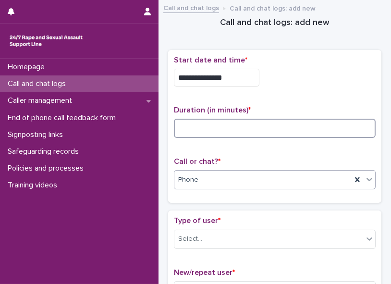
click at [180, 123] on input at bounding box center [275, 128] width 202 height 19
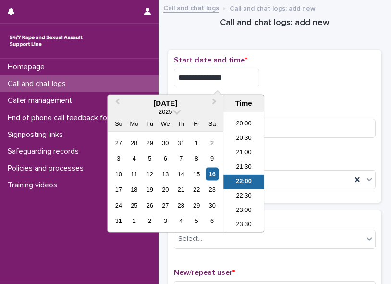
click at [229, 75] on input "**********" at bounding box center [216, 78] width 85 height 18
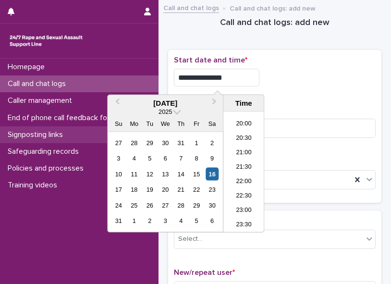
type input "**********"
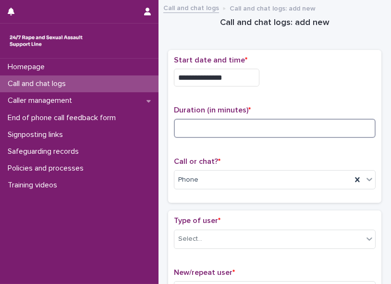
click at [287, 123] on input at bounding box center [275, 128] width 202 height 19
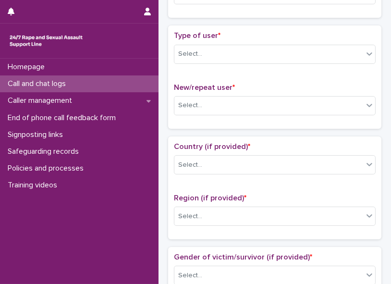
scroll to position [212, 0]
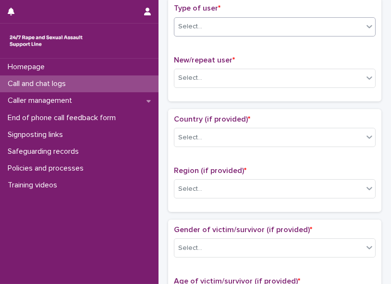
type input "*"
click at [295, 26] on icon at bounding box center [369, 27] width 10 height 10
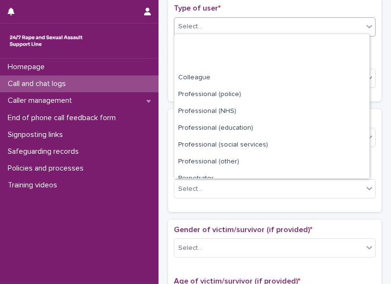
scroll to position [107, 0]
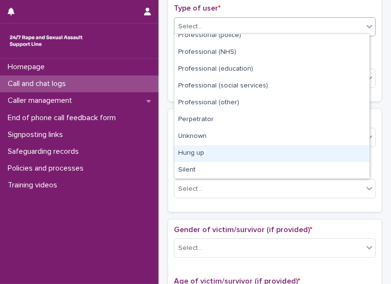
click at [295, 123] on div "Hung up" at bounding box center [271, 153] width 195 height 17
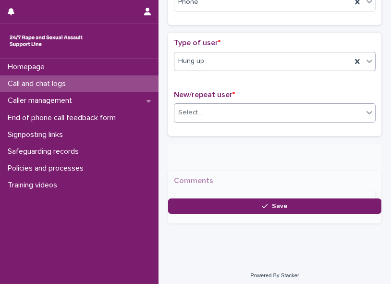
scroll to position [184, 0]
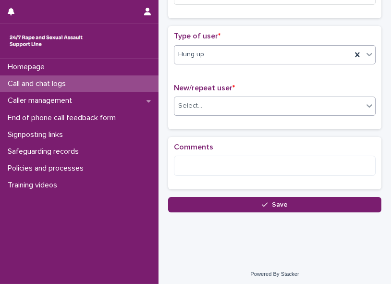
click at [295, 106] on div "Select..." at bounding box center [268, 106] width 189 height 16
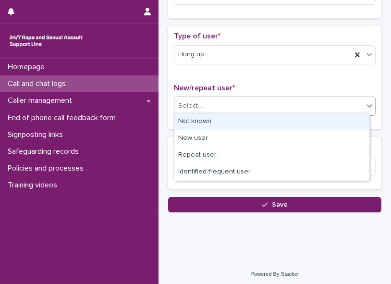
click at [292, 119] on div "Not known" at bounding box center [271, 121] width 195 height 17
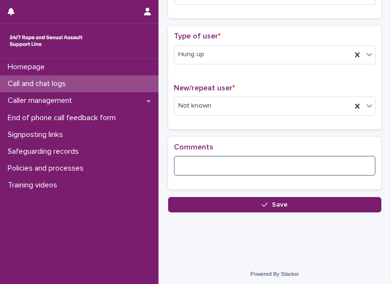
click at [208, 123] on textarea at bounding box center [275, 165] width 202 height 20
paste textarea "**********"
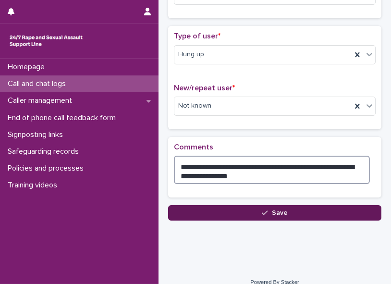
type textarea "**********"
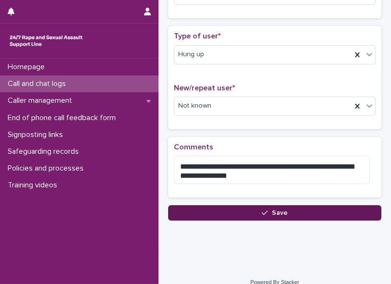
click at [255, 123] on button "Save" at bounding box center [274, 212] width 213 height 15
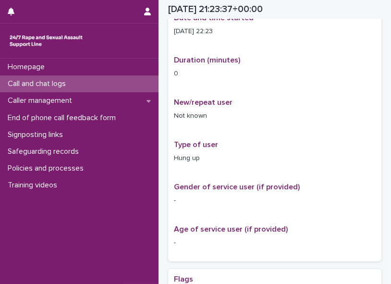
scroll to position [189, 0]
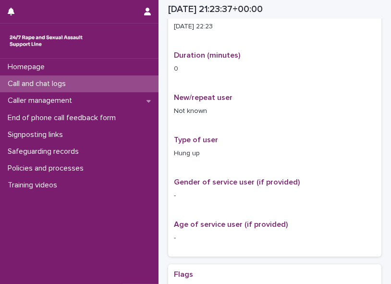
click at [54, 87] on p "Call and chat logs" at bounding box center [39, 83] width 70 height 9
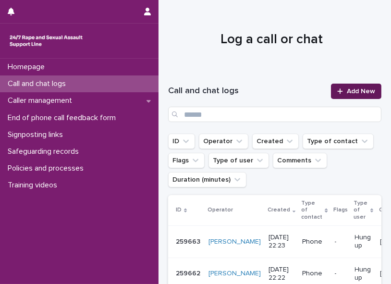
click at [295, 90] on span "Add New" at bounding box center [360, 91] width 28 height 7
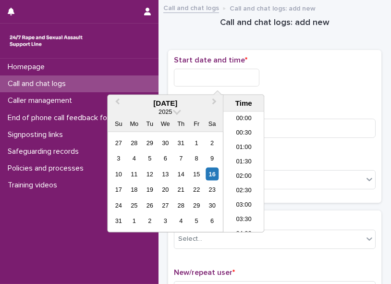
click at [192, 75] on input "text" at bounding box center [216, 78] width 85 height 18
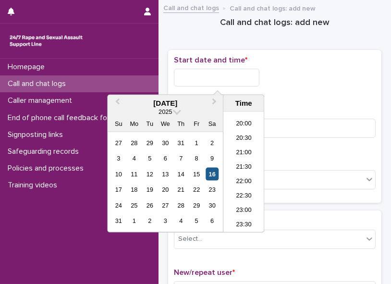
click at [210, 123] on div "16" at bounding box center [211, 173] width 13 height 13
click at [238, 123] on li "22:00" at bounding box center [243, 182] width 41 height 14
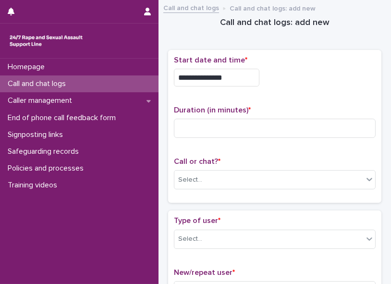
click at [210, 123] on div "Call or chat? * Select..." at bounding box center [275, 177] width 202 height 40
click at [203, 123] on div "Select..." at bounding box center [268, 180] width 189 height 16
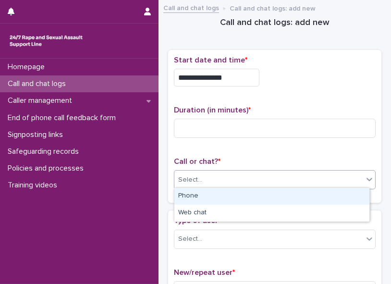
click at [198, 123] on div "Phone" at bounding box center [271, 196] width 195 height 17
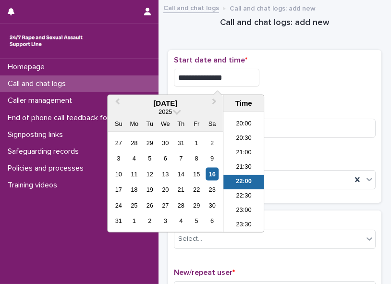
click at [231, 78] on input "**********" at bounding box center [216, 78] width 85 height 18
type input "**********"
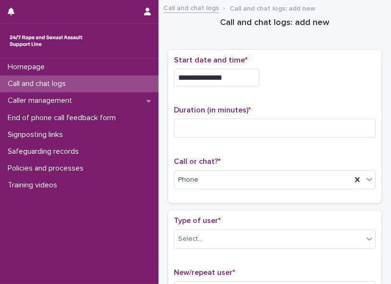
click at [295, 60] on p "Start date and time *" at bounding box center [275, 60] width 202 height 9
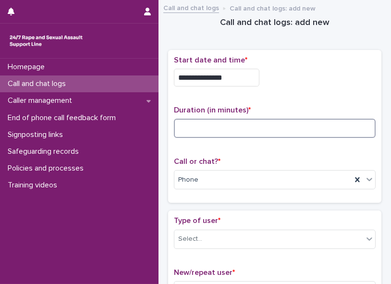
click at [234, 123] on input at bounding box center [275, 128] width 202 height 19
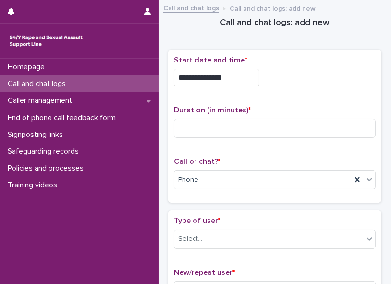
drag, startPoint x: 234, startPoint y: 128, endPoint x: 329, endPoint y: 85, distance: 103.7
click at [295, 85] on div "**********" at bounding box center [275, 75] width 202 height 38
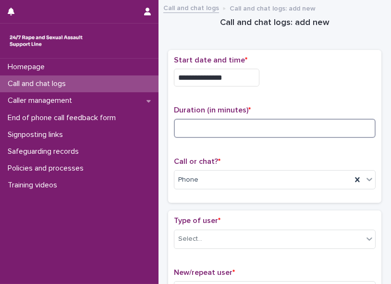
click at [207, 123] on input at bounding box center [275, 128] width 202 height 19
click at [207, 123] on input "*" at bounding box center [275, 128] width 202 height 19
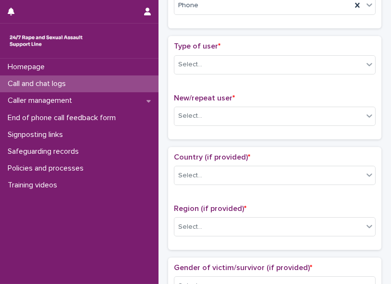
scroll to position [212, 0]
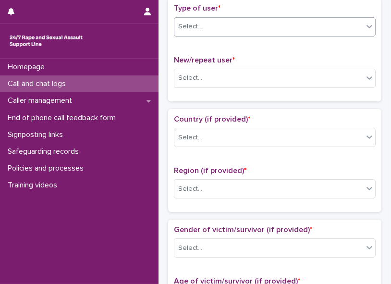
type input "*"
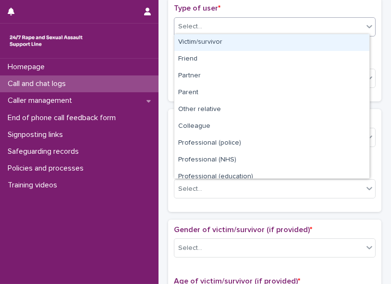
click at [295, 25] on icon at bounding box center [369, 26] width 6 height 3
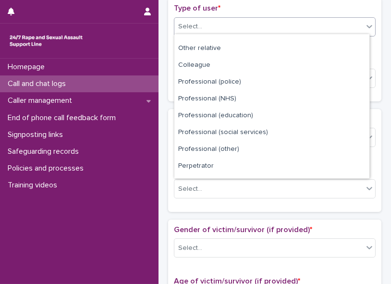
scroll to position [107, 0]
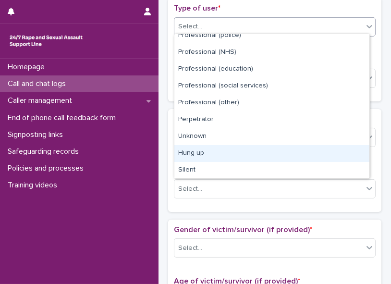
click at [295, 123] on div "Hung up" at bounding box center [271, 153] width 195 height 17
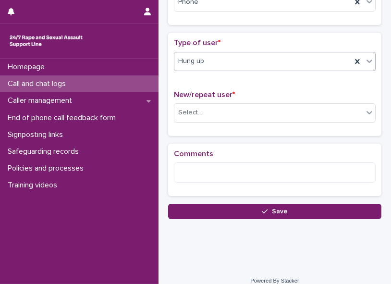
scroll to position [184, 0]
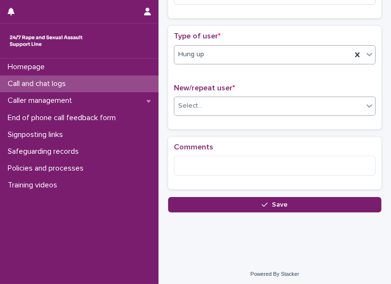
click at [255, 98] on div "Select..." at bounding box center [268, 106] width 189 height 16
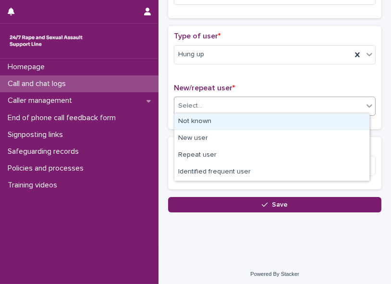
click at [238, 121] on div "Not known" at bounding box center [271, 121] width 195 height 17
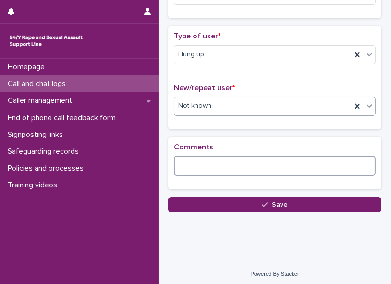
click at [211, 123] on textarea at bounding box center [275, 165] width 202 height 20
paste textarea "**********"
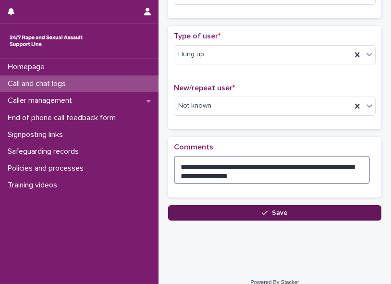
type textarea "**********"
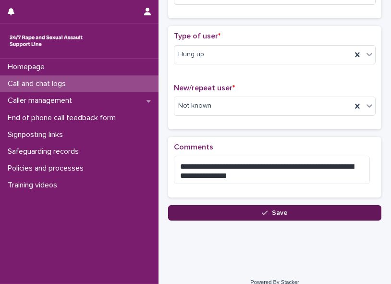
click at [257, 123] on button "Save" at bounding box center [274, 212] width 213 height 15
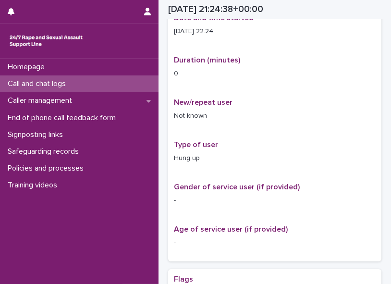
scroll to position [189, 0]
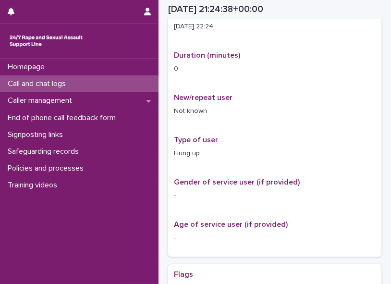
click at [47, 77] on div "Call and chat logs" at bounding box center [79, 83] width 158 height 17
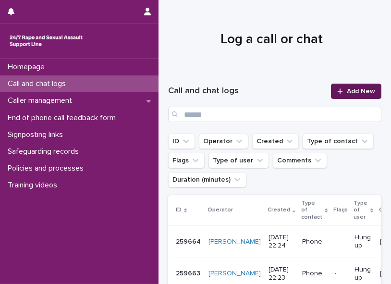
click at [295, 88] on span "Add New" at bounding box center [360, 91] width 28 height 7
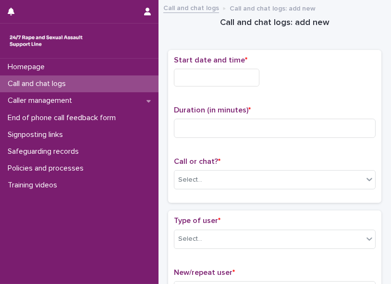
click at [218, 74] on input "text" at bounding box center [216, 78] width 85 height 18
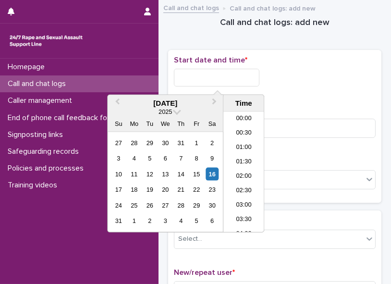
scroll to position [571, 0]
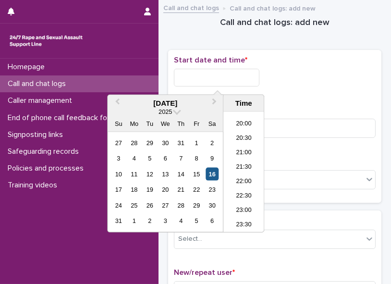
click at [209, 123] on div "16" at bounding box center [211, 173] width 13 height 13
click at [236, 123] on li "22:00" at bounding box center [243, 182] width 41 height 14
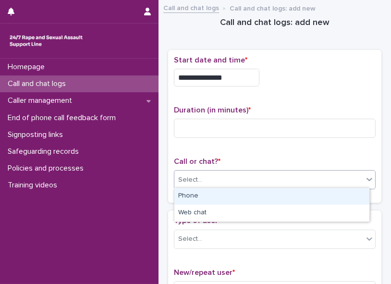
click at [236, 123] on div "Select..." at bounding box center [268, 180] width 189 height 16
click at [216, 123] on div "Phone" at bounding box center [271, 196] width 195 height 17
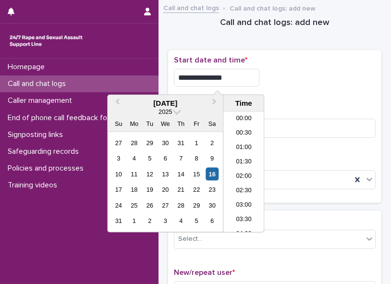
click at [230, 73] on input "**********" at bounding box center [216, 78] width 85 height 18
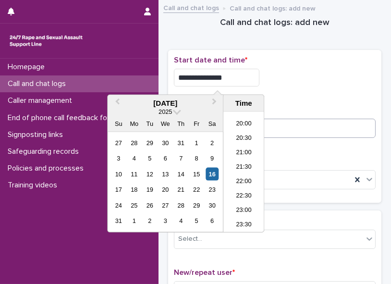
type input "**********"
click at [291, 123] on input at bounding box center [275, 128] width 202 height 19
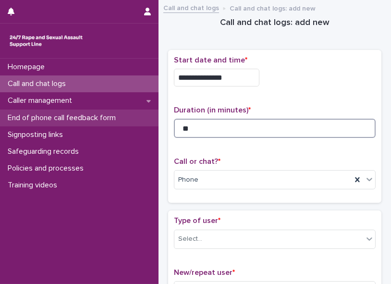
type input "**"
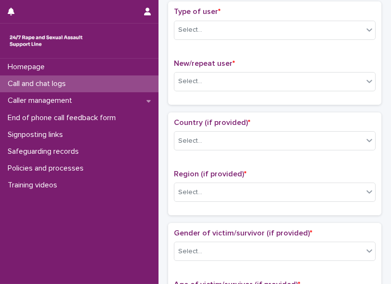
scroll to position [210, 0]
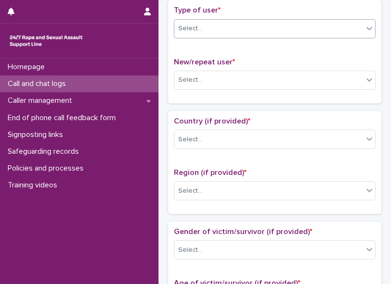
click at [295, 24] on icon at bounding box center [369, 29] width 10 height 10
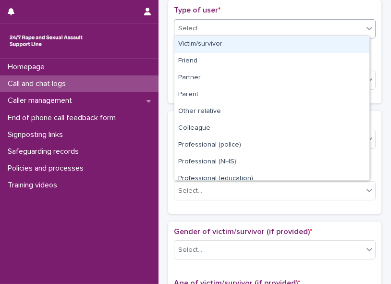
click at [295, 42] on div "Victim/survivor" at bounding box center [271, 44] width 195 height 17
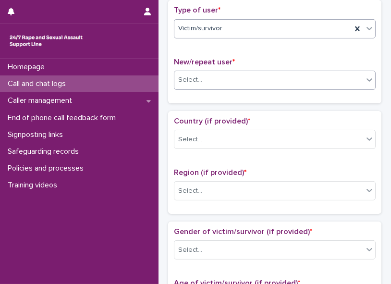
click at [295, 78] on icon at bounding box center [369, 79] width 6 height 3
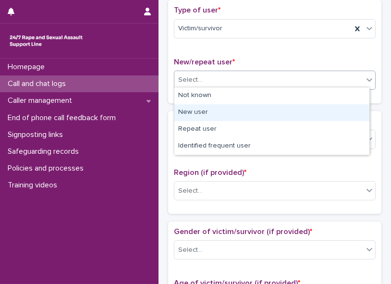
click at [295, 104] on div "New user" at bounding box center [271, 112] width 195 height 17
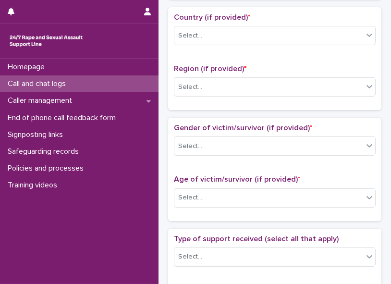
scroll to position [315, 0]
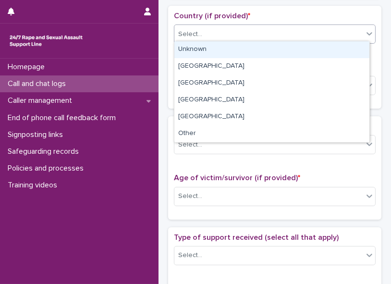
click at [295, 29] on icon at bounding box center [369, 34] width 10 height 10
click at [245, 52] on div "Unknown" at bounding box center [271, 49] width 195 height 17
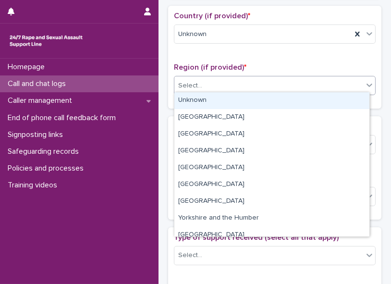
click at [217, 85] on div "Select..." at bounding box center [268, 86] width 189 height 16
click at [205, 104] on div "Unknown" at bounding box center [271, 100] width 195 height 17
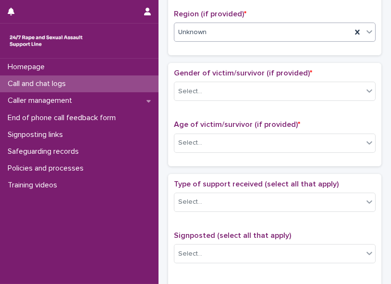
scroll to position [375, 0]
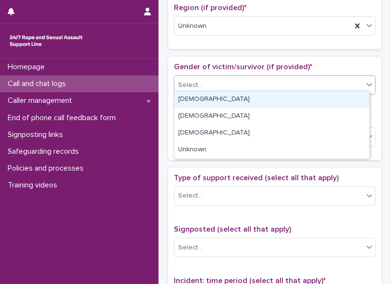
click at [295, 75] on div "Select..." at bounding box center [275, 84] width 202 height 19
click at [295, 100] on div "[DEMOGRAPHIC_DATA]" at bounding box center [271, 99] width 195 height 17
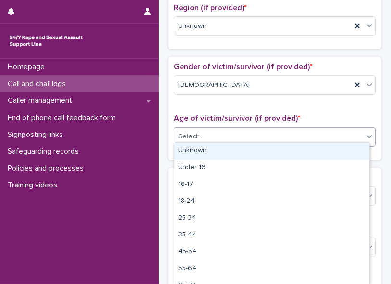
click at [280, 123] on div "Select..." at bounding box center [268, 137] width 189 height 16
click at [267, 123] on div "Unknown" at bounding box center [271, 151] width 195 height 17
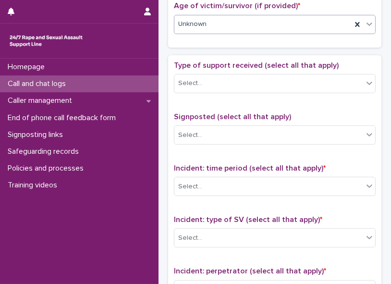
scroll to position [494, 0]
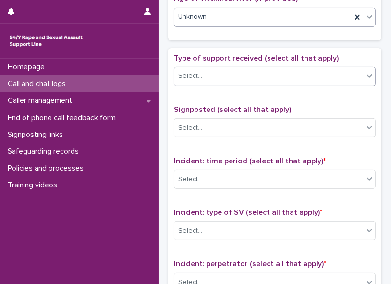
click at [295, 74] on icon at bounding box center [369, 75] width 6 height 3
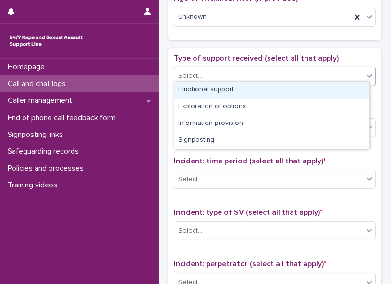
click at [295, 88] on div "Emotional support" at bounding box center [271, 90] width 195 height 17
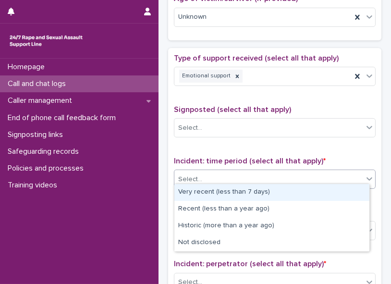
click at [295, 123] on icon at bounding box center [369, 179] width 10 height 10
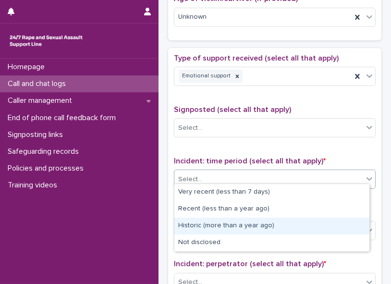
click at [295, 123] on div "Historic (more than a year ago)" at bounding box center [271, 225] width 195 height 17
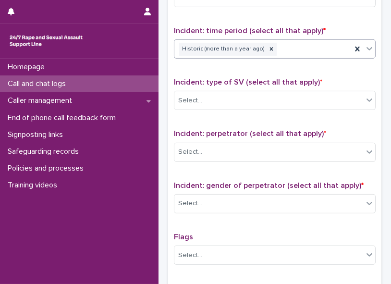
scroll to position [627, 0]
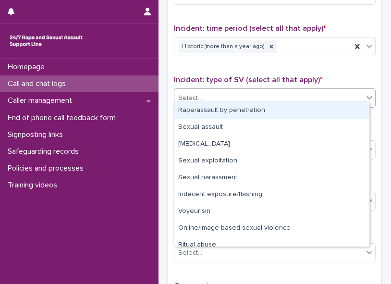
click at [295, 90] on div "Select..." at bounding box center [268, 98] width 189 height 16
click at [295, 111] on div "Rape/assault by penetration" at bounding box center [271, 110] width 195 height 17
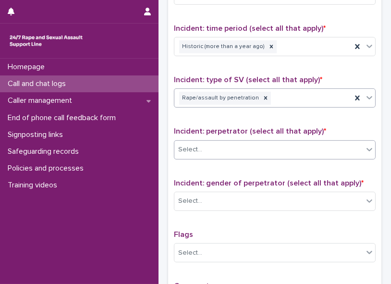
click at [292, 123] on div "Select..." at bounding box center [268, 150] width 189 height 16
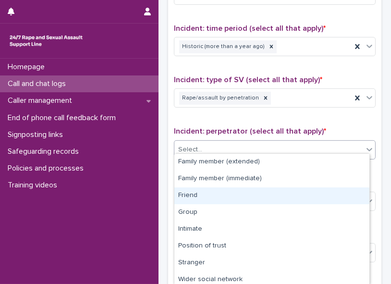
click at [265, 123] on div "Friend" at bounding box center [271, 195] width 195 height 17
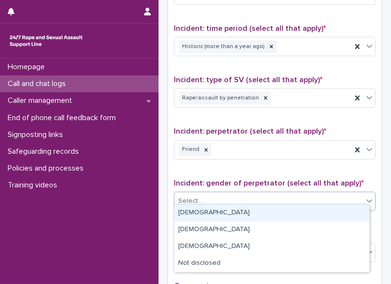
click at [255, 123] on div "Select..." at bounding box center [268, 201] width 189 height 16
click at [239, 123] on div "[DEMOGRAPHIC_DATA]" at bounding box center [271, 212] width 195 height 17
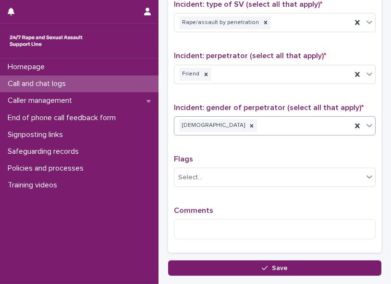
scroll to position [711, 0]
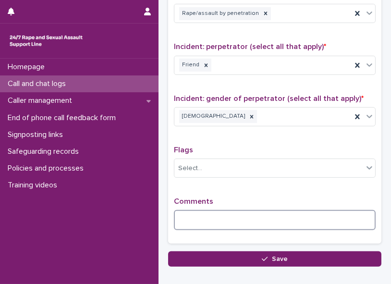
click at [218, 123] on textarea at bounding box center [275, 220] width 202 height 20
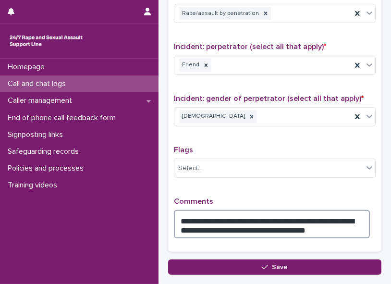
click at [270, 123] on textarea "**********" at bounding box center [272, 224] width 196 height 28
click at [295, 123] on textarea "**********" at bounding box center [272, 224] width 196 height 28
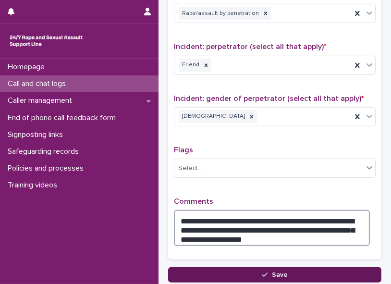
type textarea "**********"
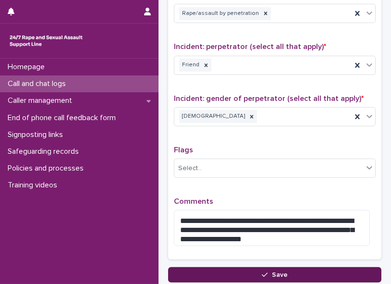
click at [295, 123] on button "Save" at bounding box center [274, 274] width 213 height 15
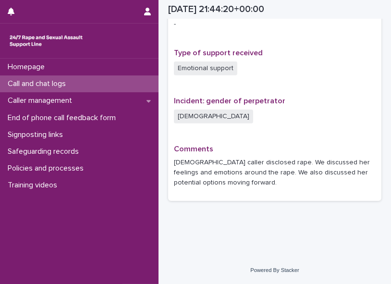
scroll to position [629, 0]
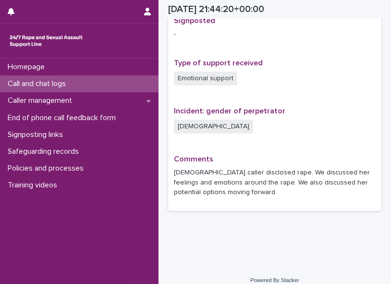
click at [59, 84] on p "Call and chat logs" at bounding box center [39, 83] width 70 height 9
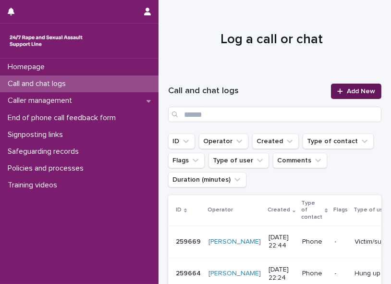
click at [295, 88] on span "Add New" at bounding box center [360, 91] width 28 height 7
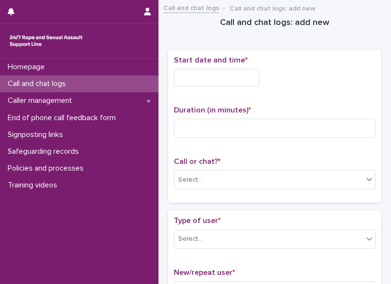
click at [209, 76] on input "text" at bounding box center [216, 78] width 85 height 18
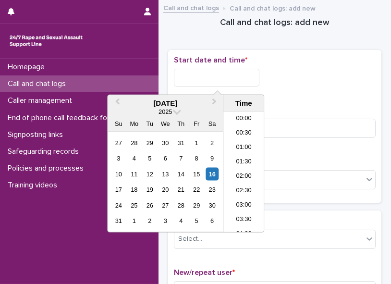
scroll to position [571, 0]
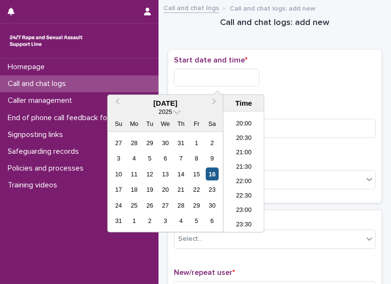
click at [210, 123] on div "16" at bounding box center [211, 173] width 13 height 13
click at [233, 123] on li "22:00" at bounding box center [243, 182] width 41 height 14
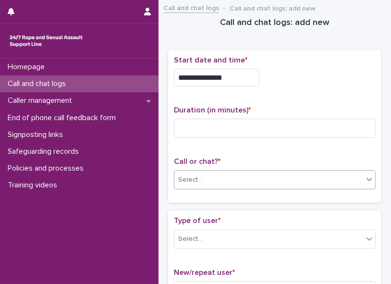
click at [227, 123] on div "Select..." at bounding box center [268, 180] width 189 height 16
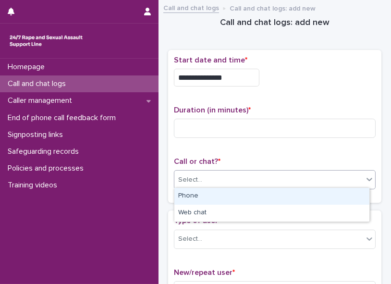
click at [215, 123] on div "Phone" at bounding box center [271, 196] width 195 height 17
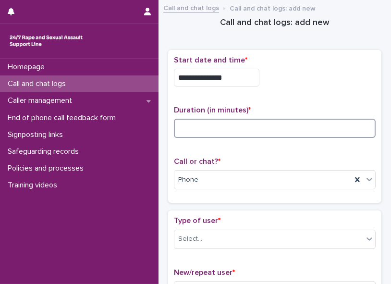
click at [193, 123] on input at bounding box center [275, 128] width 202 height 19
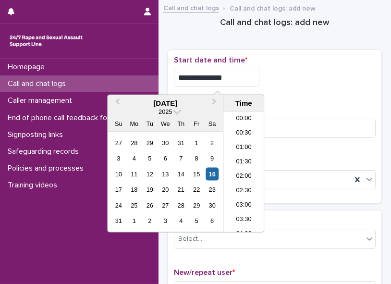
click at [234, 72] on input "**********" at bounding box center [216, 78] width 85 height 18
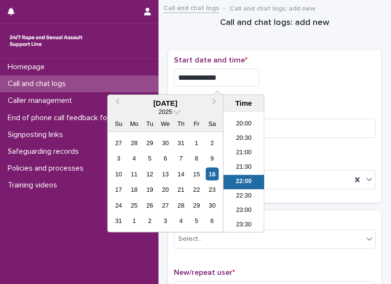
click at [230, 75] on input "**********" at bounding box center [216, 78] width 85 height 18
type input "**********"
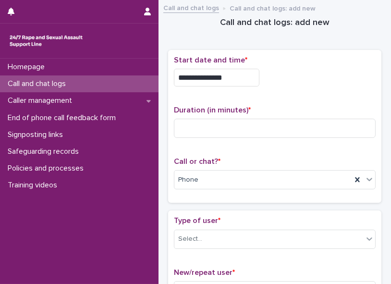
click at [286, 72] on div "**********" at bounding box center [275, 78] width 202 height 18
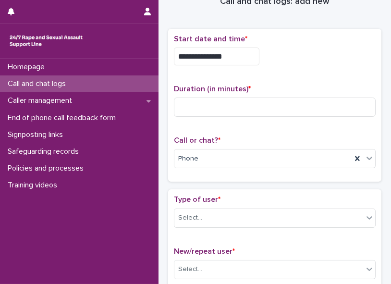
scroll to position [7, 0]
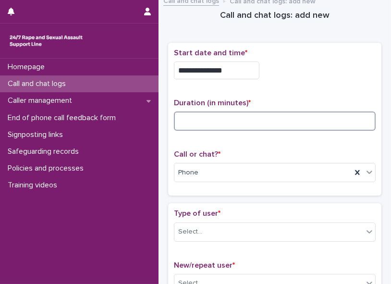
click at [215, 120] on input at bounding box center [275, 120] width 202 height 19
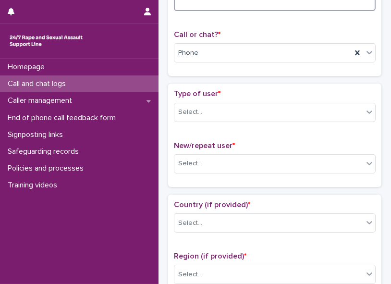
scroll to position [0, 0]
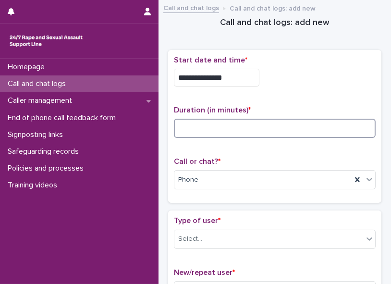
click at [218, 123] on input at bounding box center [275, 128] width 202 height 19
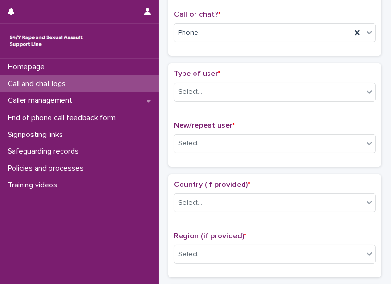
scroll to position [158, 0]
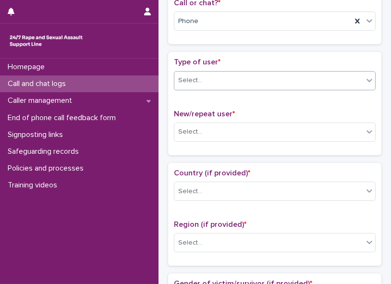
type input "*"
click at [295, 79] on icon at bounding box center [369, 80] width 6 height 3
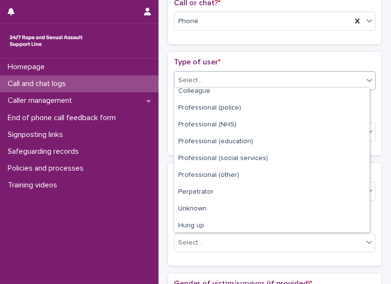
scroll to position [107, 0]
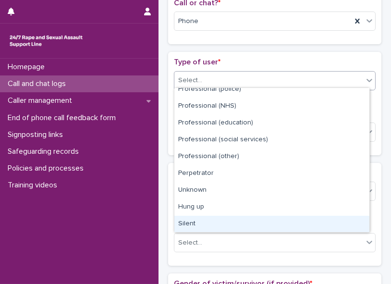
click at [295, 123] on div "Silent" at bounding box center [271, 223] width 195 height 17
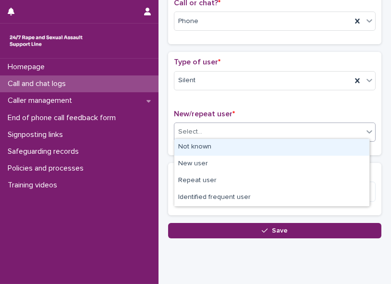
click at [246, 123] on div "Select..." at bounding box center [268, 132] width 189 height 16
click at [241, 123] on div "Not known" at bounding box center [271, 147] width 195 height 17
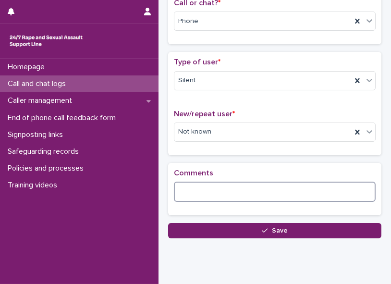
click at [215, 123] on textarea at bounding box center [275, 191] width 202 height 20
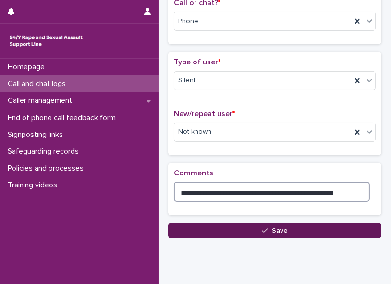
type textarea "**********"
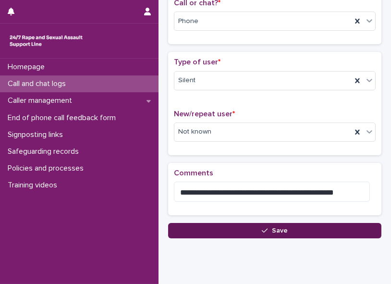
click at [224, 123] on button "Save" at bounding box center [274, 230] width 213 height 15
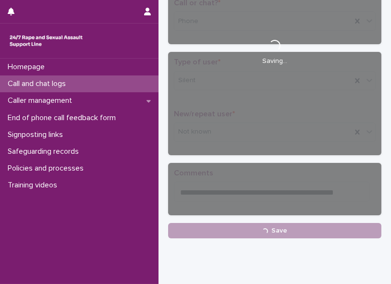
scroll to position [164, 0]
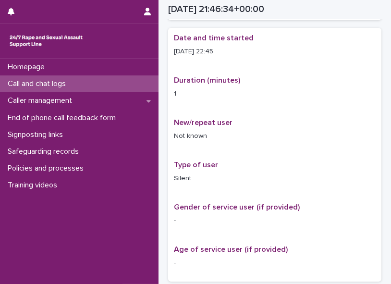
click at [60, 87] on p "Call and chat logs" at bounding box center [39, 83] width 70 height 9
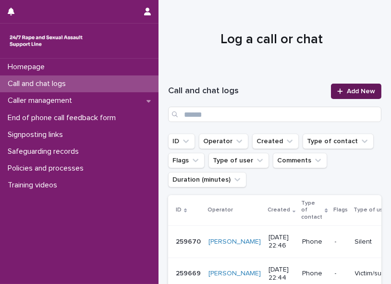
click at [295, 90] on span "Add New" at bounding box center [360, 91] width 28 height 7
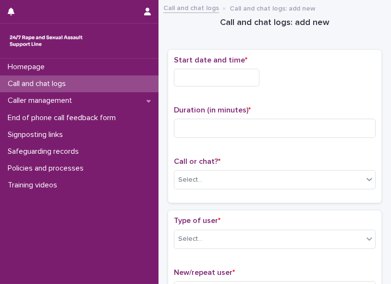
click at [193, 74] on input "text" at bounding box center [216, 78] width 85 height 18
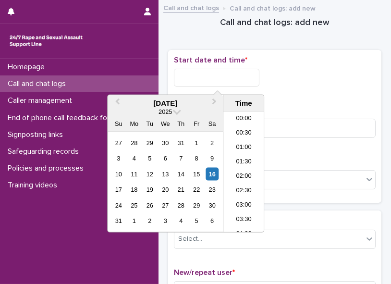
scroll to position [571, 0]
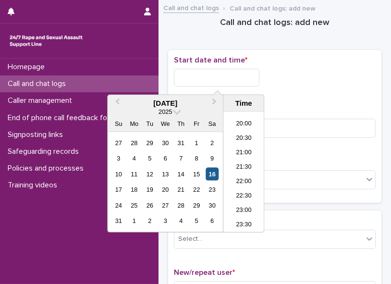
click at [211, 123] on div "16" at bounding box center [211, 173] width 13 height 13
click at [228, 123] on li "22:00" at bounding box center [243, 182] width 41 height 14
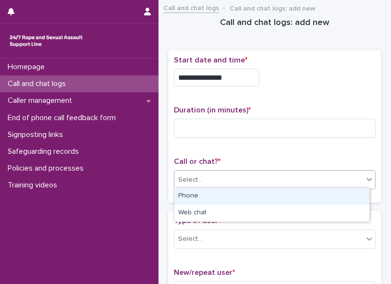
click at [223, 123] on div "Select..." at bounding box center [268, 180] width 189 height 16
click at [217, 123] on div "Phone" at bounding box center [271, 196] width 195 height 17
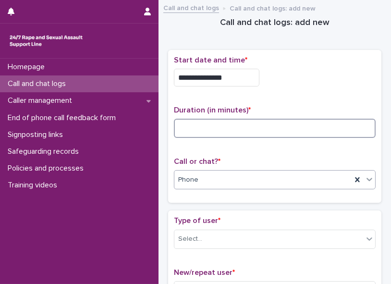
click at [187, 123] on input at bounding box center [275, 128] width 202 height 19
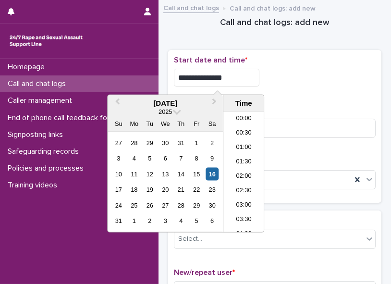
click at [229, 78] on input "**********" at bounding box center [216, 78] width 85 height 18
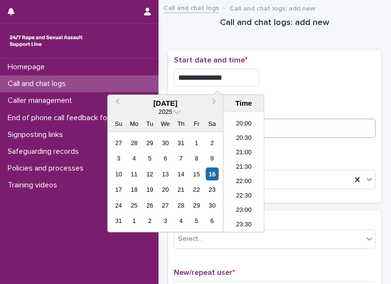
type input "**********"
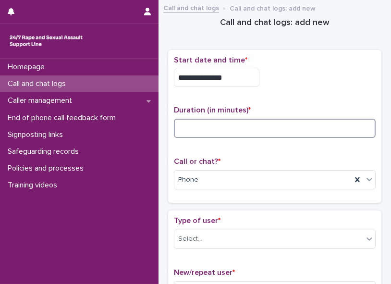
click at [274, 120] on input at bounding box center [275, 128] width 202 height 19
click at [217, 123] on input at bounding box center [275, 128] width 202 height 19
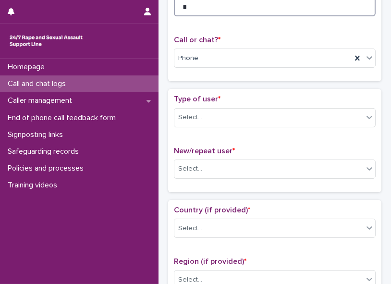
scroll to position [130, 0]
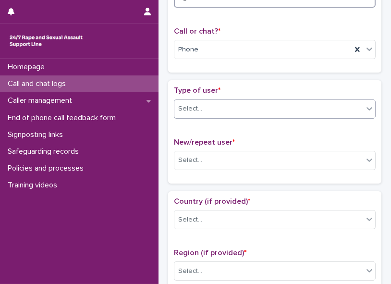
type input "*"
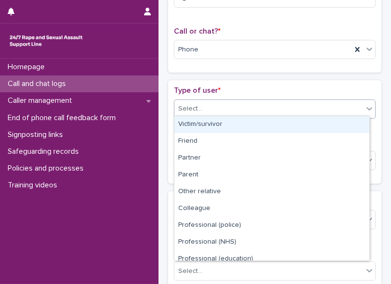
click at [295, 107] on icon at bounding box center [369, 108] width 6 height 3
click at [295, 123] on div "Victim/survivor" at bounding box center [271, 124] width 195 height 17
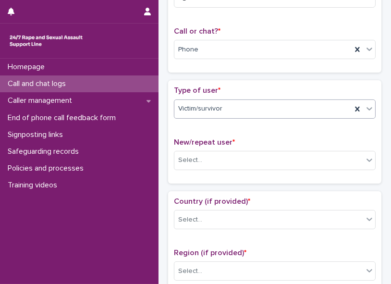
click at [295, 108] on icon at bounding box center [369, 109] width 10 height 10
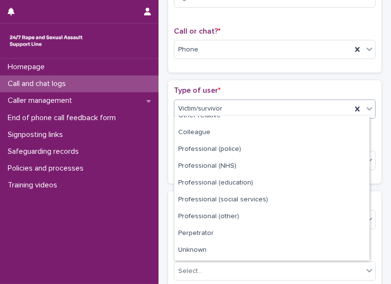
scroll to position [107, 0]
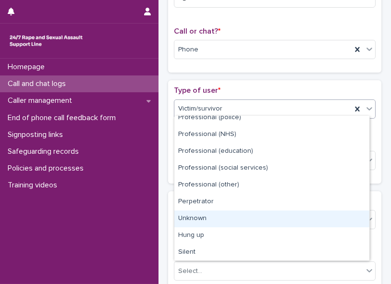
click at [265, 123] on div "Unknown" at bounding box center [271, 218] width 195 height 17
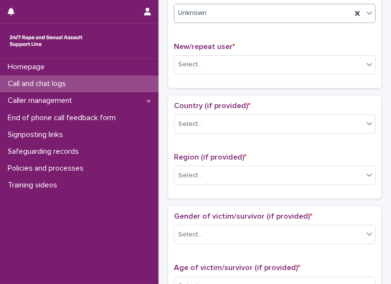
scroll to position [239, 0]
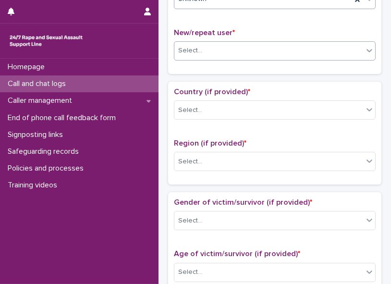
click at [295, 47] on icon at bounding box center [369, 51] width 10 height 10
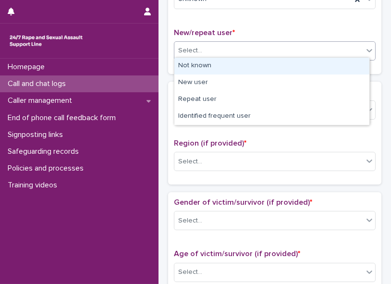
click at [295, 61] on div "Not known" at bounding box center [271, 66] width 195 height 17
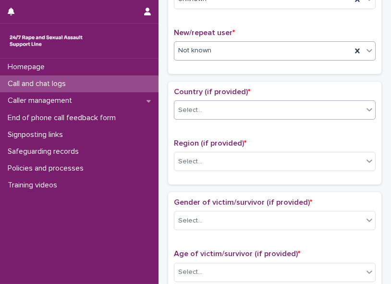
click at [295, 105] on icon at bounding box center [369, 110] width 10 height 10
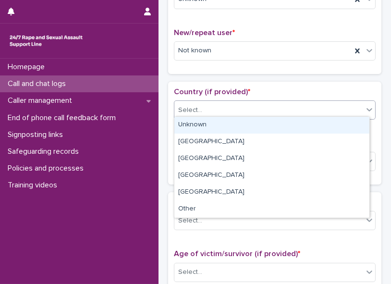
click at [295, 123] on div "Unknown" at bounding box center [271, 125] width 195 height 17
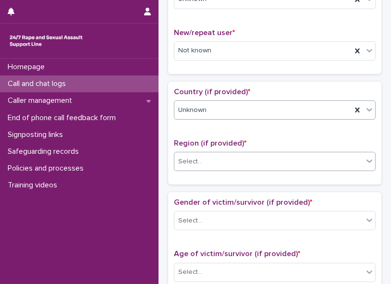
click at [295, 123] on icon at bounding box center [369, 161] width 10 height 10
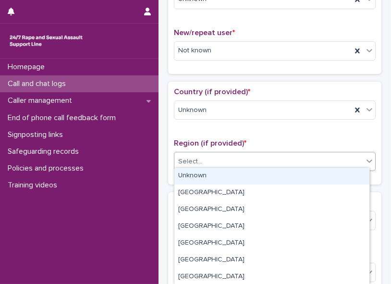
click at [295, 123] on div "Unknown" at bounding box center [271, 175] width 195 height 17
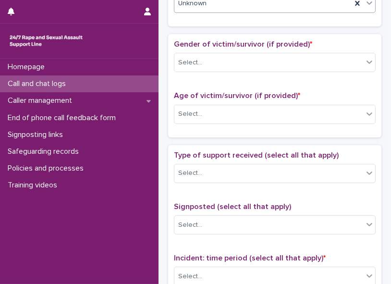
scroll to position [421, 0]
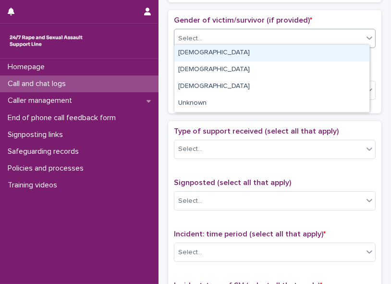
click at [295, 33] on icon at bounding box center [369, 38] width 10 height 10
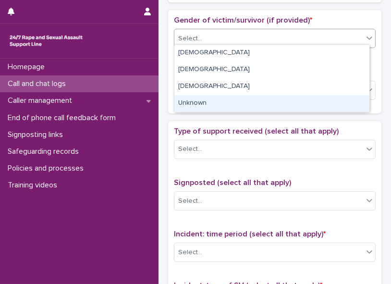
click at [295, 100] on div "Unknown" at bounding box center [271, 103] width 195 height 17
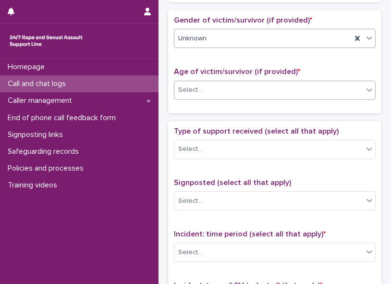
click at [295, 86] on icon at bounding box center [369, 90] width 10 height 10
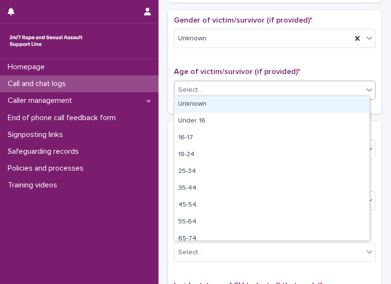
click at [295, 102] on div "Unknown" at bounding box center [271, 104] width 195 height 17
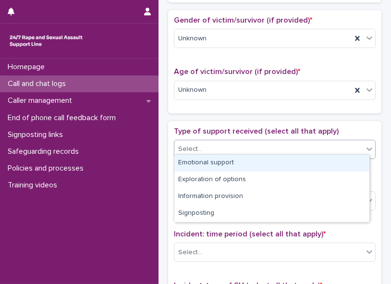
click at [295, 123] on icon at bounding box center [369, 149] width 10 height 10
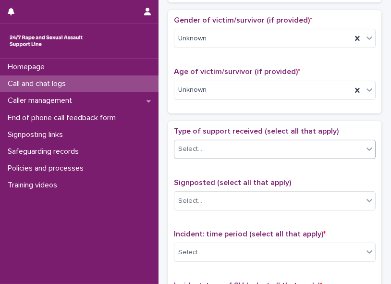
click at [295, 123] on icon at bounding box center [369, 149] width 10 height 10
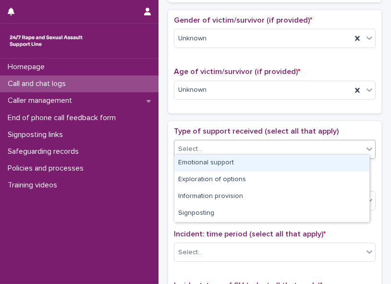
click at [295, 123] on div "Emotional support" at bounding box center [271, 163] width 195 height 17
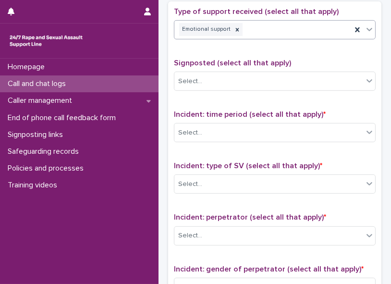
scroll to position [543, 0]
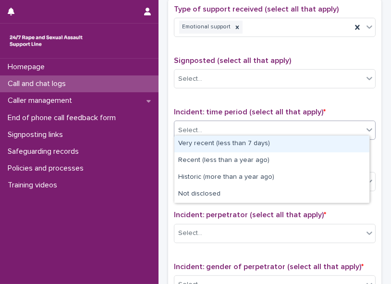
click at [295, 123] on icon at bounding box center [369, 130] width 10 height 10
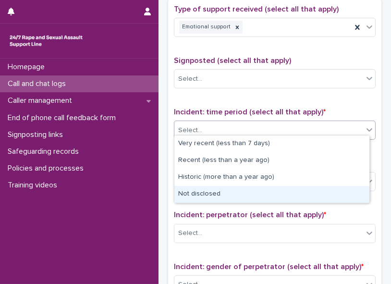
click at [295, 123] on div "Not disclosed" at bounding box center [271, 194] width 195 height 17
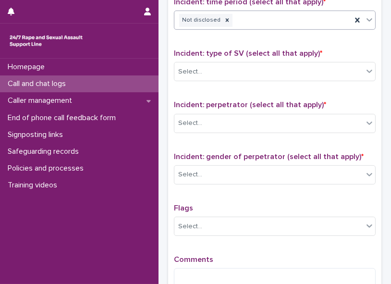
scroll to position [663, 0]
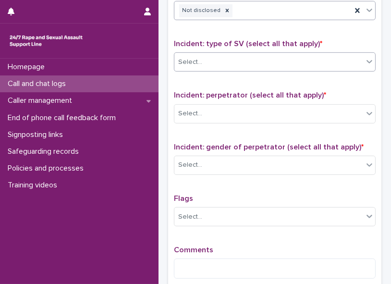
click at [295, 57] on icon at bounding box center [369, 62] width 10 height 10
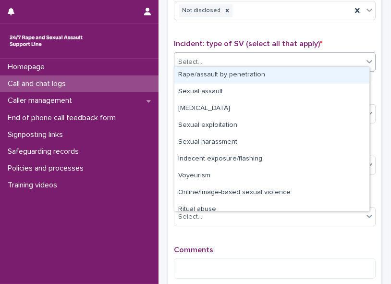
scroll to position [24, 0]
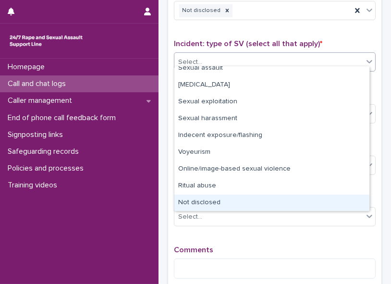
click at [295, 123] on div "Not disclosed" at bounding box center [271, 202] width 195 height 17
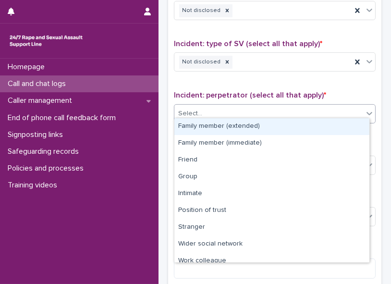
click at [290, 106] on div "Select..." at bounding box center [268, 114] width 189 height 16
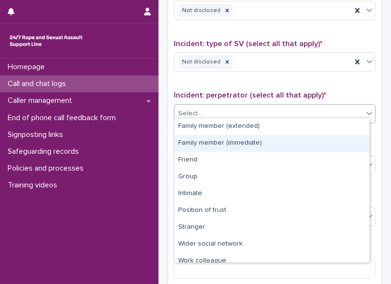
scroll to position [41, 0]
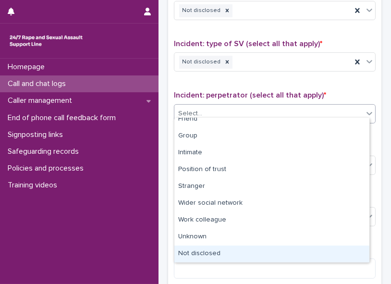
click at [295, 123] on div "Not disclosed" at bounding box center [271, 253] width 195 height 17
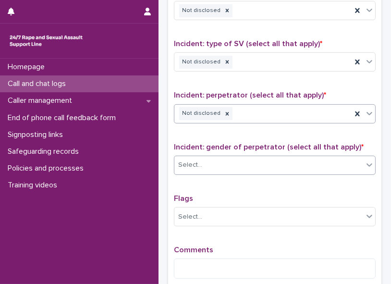
click at [262, 123] on div "Select..." at bounding box center [268, 165] width 189 height 16
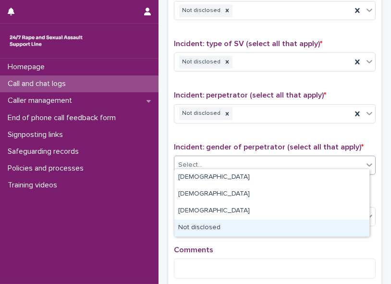
click at [246, 123] on div "Not disclosed" at bounding box center [271, 227] width 195 height 17
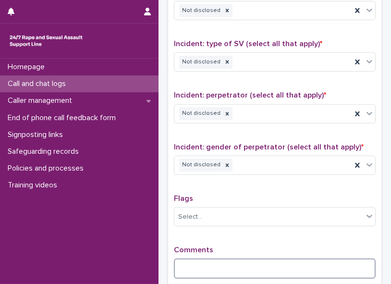
click at [229, 123] on textarea at bounding box center [275, 268] width 202 height 20
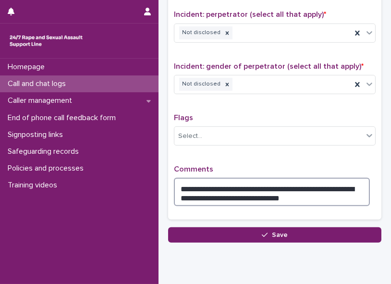
scroll to position [771, 0]
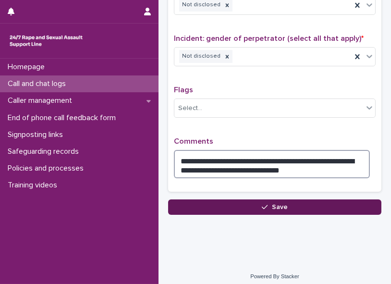
type textarea "**********"
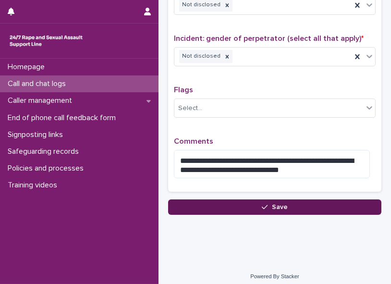
click at [286, 123] on button "Save" at bounding box center [274, 206] width 213 height 15
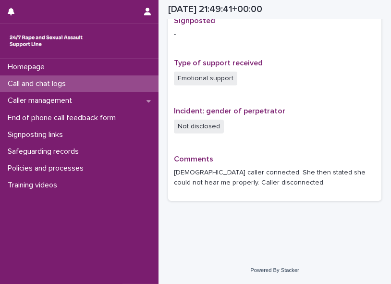
scroll to position [629, 0]
click at [30, 90] on div "Call and chat logs" at bounding box center [79, 83] width 158 height 17
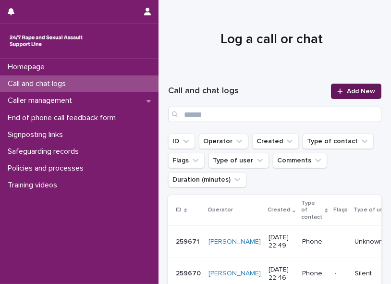
click at [295, 90] on span "Add New" at bounding box center [360, 91] width 28 height 7
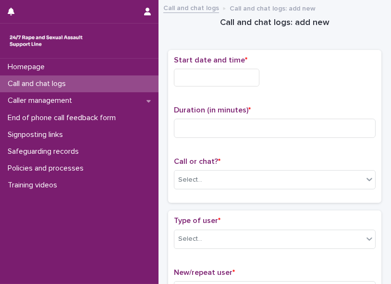
click at [198, 73] on input "text" at bounding box center [216, 78] width 85 height 18
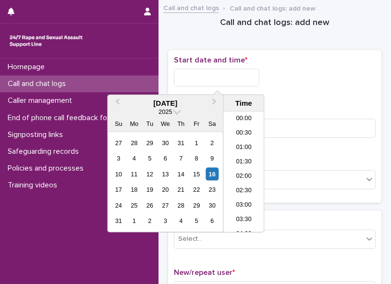
scroll to position [571, 0]
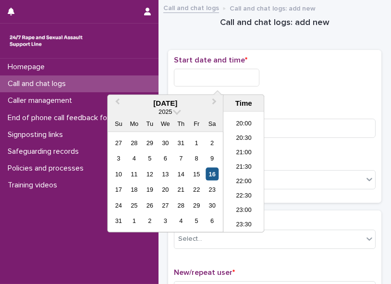
click at [213, 123] on div "16" at bounding box center [211, 173] width 13 height 13
click at [246, 123] on li "22:00" at bounding box center [243, 182] width 41 height 14
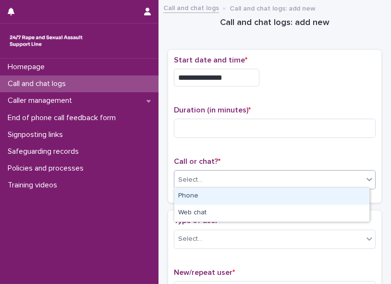
click at [209, 123] on div "Select..." at bounding box center [268, 180] width 189 height 16
click at [207, 123] on div "Phone" at bounding box center [271, 196] width 195 height 17
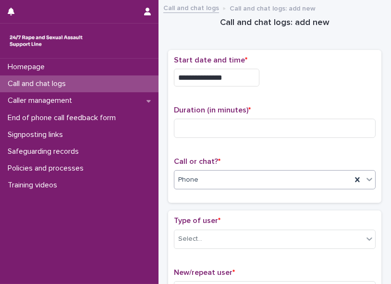
click at [233, 79] on input "**********" at bounding box center [216, 78] width 85 height 18
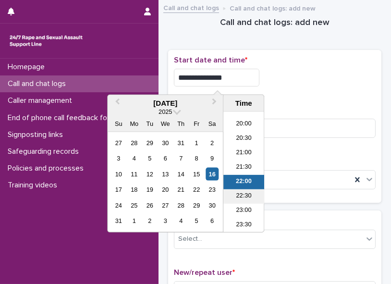
click at [248, 123] on li "22:30" at bounding box center [243, 196] width 41 height 14
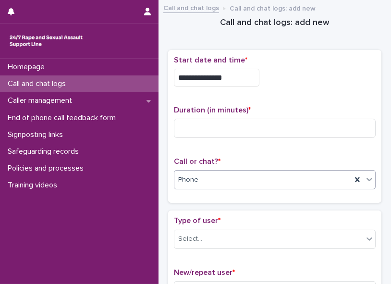
click at [213, 123] on div "Phone" at bounding box center [262, 180] width 177 height 16
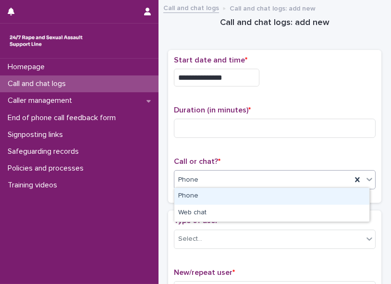
click at [203, 123] on div "Phone" at bounding box center [271, 196] width 195 height 17
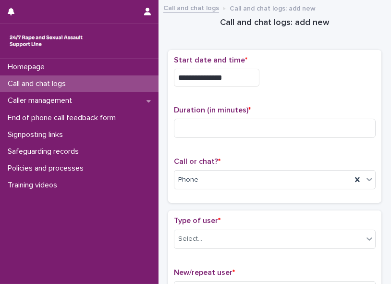
click at [231, 77] on input "**********" at bounding box center [216, 78] width 85 height 18
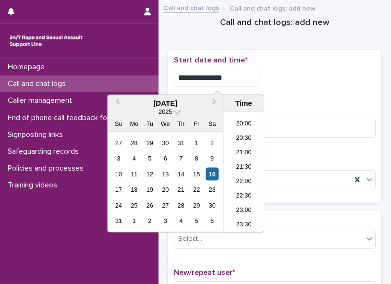
type input "**********"
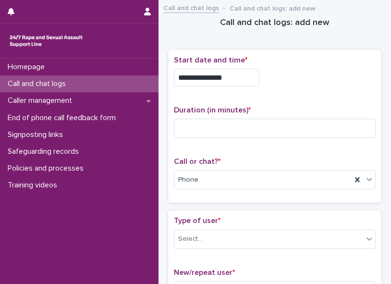
click at [275, 81] on div "**********" at bounding box center [275, 78] width 202 height 18
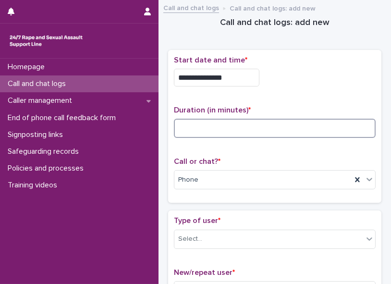
click at [199, 123] on input at bounding box center [275, 128] width 202 height 19
click at [174, 123] on input at bounding box center [275, 128] width 202 height 19
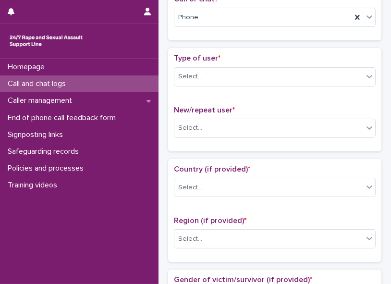
scroll to position [194, 0]
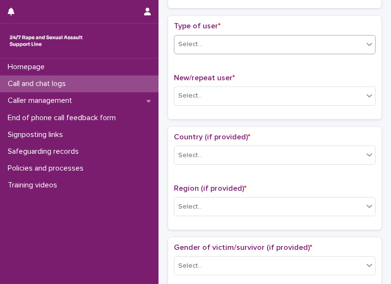
type input "**"
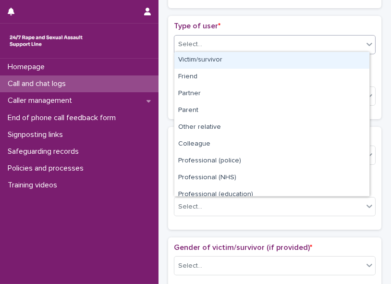
click at [295, 39] on icon at bounding box center [369, 44] width 10 height 10
click at [295, 60] on div "Victim/survivor" at bounding box center [271, 60] width 195 height 17
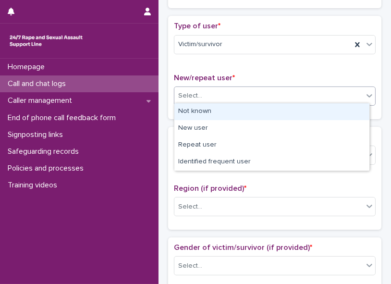
click at [295, 98] on div at bounding box center [369, 95] width 12 height 17
click at [295, 109] on div "Not known" at bounding box center [271, 111] width 195 height 17
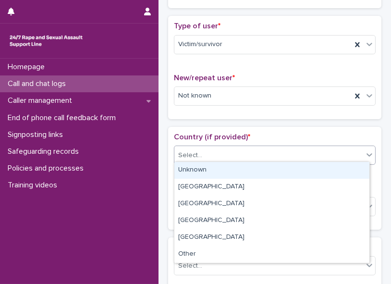
click at [295, 123] on icon at bounding box center [369, 155] width 10 height 10
click at [295, 123] on div "Unknown" at bounding box center [271, 170] width 195 height 17
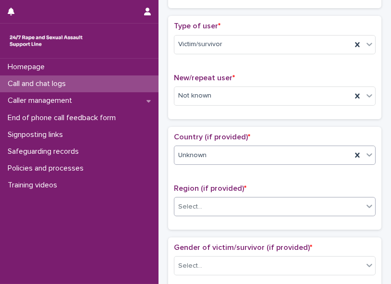
click at [295, 123] on icon at bounding box center [369, 206] width 10 height 10
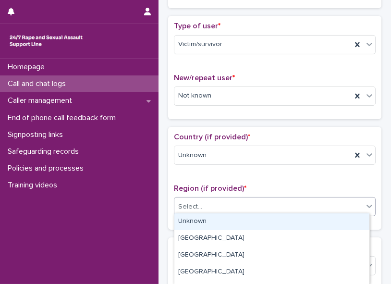
click at [295, 123] on div "Unknown" at bounding box center [271, 221] width 195 height 17
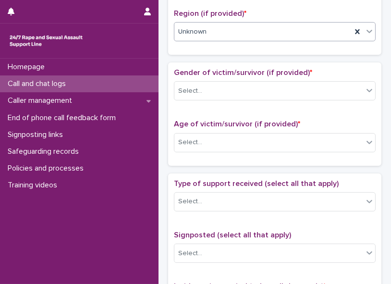
scroll to position [383, 0]
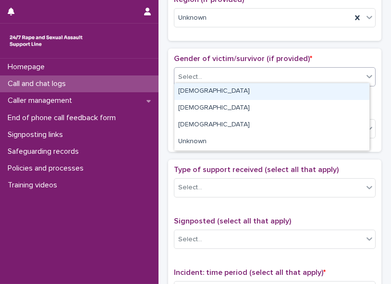
click at [295, 70] on div at bounding box center [369, 76] width 12 height 17
click at [295, 94] on div "[DEMOGRAPHIC_DATA]" at bounding box center [271, 91] width 195 height 17
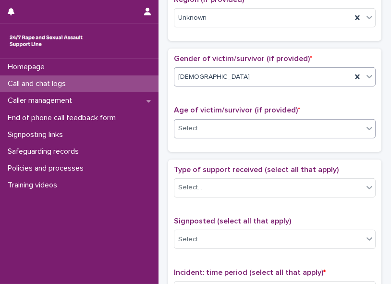
click at [295, 123] on div "Select..." at bounding box center [268, 128] width 189 height 16
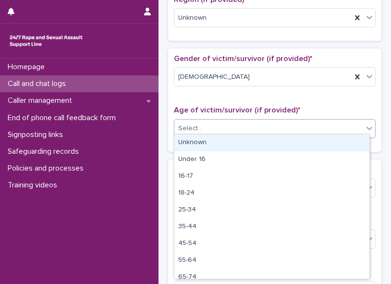
click at [295, 123] on div "Unknown" at bounding box center [271, 142] width 195 height 17
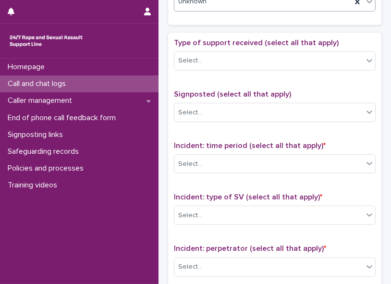
scroll to position [517, 0]
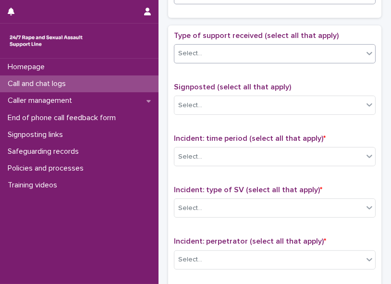
click at [295, 48] on icon at bounding box center [369, 53] width 10 height 10
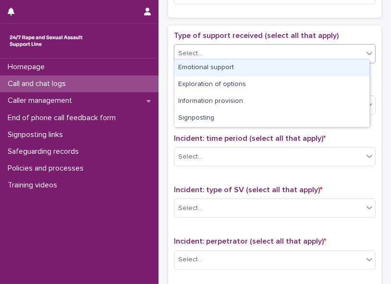
click at [295, 65] on div "Emotional support" at bounding box center [271, 68] width 195 height 17
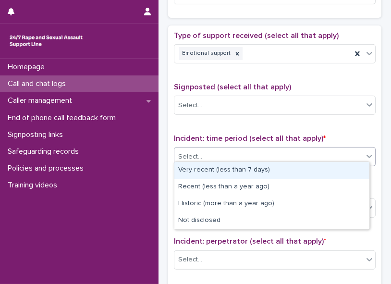
click at [292, 123] on div "Select..." at bounding box center [268, 157] width 189 height 16
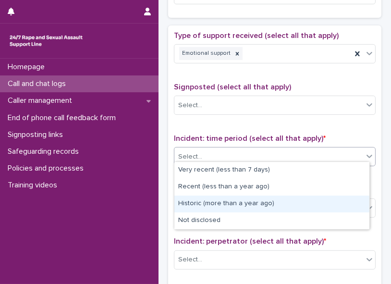
click at [271, 123] on div "Historic (more than a year ago)" at bounding box center [271, 203] width 195 height 17
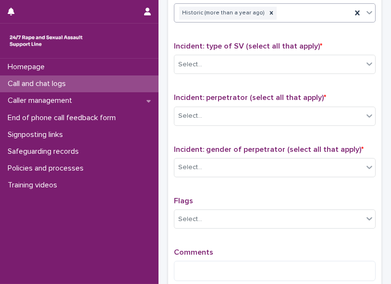
scroll to position [663, 0]
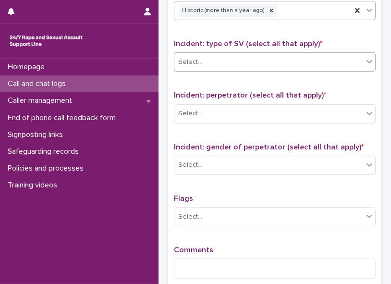
click at [295, 54] on div "Select..." at bounding box center [268, 62] width 189 height 16
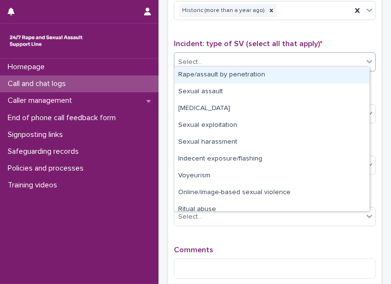
click at [295, 54] on div "Select..." at bounding box center [268, 62] width 189 height 16
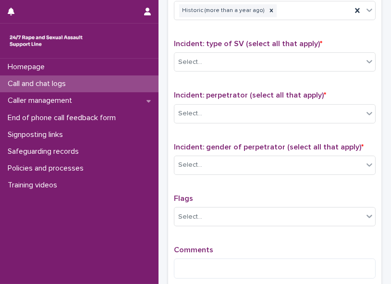
click at [295, 77] on div "Type of support received (select all that apply) Emotional support Signposted (…" at bounding box center [275, 85] width 202 height 401
click at [295, 57] on icon at bounding box center [369, 62] width 10 height 10
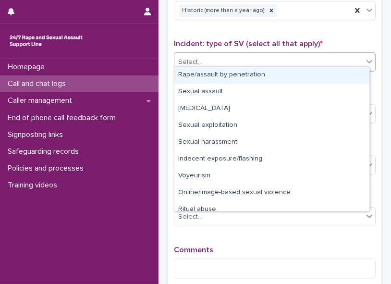
scroll to position [24, 0]
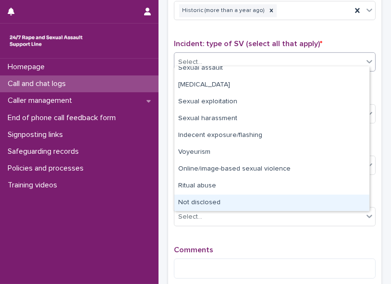
click at [295, 123] on div "Not disclosed" at bounding box center [271, 202] width 195 height 17
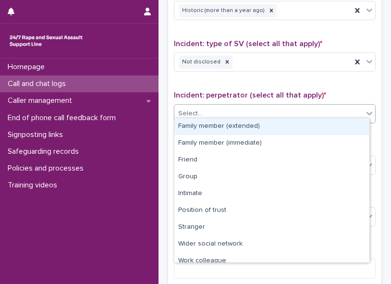
click at [248, 106] on div "Select..." at bounding box center [268, 114] width 189 height 16
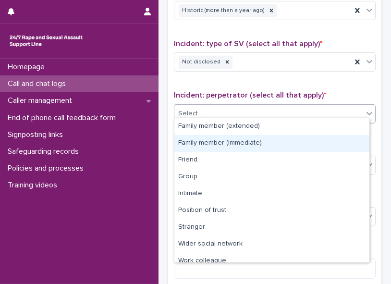
click at [248, 123] on div "Family member (immediate)" at bounding box center [271, 143] width 195 height 17
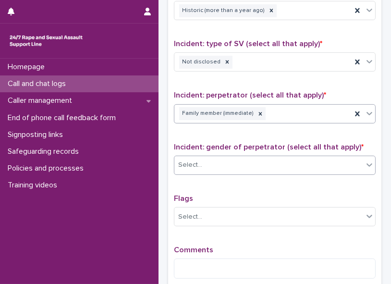
click at [228, 123] on div "Select..." at bounding box center [268, 165] width 189 height 16
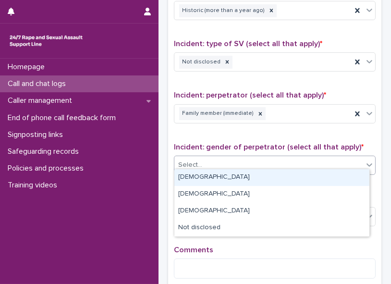
click at [217, 123] on div "[DEMOGRAPHIC_DATA]" at bounding box center [271, 177] width 195 height 17
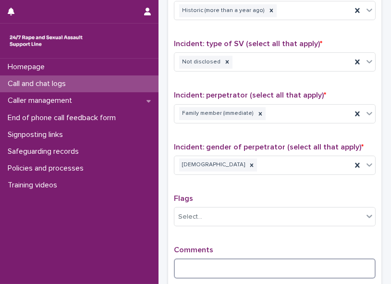
click at [194, 123] on textarea at bounding box center [275, 268] width 202 height 20
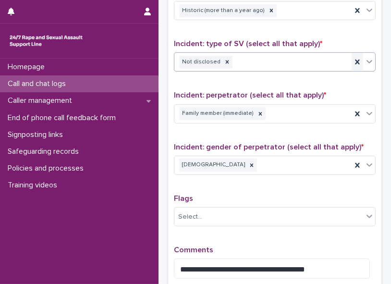
click at [295, 53] on div at bounding box center [357, 61] width 12 height 17
click at [295, 55] on div "Select..." at bounding box center [268, 62] width 189 height 16
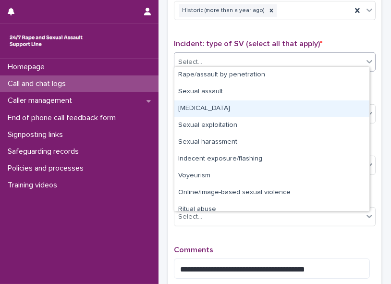
click at [280, 107] on div "[MEDICAL_DATA]" at bounding box center [271, 108] width 195 height 17
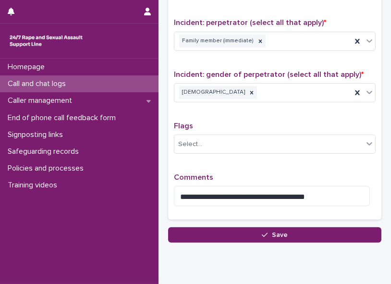
scroll to position [763, 0]
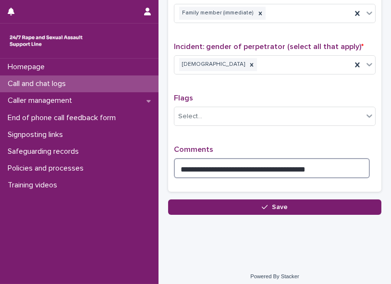
click at [295, 123] on textarea "**********" at bounding box center [272, 168] width 196 height 20
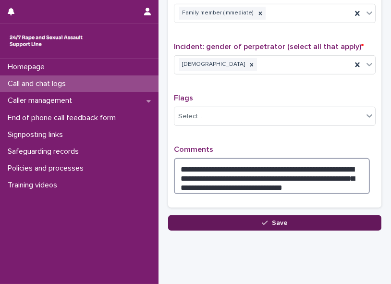
type textarea "**********"
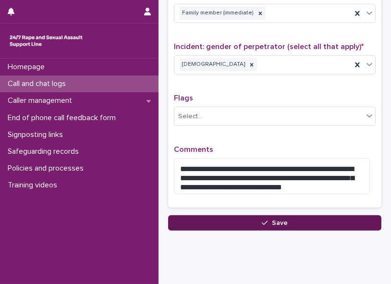
click at [295, 123] on button "Save" at bounding box center [274, 222] width 213 height 15
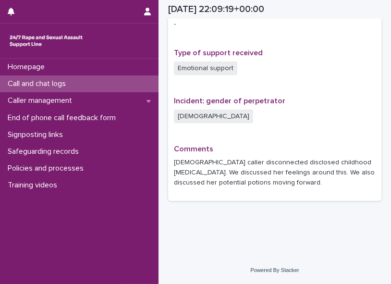
scroll to position [629, 0]
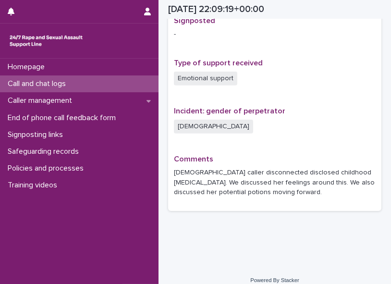
click at [62, 84] on p "Call and chat logs" at bounding box center [39, 83] width 70 height 9
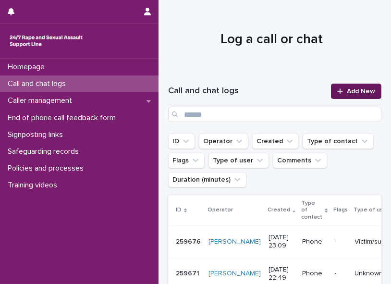
click at [295, 93] on span "Add New" at bounding box center [360, 91] width 28 height 7
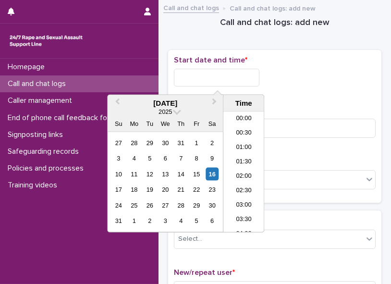
click at [188, 75] on input "text" at bounding box center [216, 78] width 85 height 18
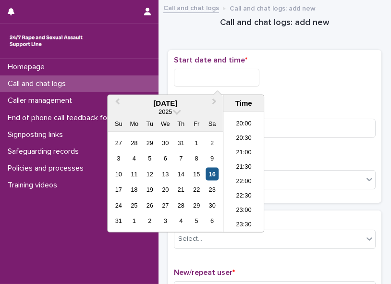
click at [211, 123] on div "16" at bounding box center [211, 173] width 13 height 13
click at [250, 123] on li "23:00" at bounding box center [243, 210] width 41 height 14
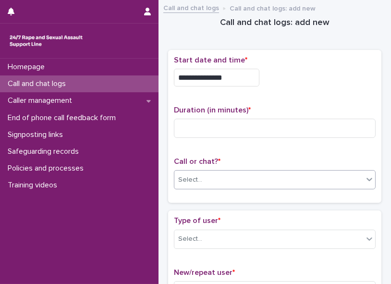
click at [198, 123] on div "Select..." at bounding box center [190, 180] width 24 height 10
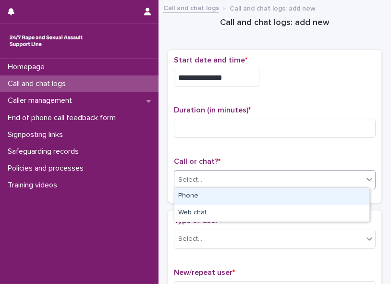
click at [195, 123] on div "Phone" at bounding box center [271, 196] width 195 height 17
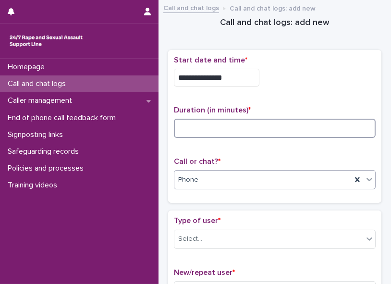
click at [179, 123] on input at bounding box center [275, 128] width 202 height 19
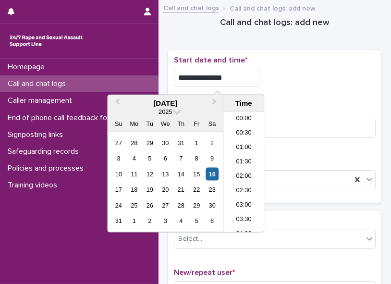
click at [235, 76] on input "**********" at bounding box center [216, 78] width 85 height 18
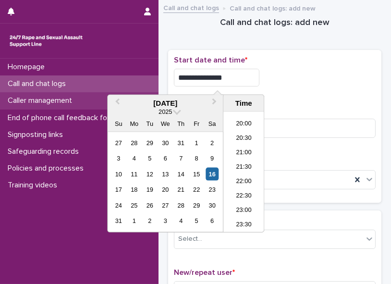
type input "**********"
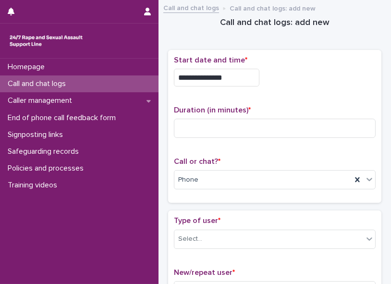
click at [291, 98] on div "**********" at bounding box center [275, 127] width 202 height 142
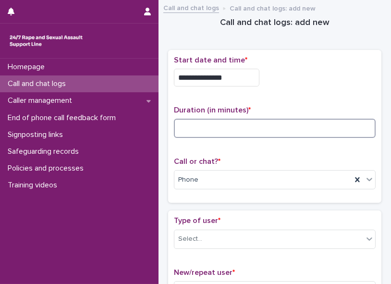
click at [262, 123] on input at bounding box center [275, 128] width 202 height 19
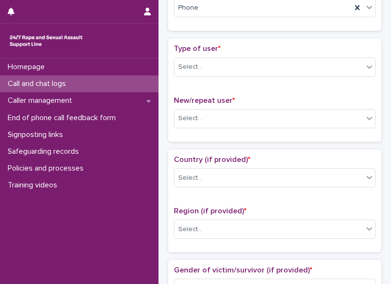
scroll to position [187, 0]
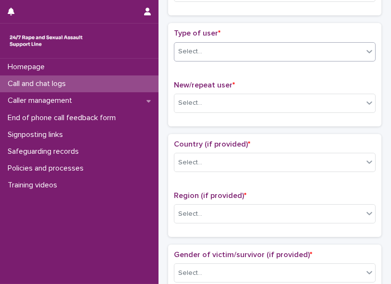
type input "*"
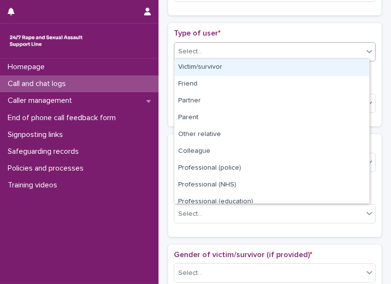
click at [295, 47] on icon at bounding box center [369, 52] width 10 height 10
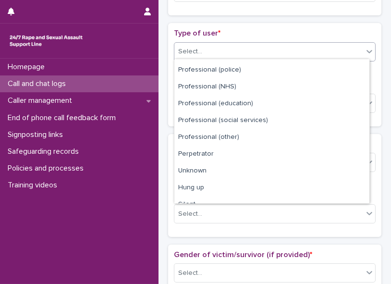
scroll to position [107, 0]
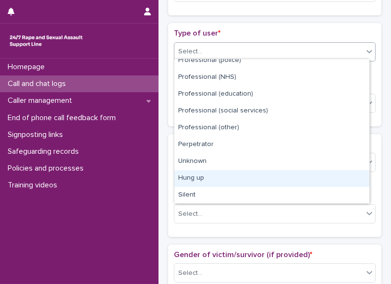
click at [295, 123] on div "Hung up" at bounding box center [271, 178] width 195 height 17
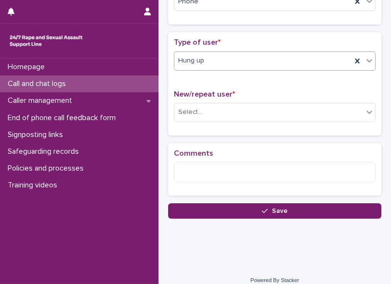
scroll to position [185, 0]
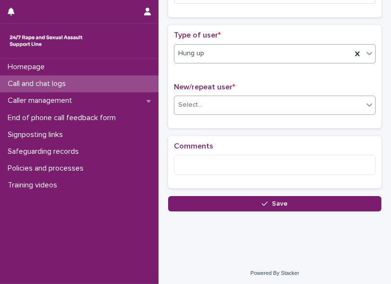
click at [264, 111] on body "**********" at bounding box center [195, 142] width 391 height 284
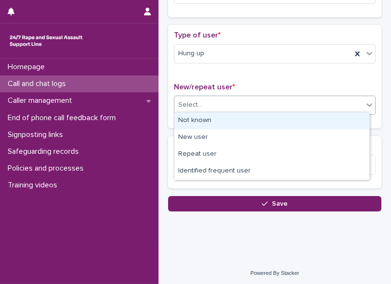
click at [258, 123] on div "Not known" at bounding box center [271, 120] width 195 height 17
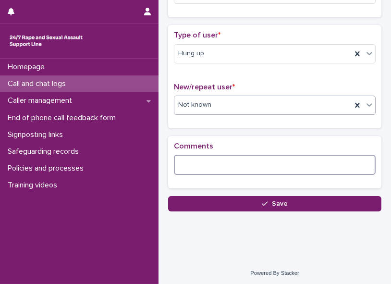
click at [219, 123] on textarea at bounding box center [275, 165] width 202 height 20
paste textarea "**********"
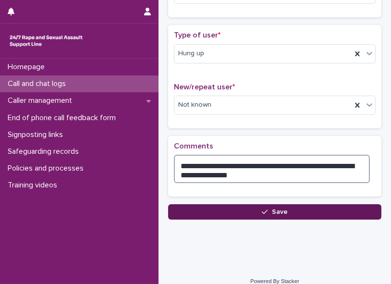
type textarea "**********"
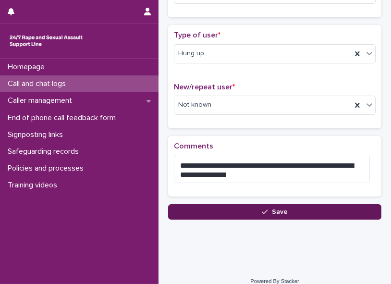
click at [237, 123] on button "Save" at bounding box center [274, 211] width 213 height 15
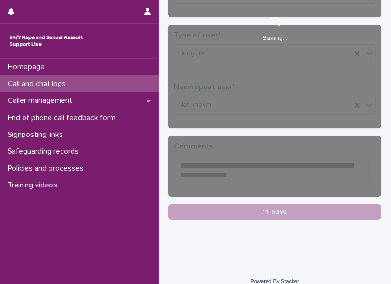
scroll to position [191, 0]
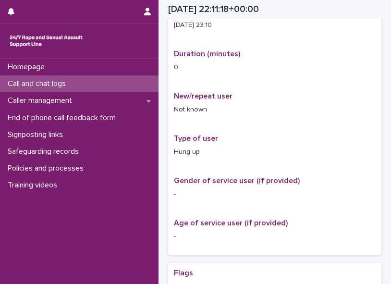
click at [60, 84] on p "Call and chat logs" at bounding box center [39, 83] width 70 height 9
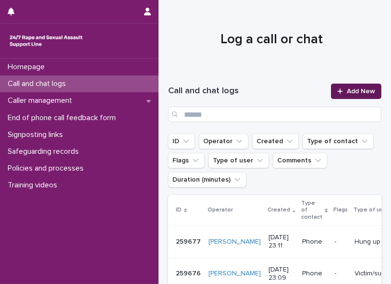
click at [295, 95] on link "Add New" at bounding box center [356, 91] width 50 height 15
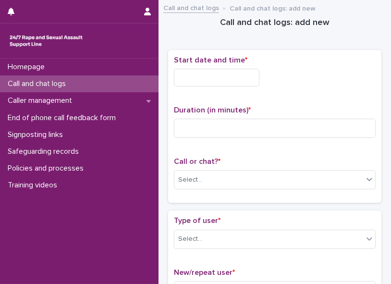
click at [210, 72] on input "text" at bounding box center [216, 78] width 85 height 18
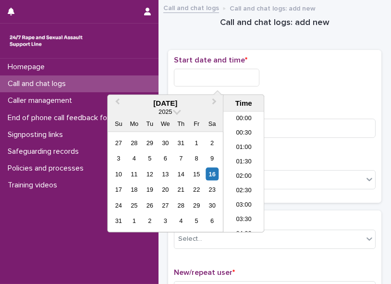
scroll to position [571, 0]
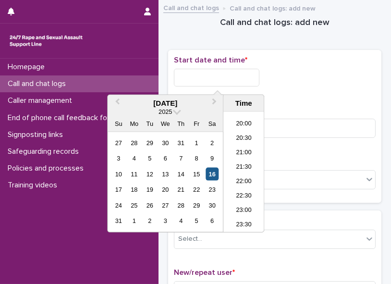
click at [216, 123] on div "16" at bounding box center [211, 173] width 13 height 13
click at [242, 123] on li "22:30" at bounding box center [243, 196] width 41 height 14
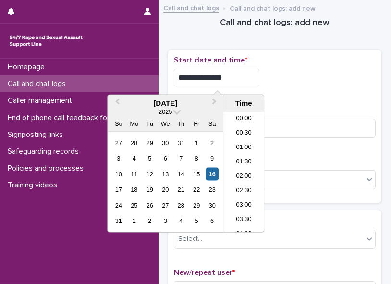
click at [230, 79] on input "**********" at bounding box center [216, 78] width 85 height 18
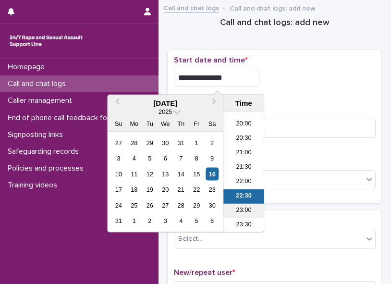
click at [242, 123] on li "23:00" at bounding box center [243, 210] width 41 height 14
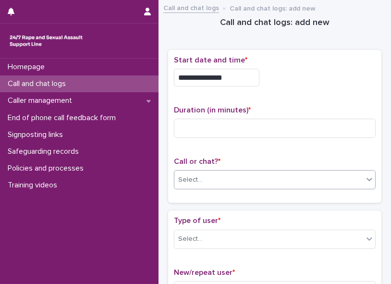
click at [190, 123] on div "Select..." at bounding box center [190, 180] width 24 height 10
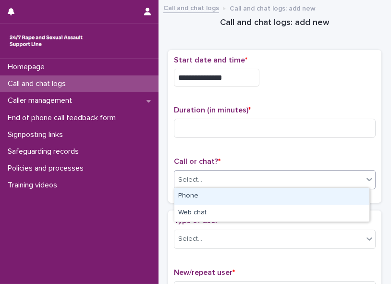
click at [190, 123] on div "Phone" at bounding box center [271, 196] width 195 height 17
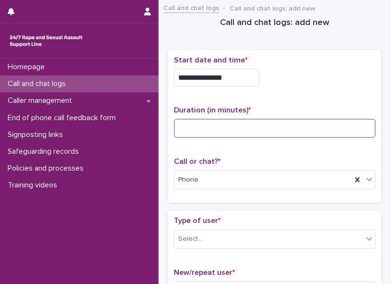
click at [182, 123] on input at bounding box center [275, 128] width 202 height 19
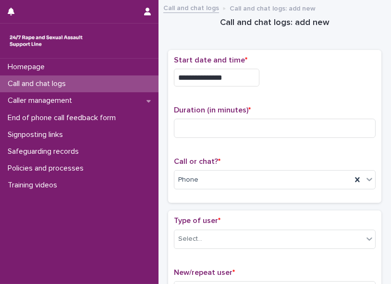
click at [234, 77] on input "**********" at bounding box center [216, 78] width 85 height 18
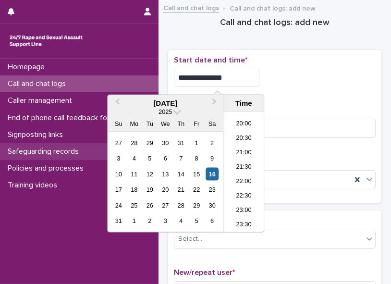
type input "**********"
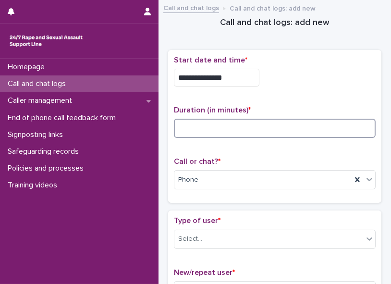
click at [287, 123] on input at bounding box center [275, 128] width 202 height 19
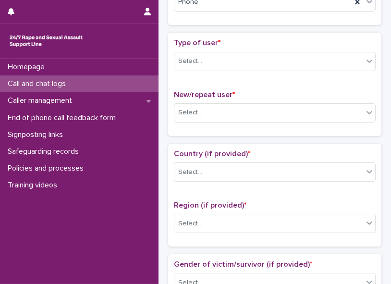
scroll to position [181, 0]
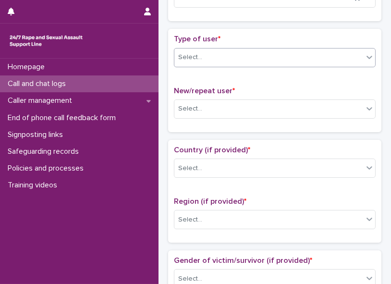
type input "*"
click at [295, 52] on icon at bounding box center [369, 57] width 10 height 10
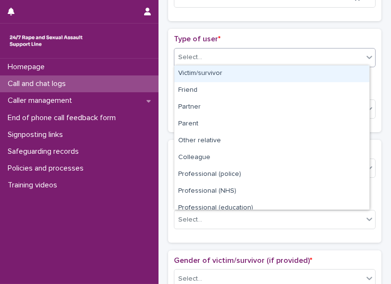
click at [295, 60] on div "Select..." at bounding box center [268, 57] width 189 height 16
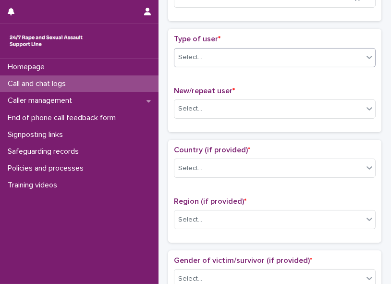
click at [295, 56] on icon at bounding box center [369, 57] width 6 height 3
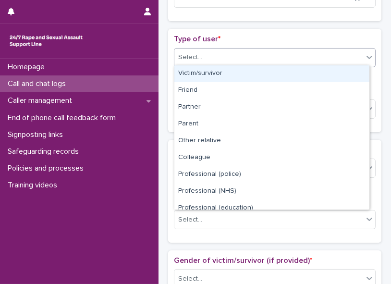
scroll to position [107, 0]
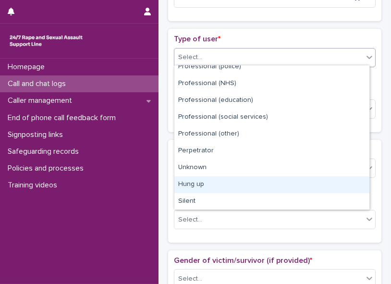
click at [295, 123] on div "Hung up" at bounding box center [271, 184] width 195 height 17
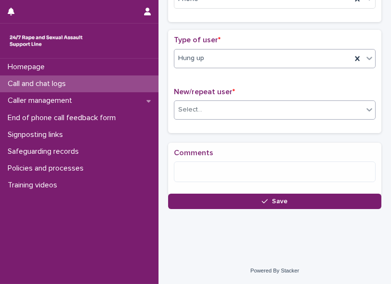
scroll to position [181, 0]
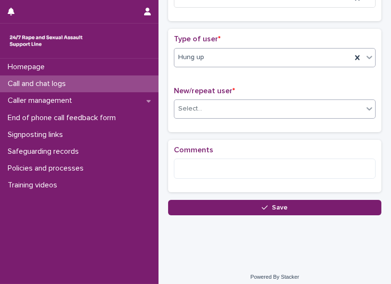
click at [196, 106] on div "Select..." at bounding box center [190, 109] width 24 height 10
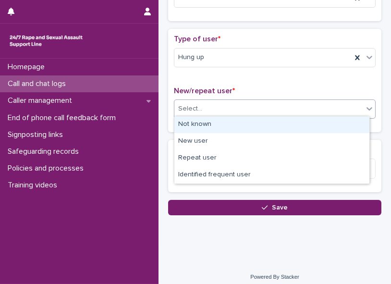
click at [197, 123] on div "Not known" at bounding box center [271, 124] width 195 height 17
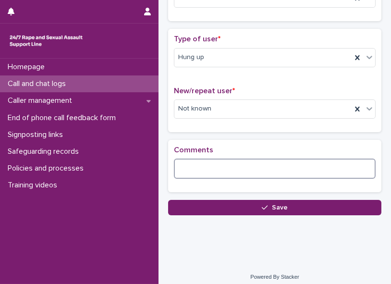
click at [187, 123] on textarea at bounding box center [275, 168] width 202 height 20
paste textarea "**********"
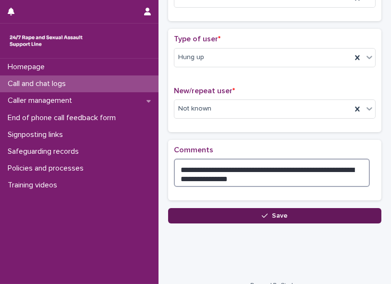
type textarea "**********"
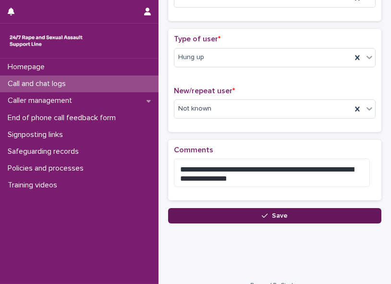
click at [280, 123] on span "Save" at bounding box center [280, 215] width 16 height 7
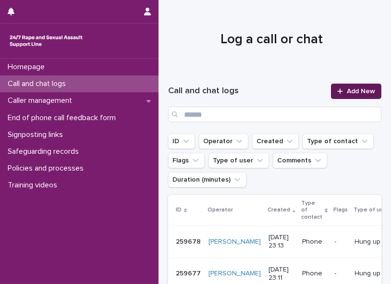
click at [295, 89] on span "Add New" at bounding box center [360, 91] width 28 height 7
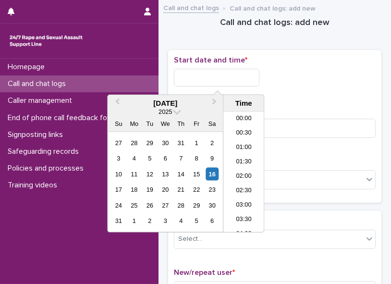
click at [184, 70] on input "text" at bounding box center [216, 78] width 85 height 18
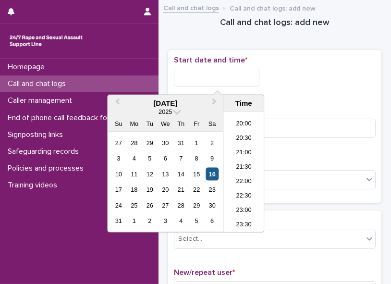
click at [210, 123] on div "16" at bounding box center [211, 173] width 13 height 13
click at [251, 123] on li "23:00" at bounding box center [243, 210] width 41 height 14
click at [227, 78] on input "**********" at bounding box center [216, 78] width 85 height 18
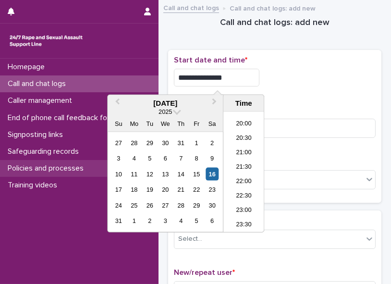
type input "**********"
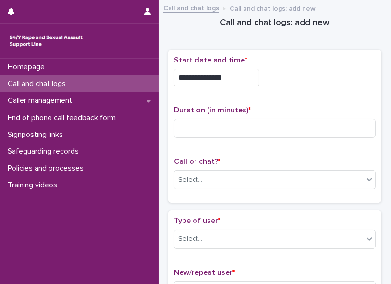
click at [295, 100] on div "**********" at bounding box center [275, 127] width 202 height 142
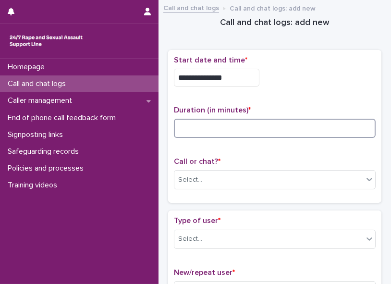
click at [229, 123] on input at bounding box center [275, 128] width 202 height 19
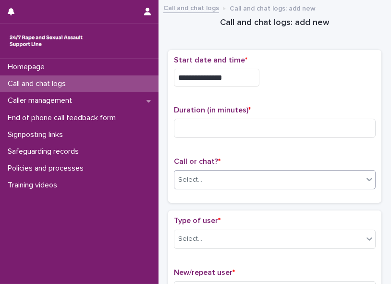
click at [295, 123] on div "Select..." at bounding box center [268, 180] width 189 height 16
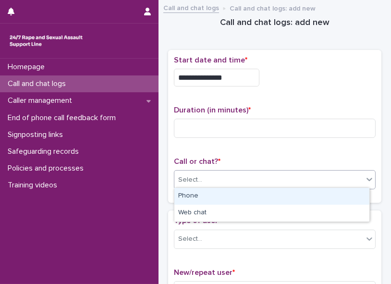
click at [295, 123] on div "Phone" at bounding box center [271, 196] width 195 height 17
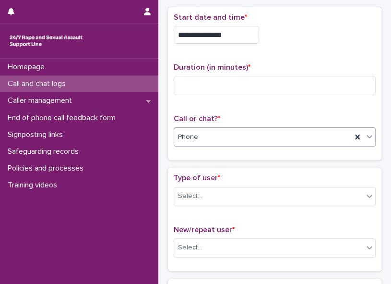
scroll to position [46, 0]
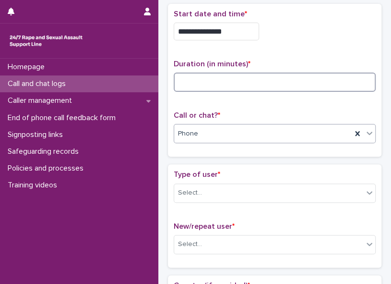
click at [221, 81] on input at bounding box center [275, 81] width 202 height 19
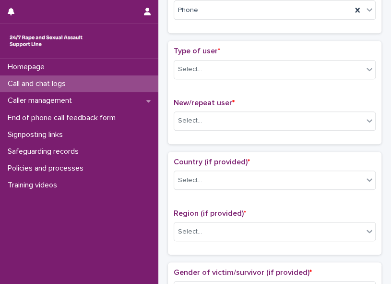
scroll to position [173, 0]
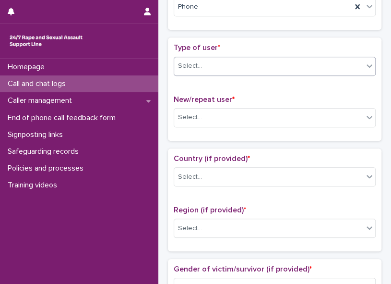
type input "**"
click at [295, 61] on icon at bounding box center [370, 66] width 10 height 10
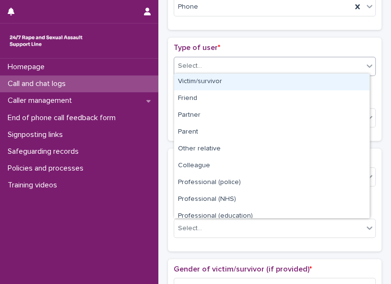
click at [295, 77] on div "Victim/survivor" at bounding box center [271, 81] width 195 height 17
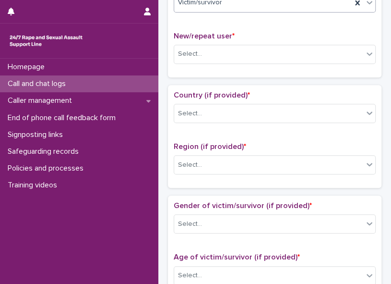
scroll to position [275, 0]
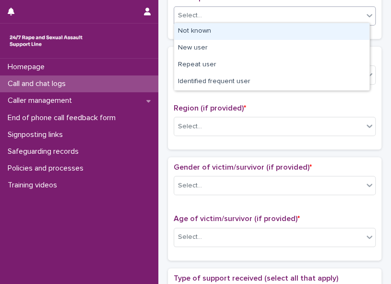
click at [295, 13] on icon at bounding box center [370, 16] width 10 height 10
click at [295, 35] on div "Not known" at bounding box center [271, 31] width 195 height 17
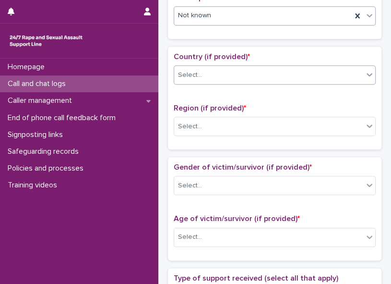
click at [295, 75] on icon at bounding box center [370, 75] width 10 height 10
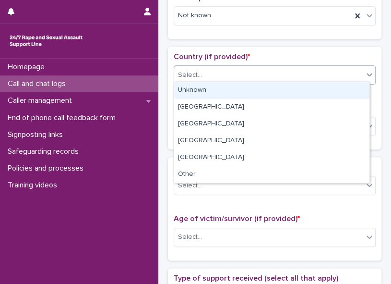
click at [295, 87] on div "Unknown" at bounding box center [271, 90] width 195 height 17
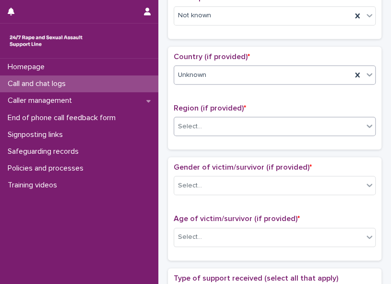
click at [295, 121] on div at bounding box center [370, 125] width 12 height 17
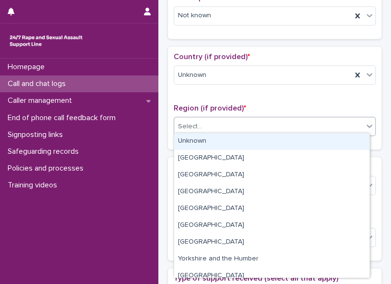
click at [295, 123] on div "Unknown" at bounding box center [271, 141] width 195 height 17
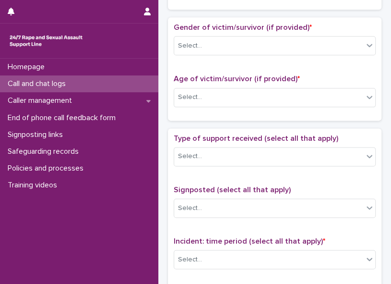
scroll to position [425, 0]
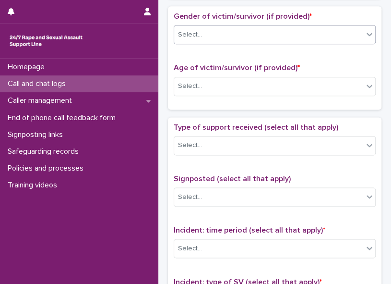
click at [295, 32] on icon at bounding box center [370, 34] width 10 height 10
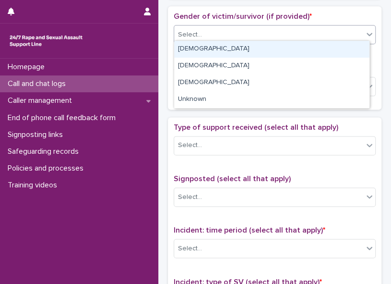
click at [295, 46] on div "[DEMOGRAPHIC_DATA]" at bounding box center [271, 49] width 195 height 17
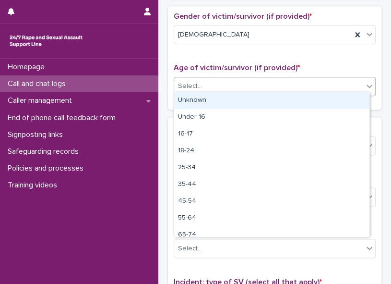
click at [295, 79] on div "Select..." at bounding box center [268, 86] width 189 height 16
click at [295, 100] on div "Unknown" at bounding box center [271, 100] width 195 height 17
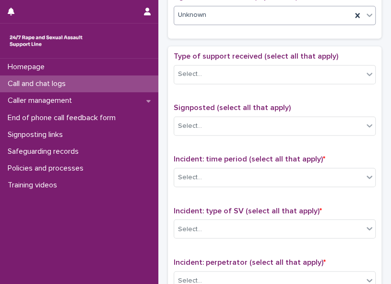
scroll to position [524, 0]
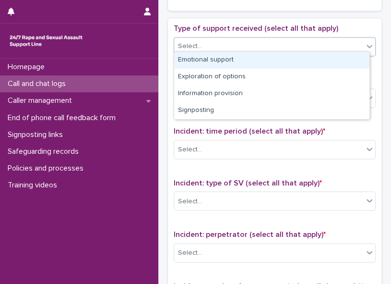
click at [295, 38] on div "Select..." at bounding box center [268, 46] width 189 height 16
click at [295, 64] on div "Emotional support" at bounding box center [271, 60] width 195 height 17
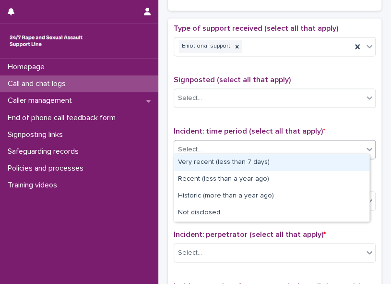
click at [295, 123] on icon at bounding box center [370, 149] width 10 height 10
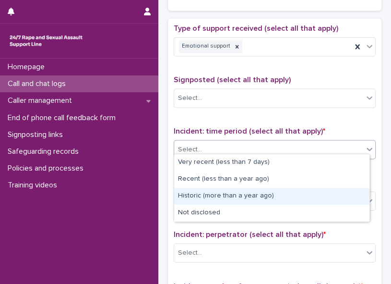
click at [295, 123] on div "Historic (more than a year ago)" at bounding box center [271, 196] width 195 height 17
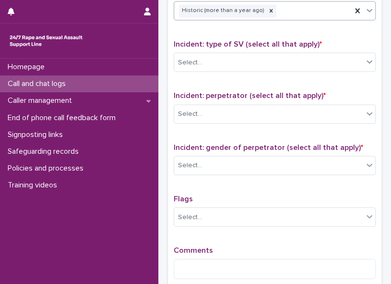
scroll to position [666, 0]
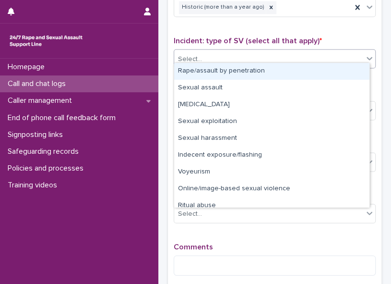
click at [295, 53] on icon at bounding box center [370, 58] width 10 height 10
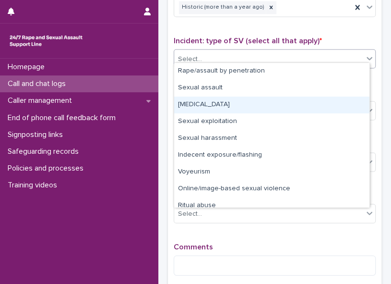
click at [295, 101] on div "[MEDICAL_DATA]" at bounding box center [271, 104] width 195 height 17
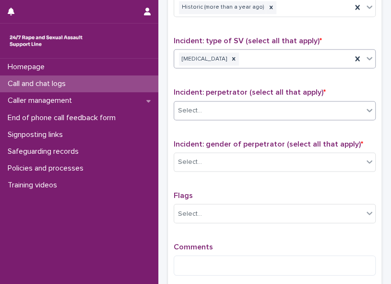
click at [295, 107] on div "Select..." at bounding box center [268, 110] width 189 height 16
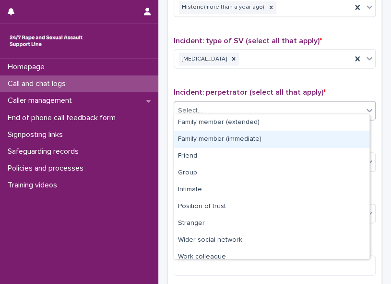
click at [295, 123] on div "Family member (immediate)" at bounding box center [271, 139] width 195 height 17
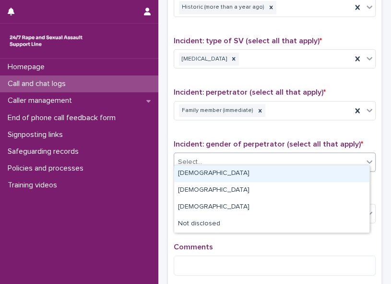
click at [251, 123] on div "Select..." at bounding box center [268, 162] width 189 height 16
click at [236, 123] on div "[DEMOGRAPHIC_DATA]" at bounding box center [271, 173] width 195 height 17
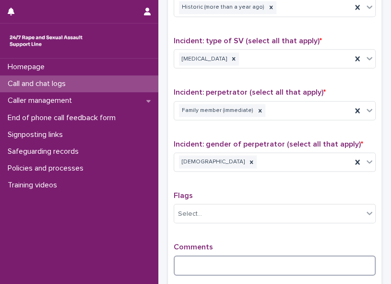
click at [197, 123] on textarea at bounding box center [275, 265] width 202 height 20
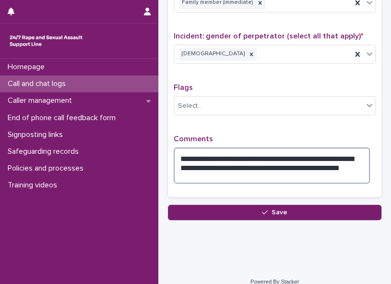
scroll to position [779, 0]
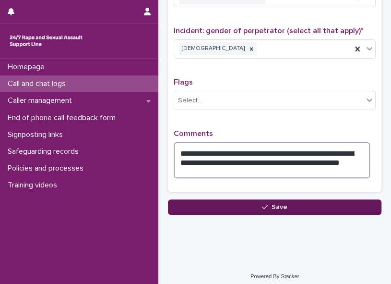
type textarea "**********"
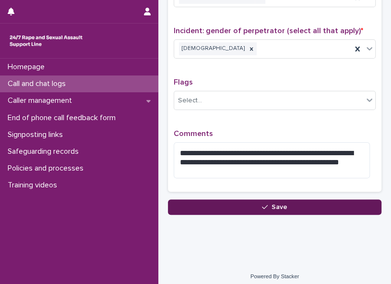
click at [290, 123] on button "Save" at bounding box center [275, 206] width 214 height 15
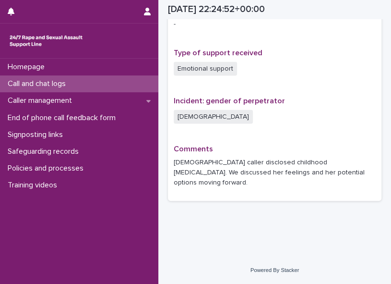
scroll to position [619, 0]
